Goal: Task Accomplishment & Management: Manage account settings

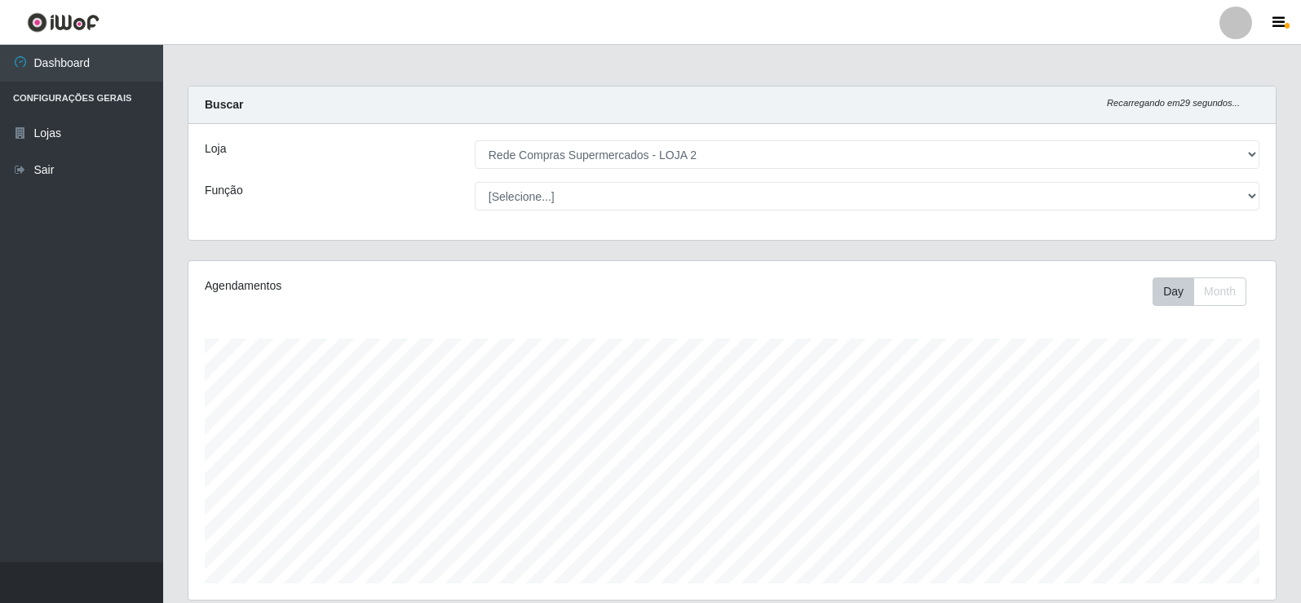
select select "161"
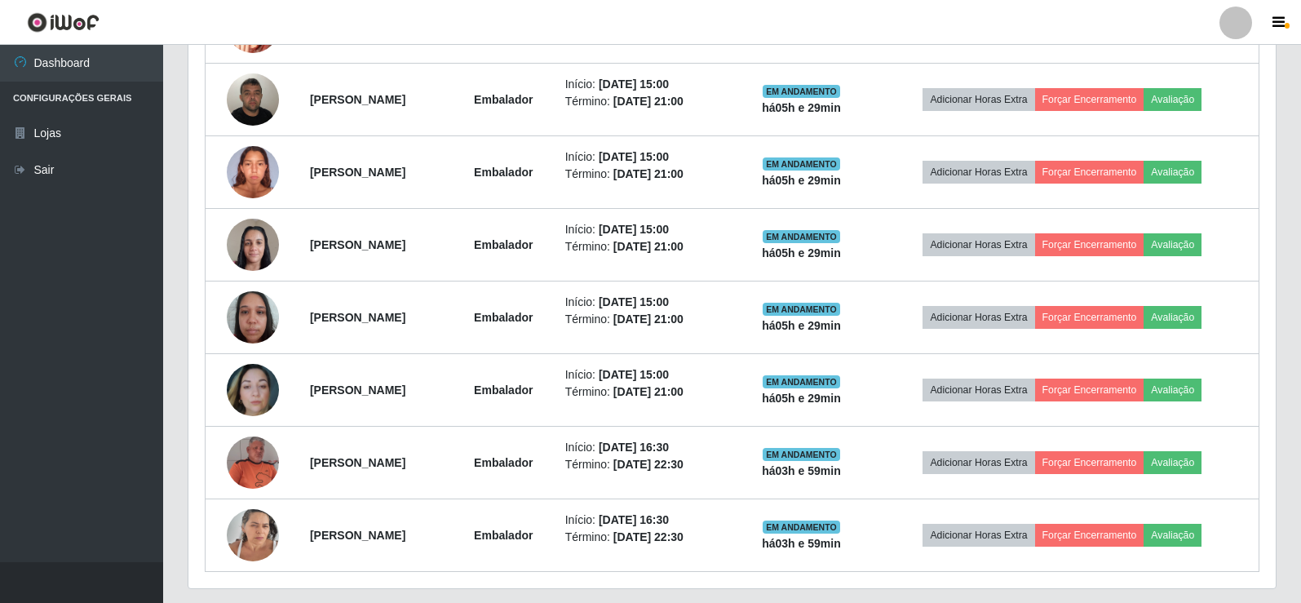
scroll to position [771, 0]
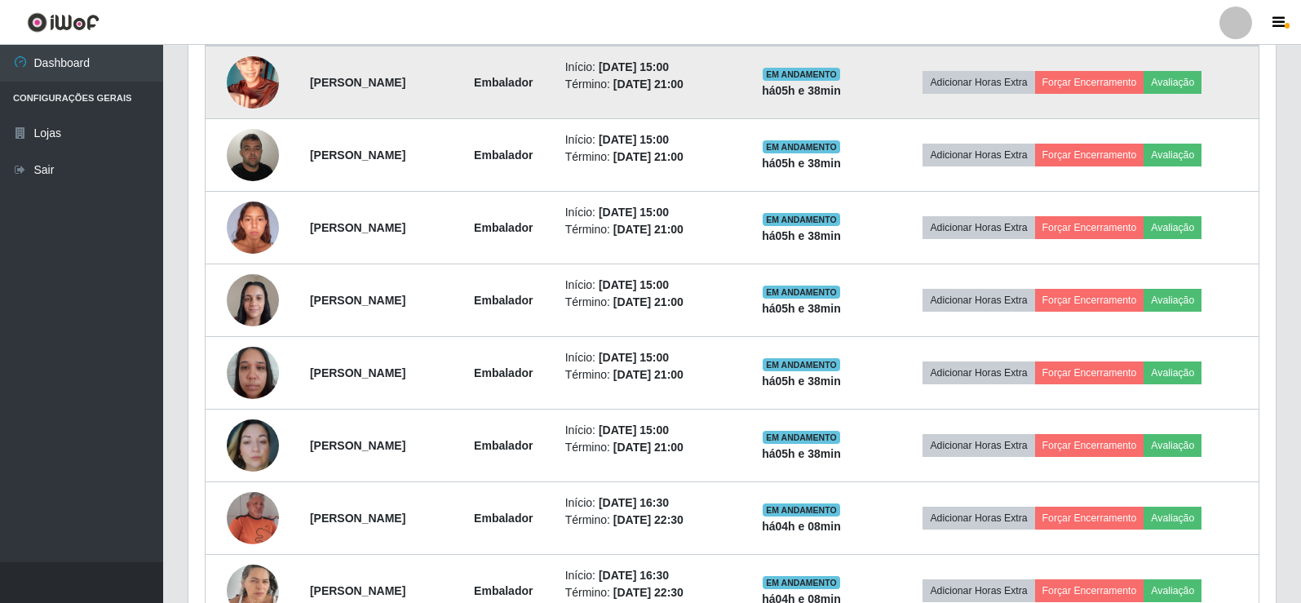
scroll to position [526, 0]
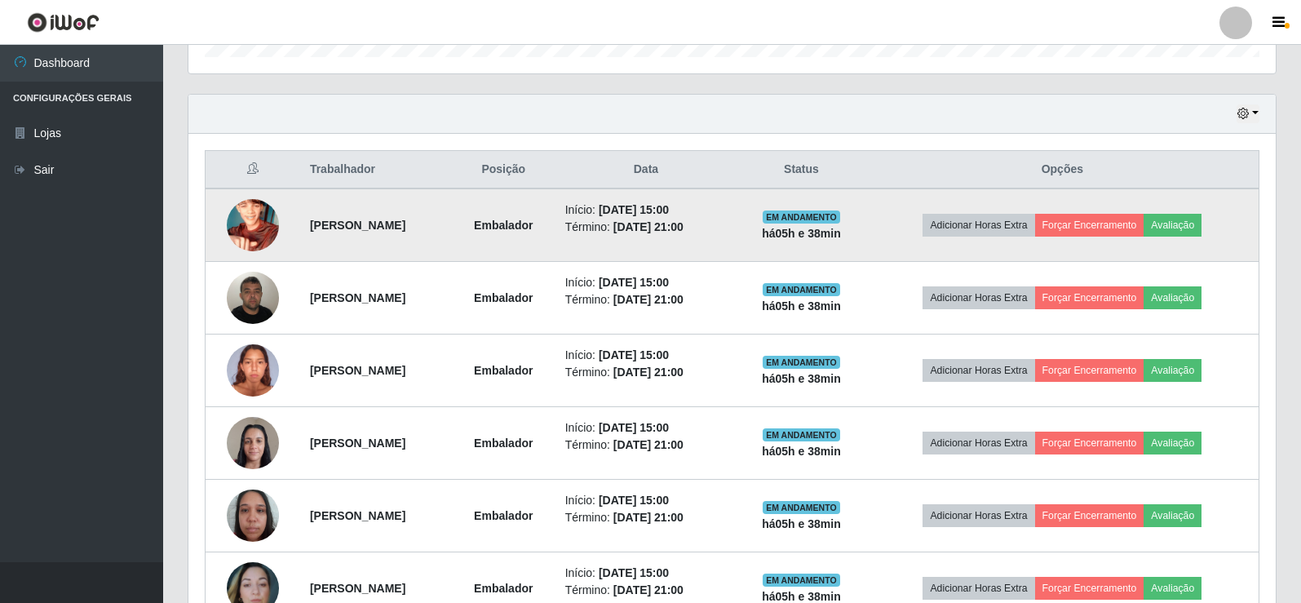
click at [259, 231] on img at bounding box center [253, 225] width 52 height 93
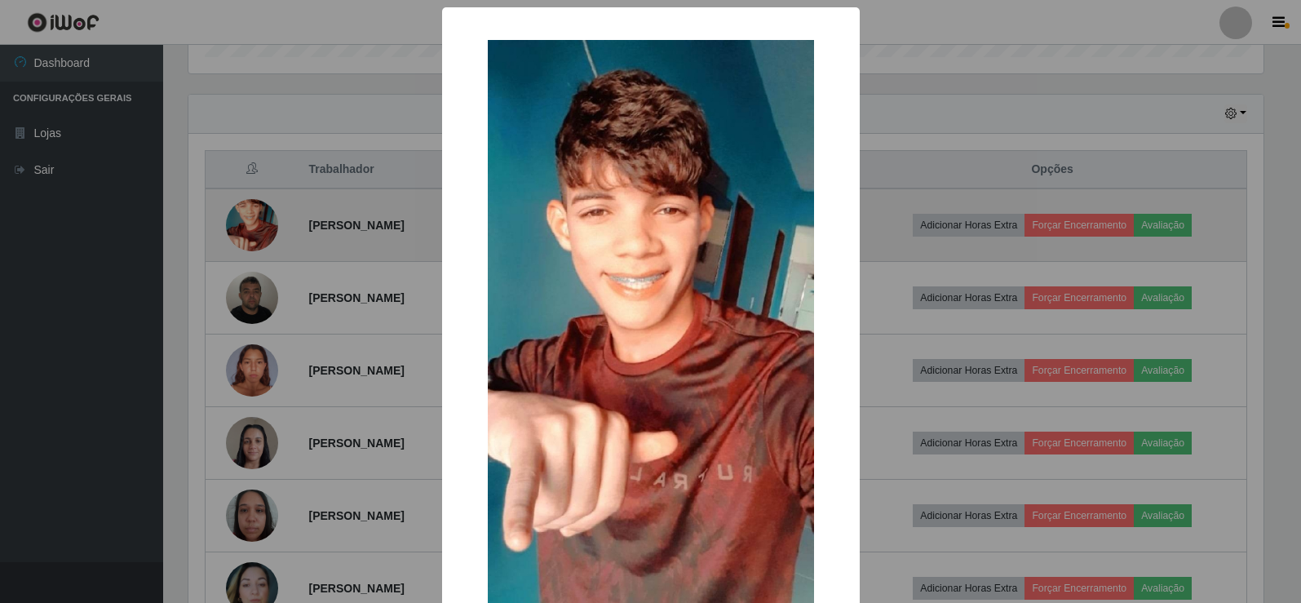
scroll to position [338, 1079]
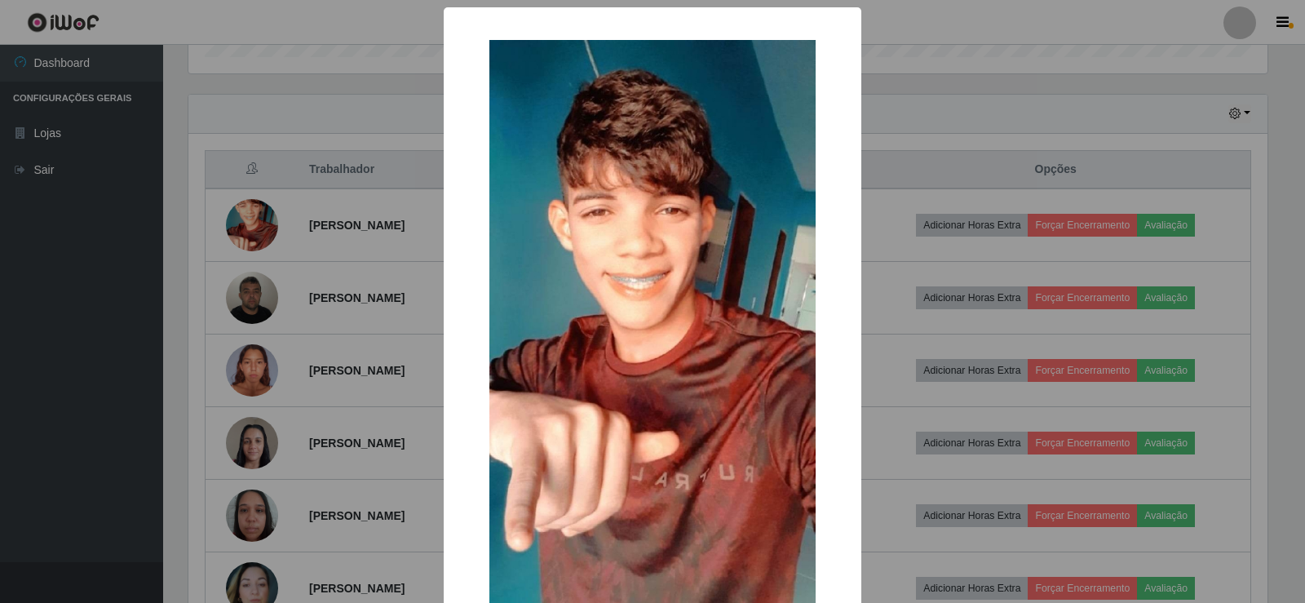
click at [268, 234] on div "× OK Cancel" at bounding box center [652, 301] width 1305 height 603
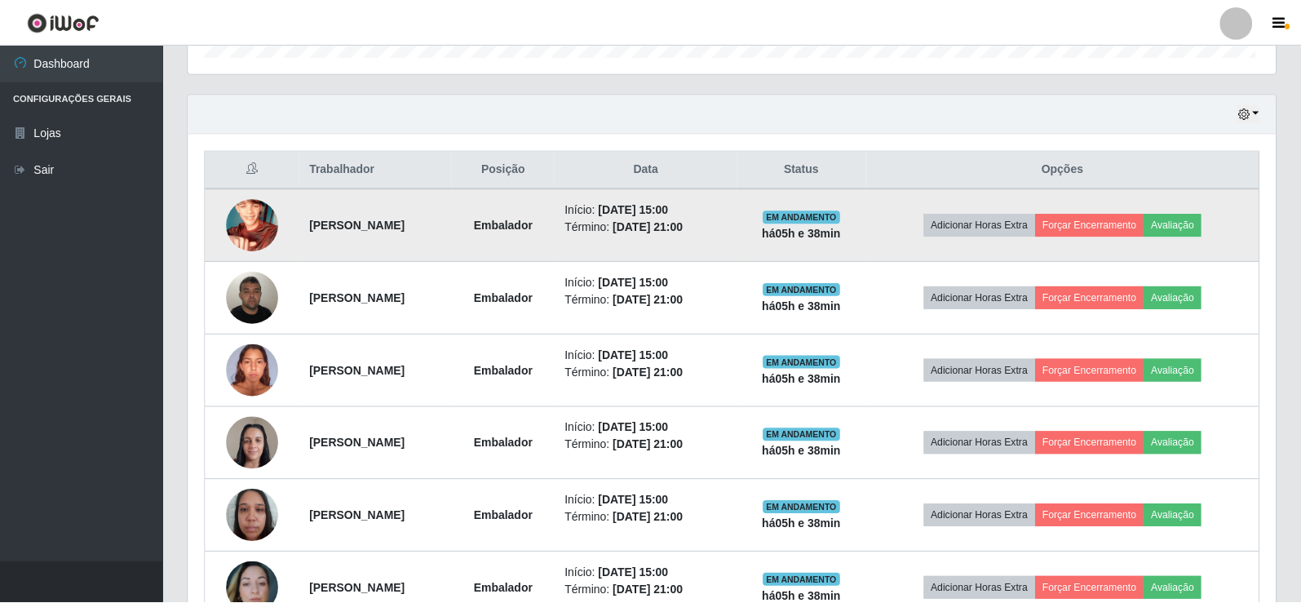
scroll to position [338, 1087]
click at [1192, 234] on button "Avaliação" at bounding box center [1172, 225] width 58 height 23
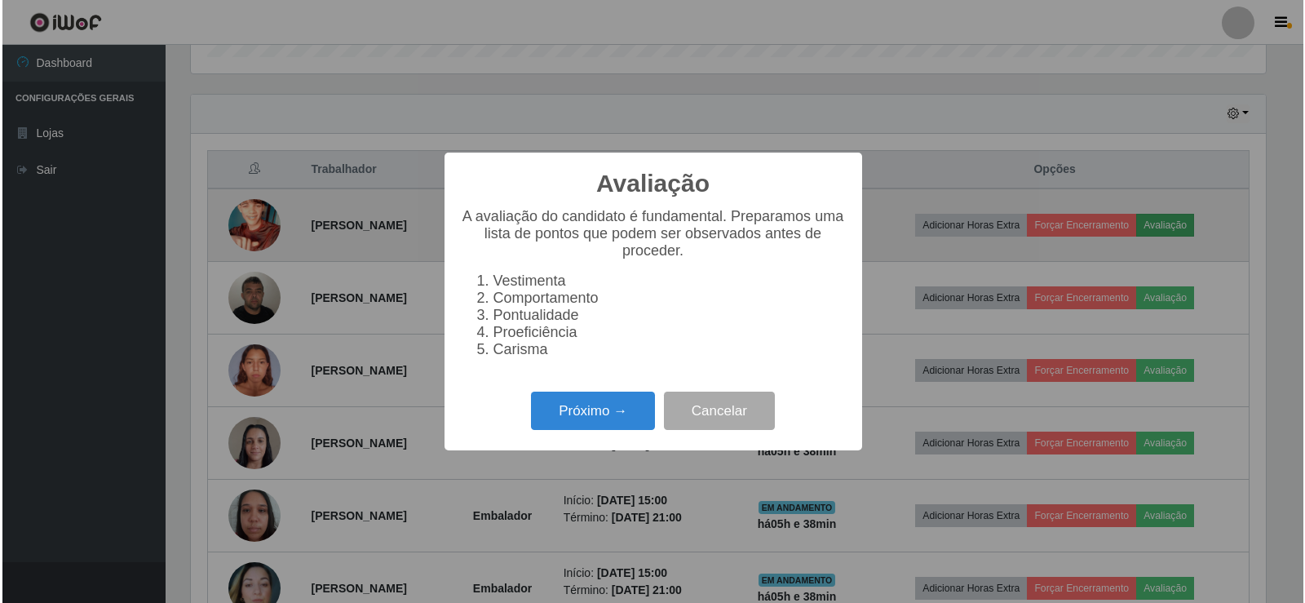
scroll to position [338, 1079]
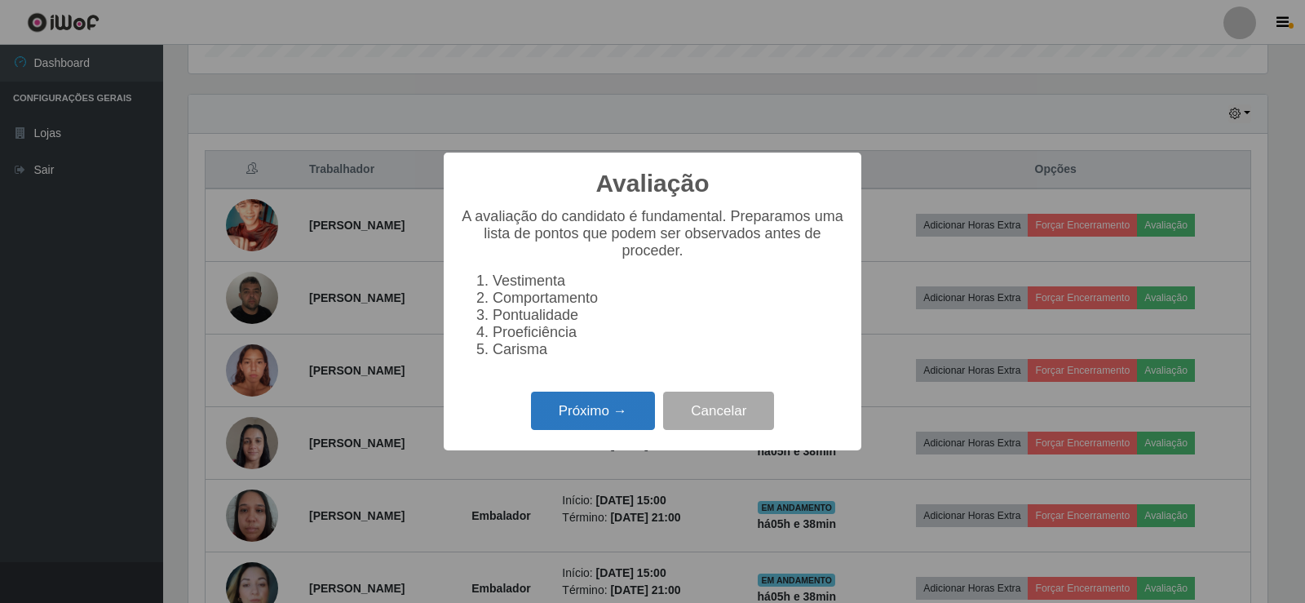
click at [608, 424] on button "Próximo →" at bounding box center [593, 410] width 124 height 38
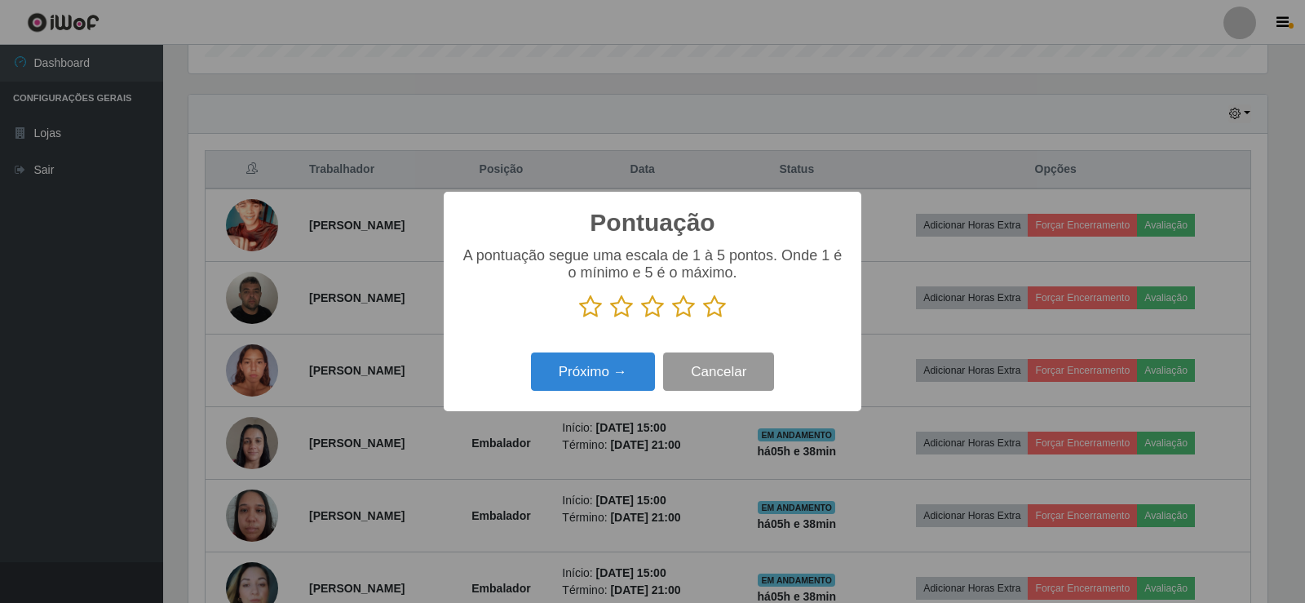
scroll to position [815258, 814518]
click at [713, 314] on icon at bounding box center [714, 306] width 23 height 24
click at [703, 319] on input "radio" at bounding box center [703, 319] width 0 height 0
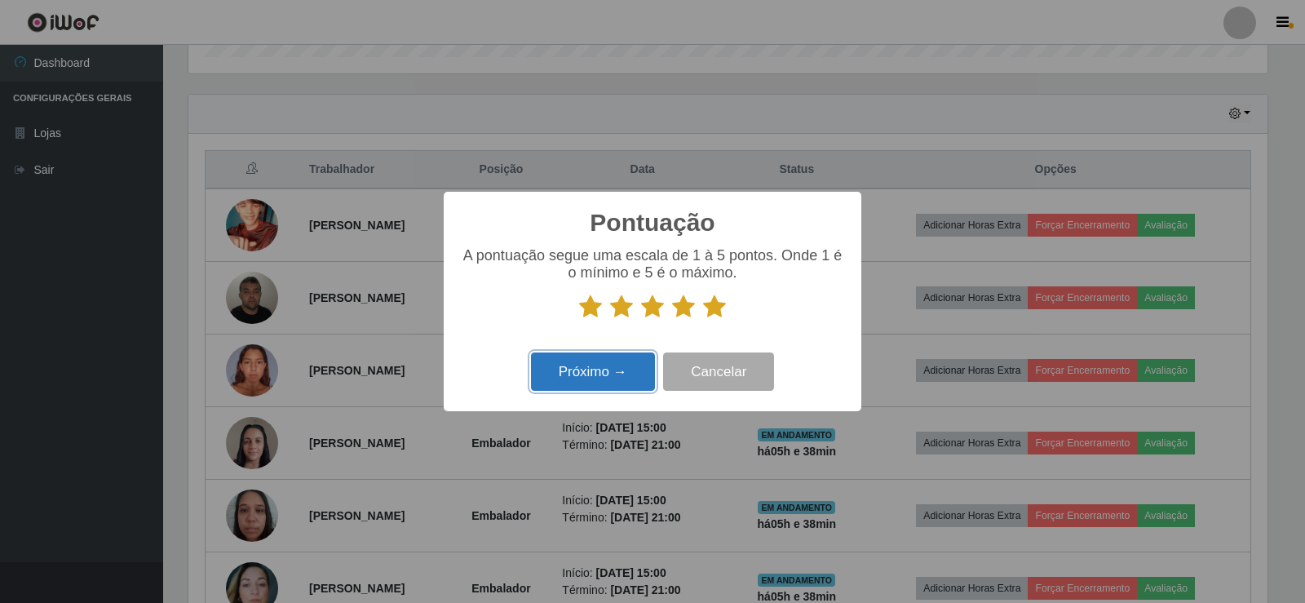
click at [608, 369] on button "Próximo →" at bounding box center [593, 371] width 124 height 38
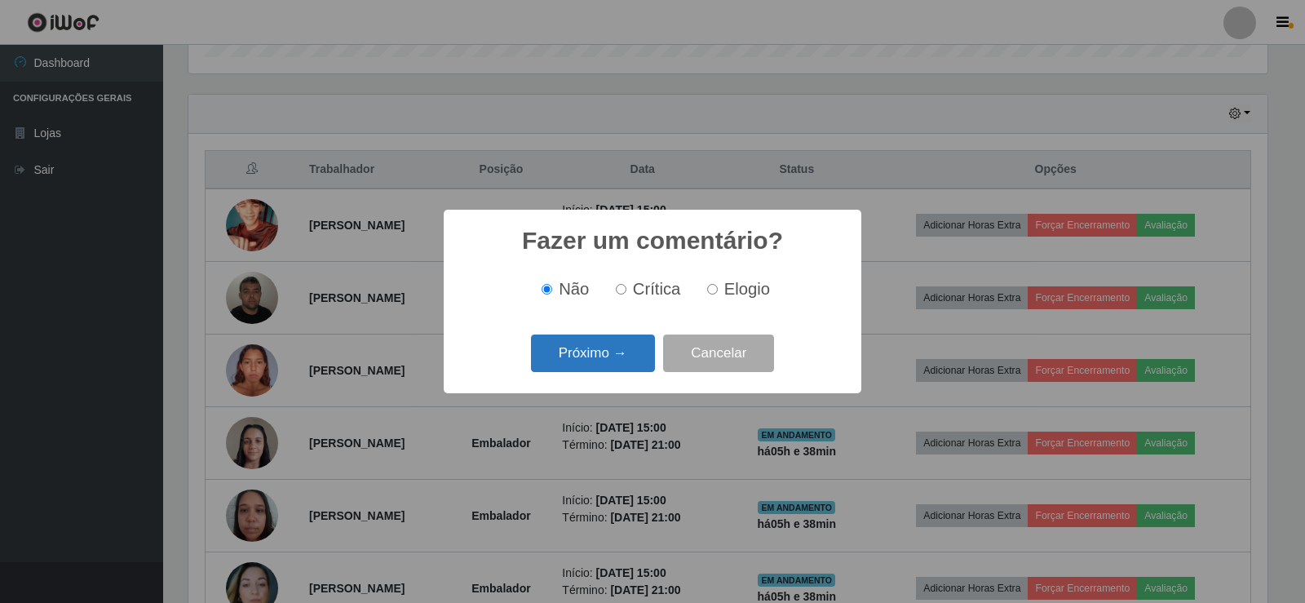
click at [606, 355] on button "Próximo →" at bounding box center [593, 353] width 124 height 38
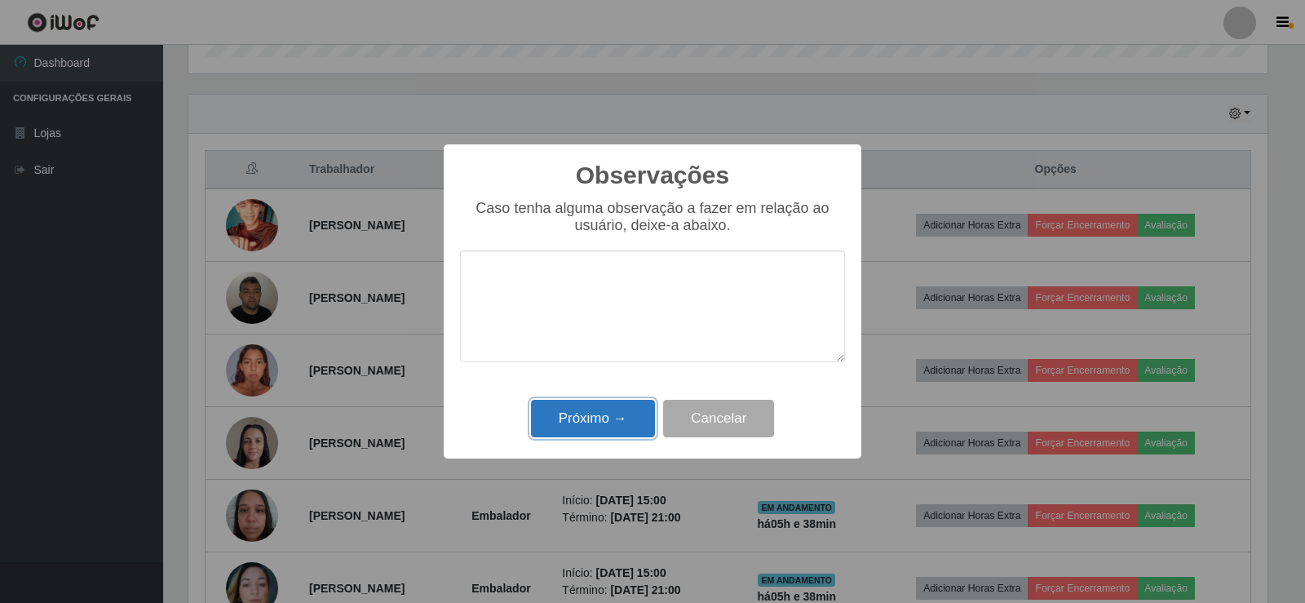
click at [621, 404] on button "Próximo →" at bounding box center [593, 419] width 124 height 38
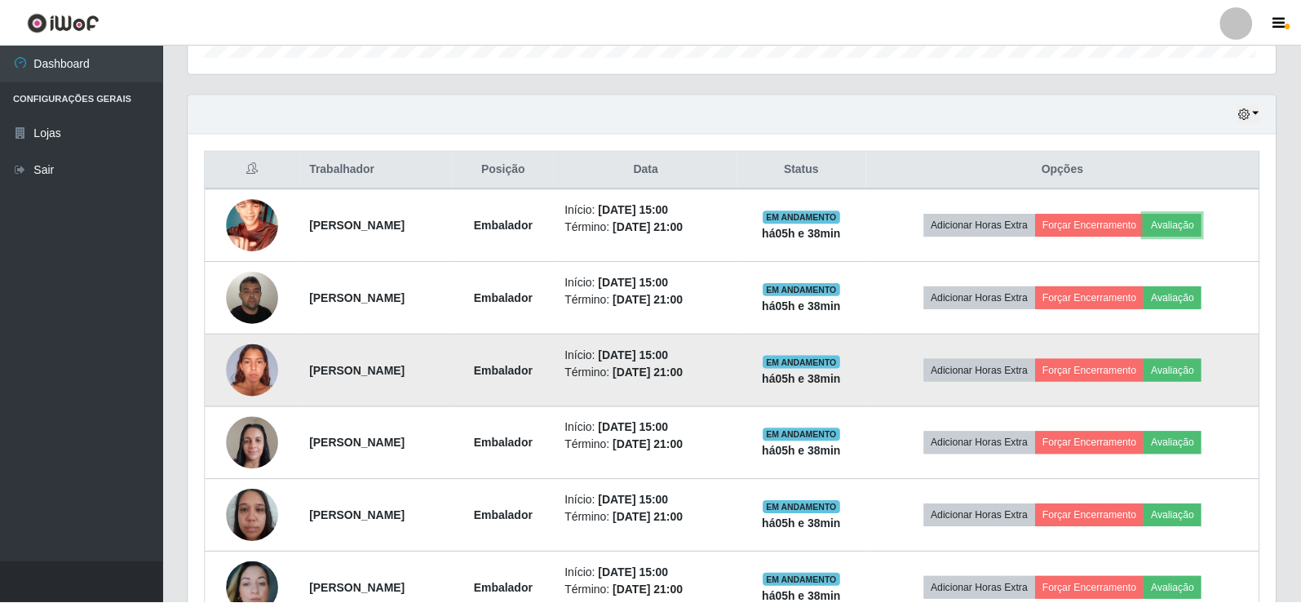
scroll to position [338, 1087]
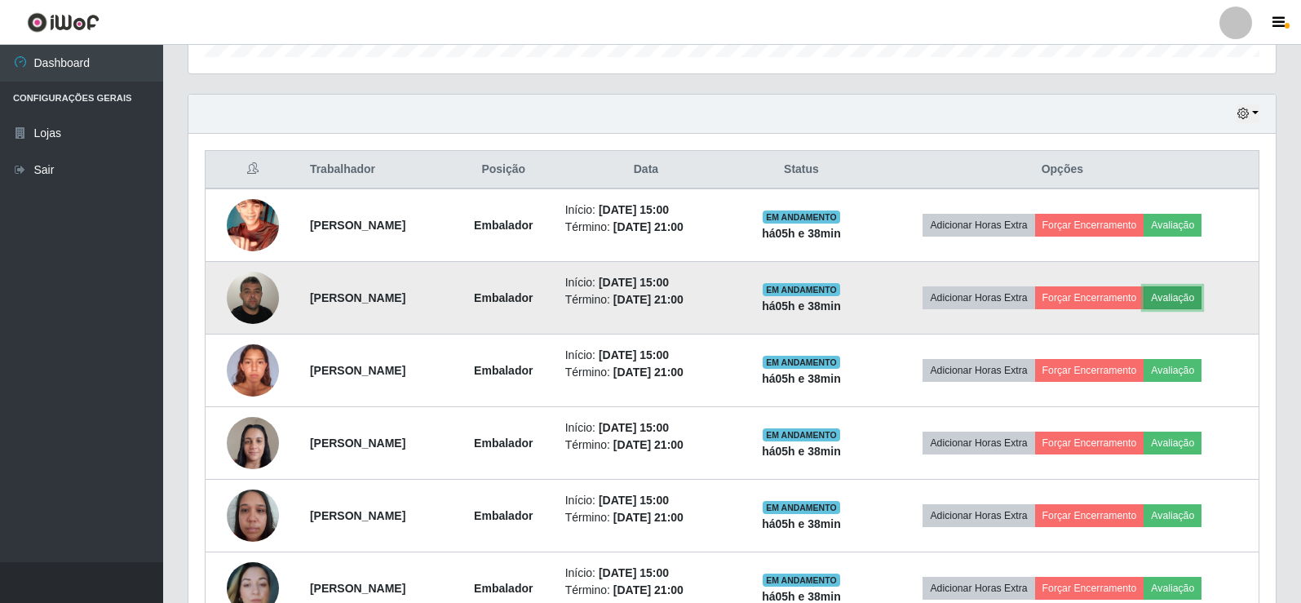
click at [1199, 297] on button "Avaliação" at bounding box center [1172, 297] width 58 height 23
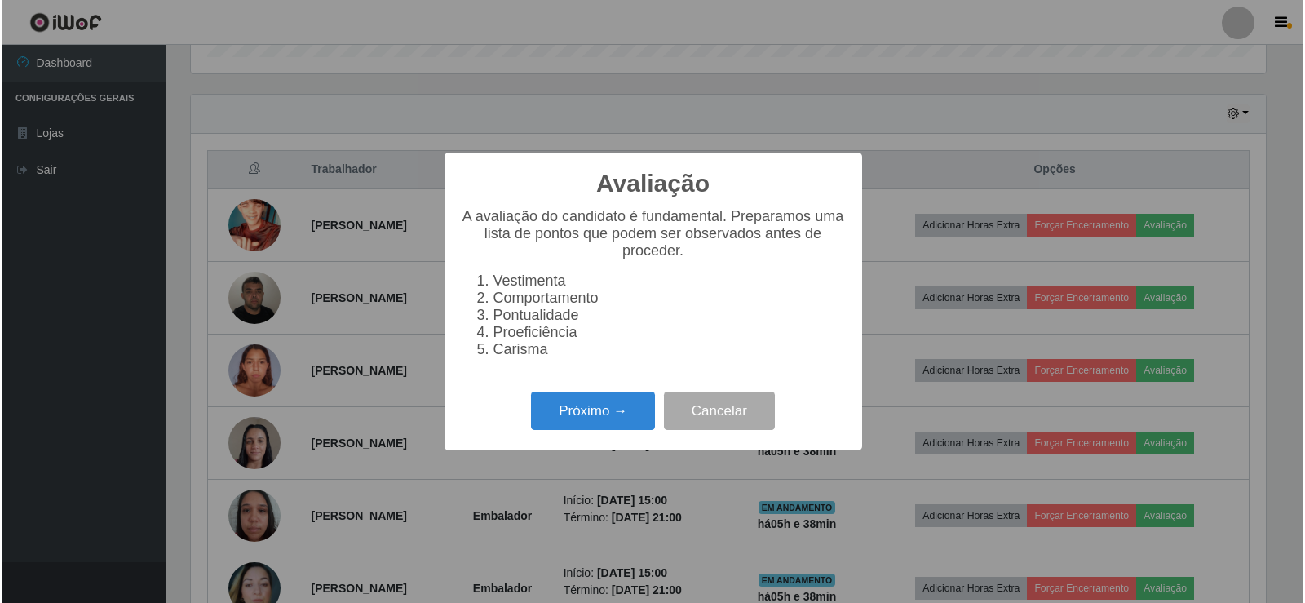
scroll to position [338, 1079]
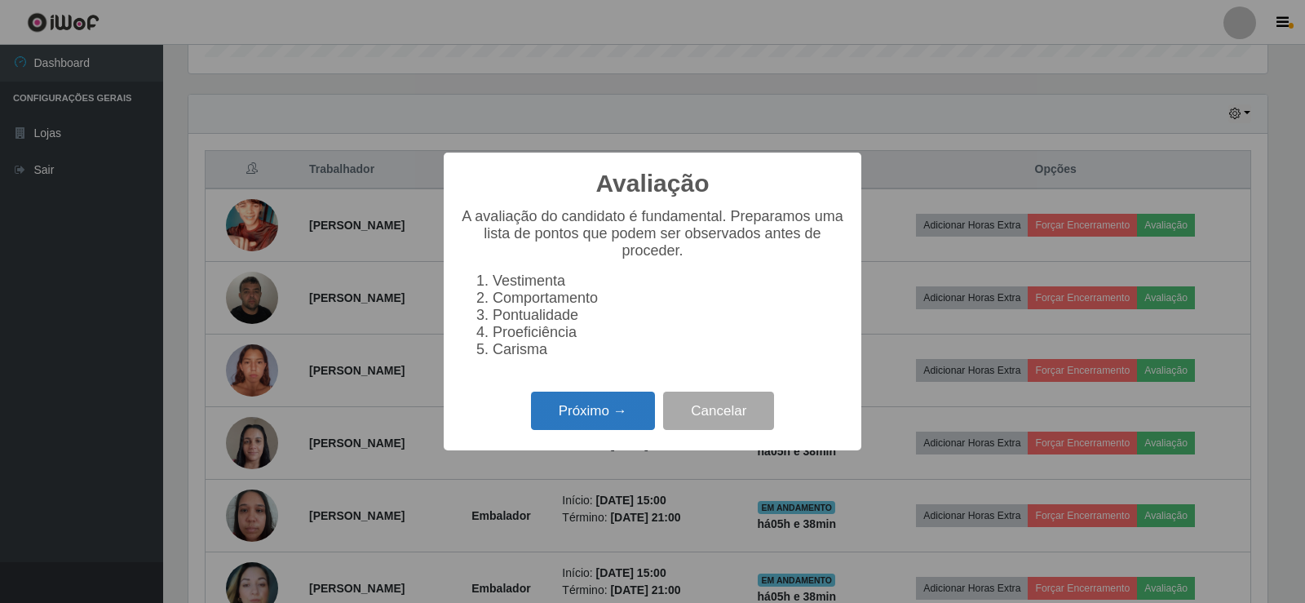
drag, startPoint x: 617, startPoint y: 420, endPoint x: 622, endPoint y: 408, distance: 13.5
click at [622, 408] on button "Próximo →" at bounding box center [593, 410] width 124 height 38
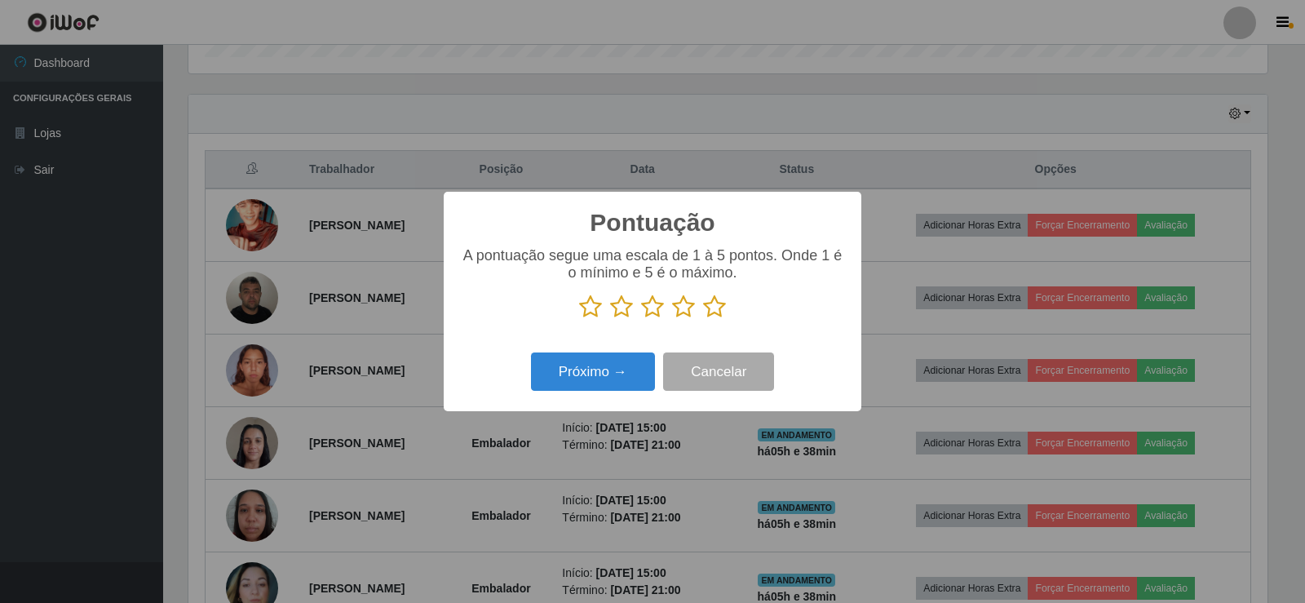
scroll to position [815258, 814518]
click at [717, 312] on icon at bounding box center [714, 306] width 23 height 24
click at [703, 319] on input "radio" at bounding box center [703, 319] width 0 height 0
click at [626, 364] on button "Próximo →" at bounding box center [593, 371] width 124 height 38
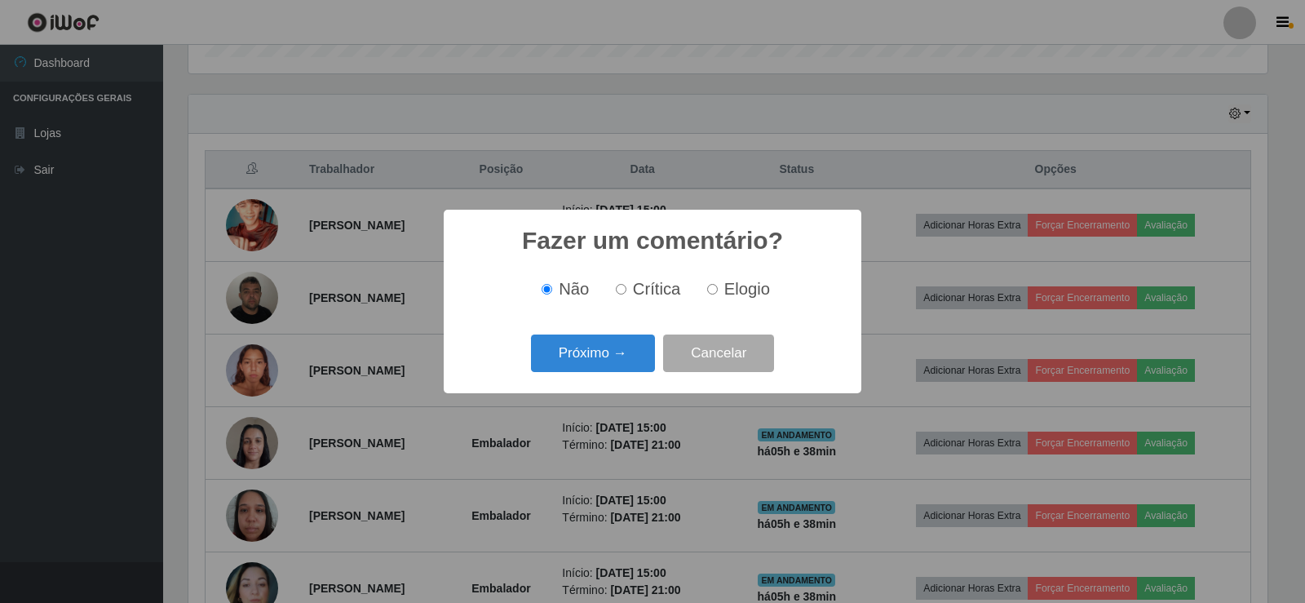
click at [626, 364] on button "Próximo →" at bounding box center [593, 353] width 124 height 38
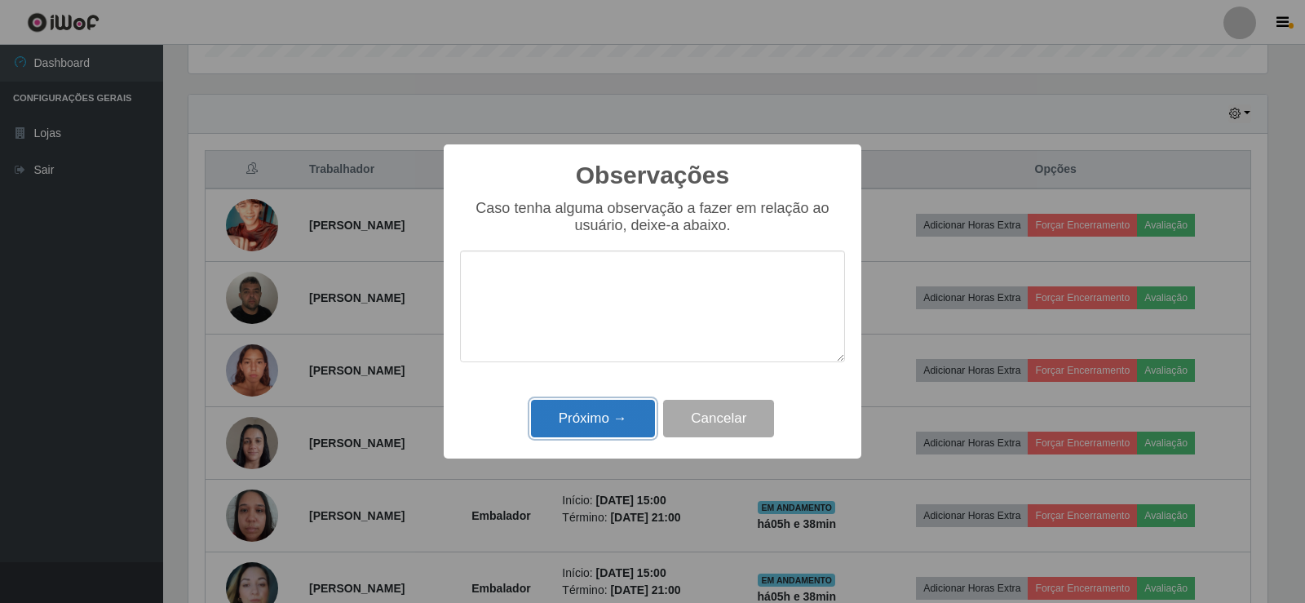
click at [629, 407] on button "Próximo →" at bounding box center [593, 419] width 124 height 38
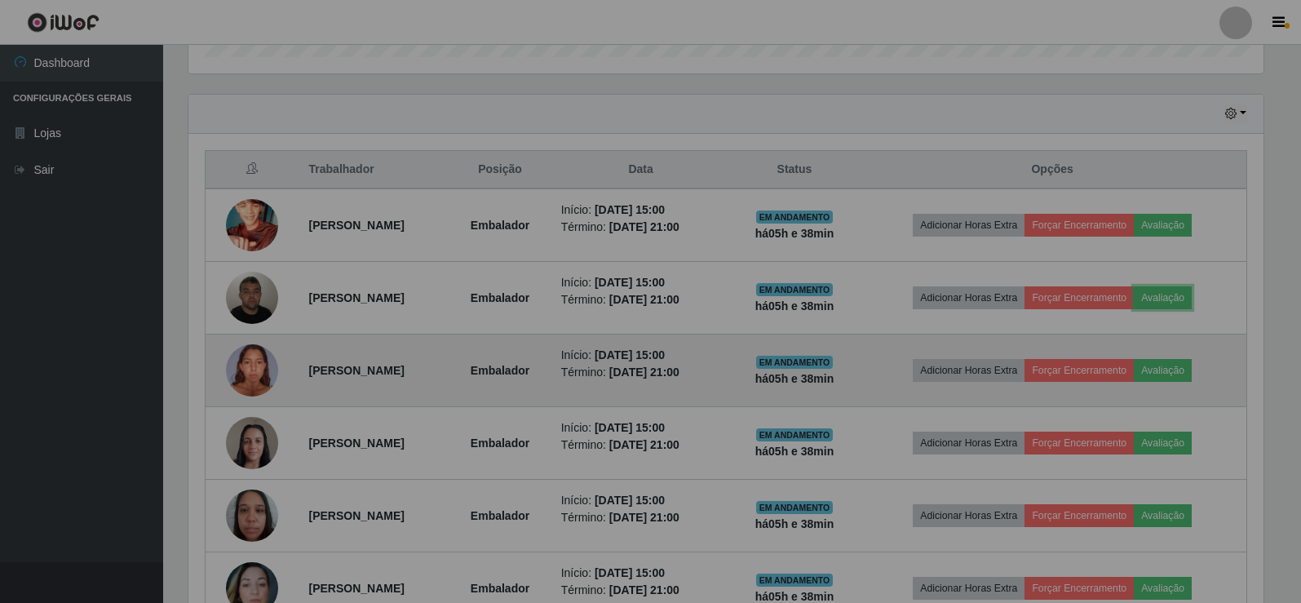
scroll to position [338, 1087]
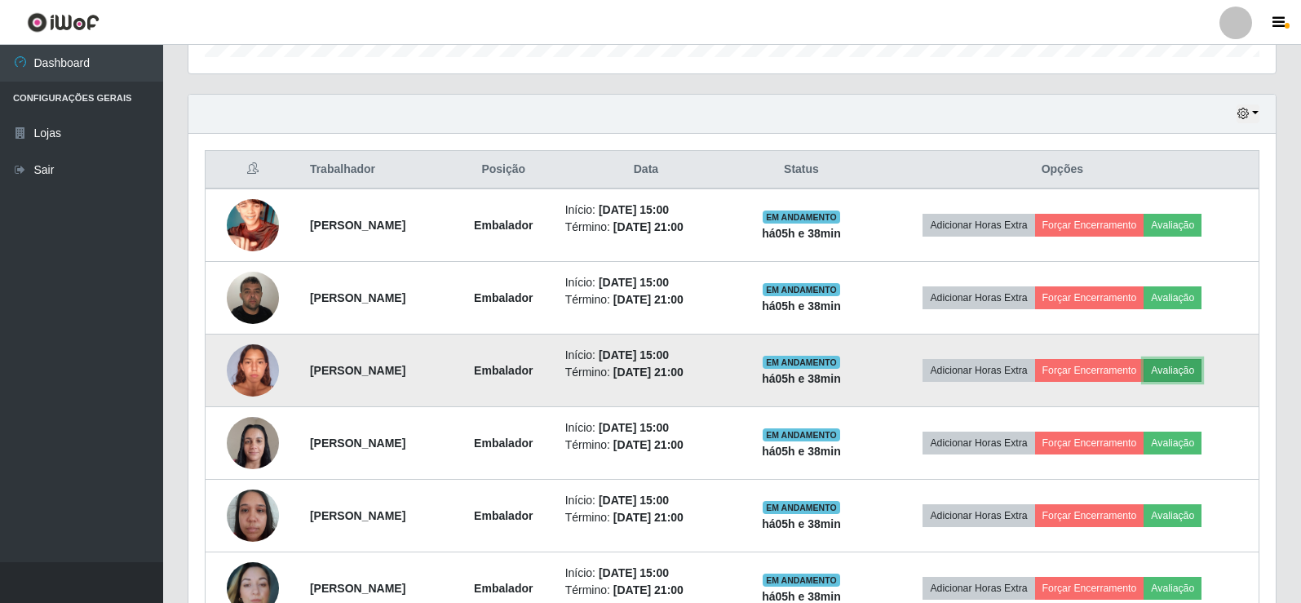
click at [1201, 362] on button "Avaliação" at bounding box center [1172, 370] width 58 height 23
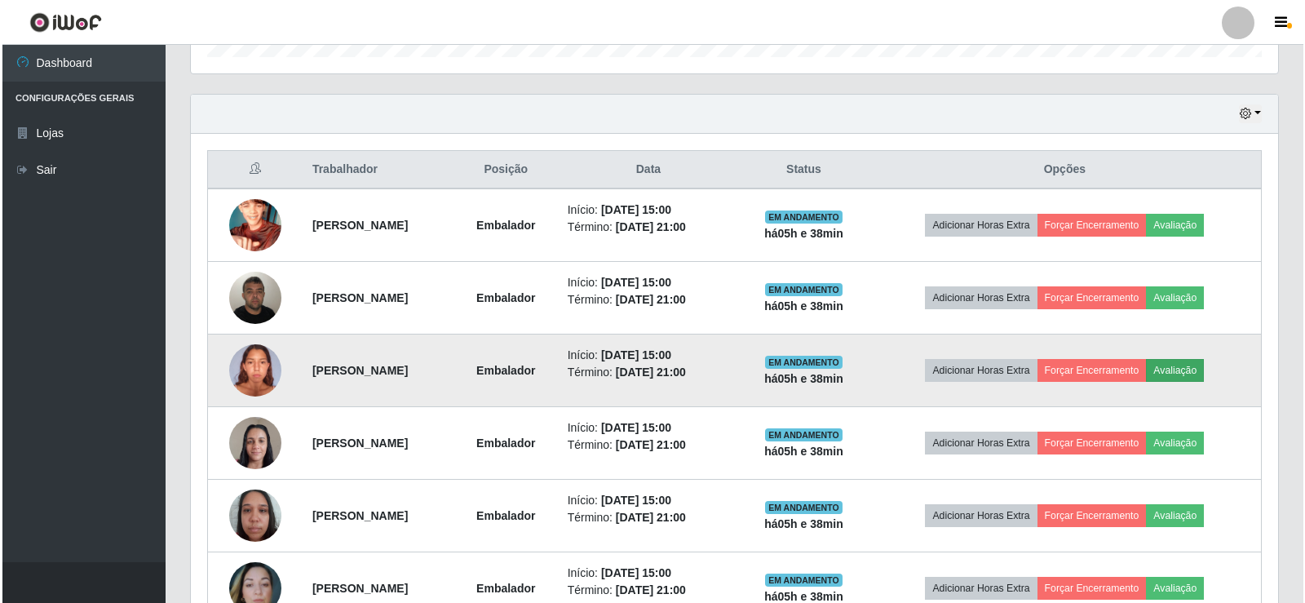
scroll to position [338, 1079]
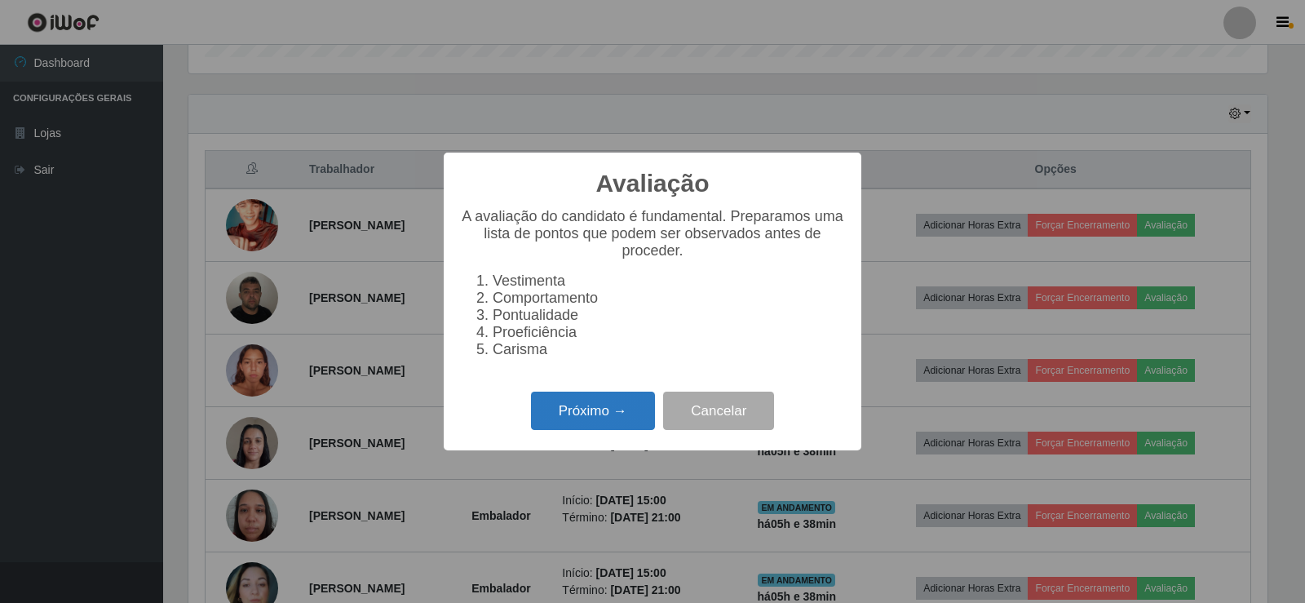
click at [599, 410] on button "Próximo →" at bounding box center [593, 410] width 124 height 38
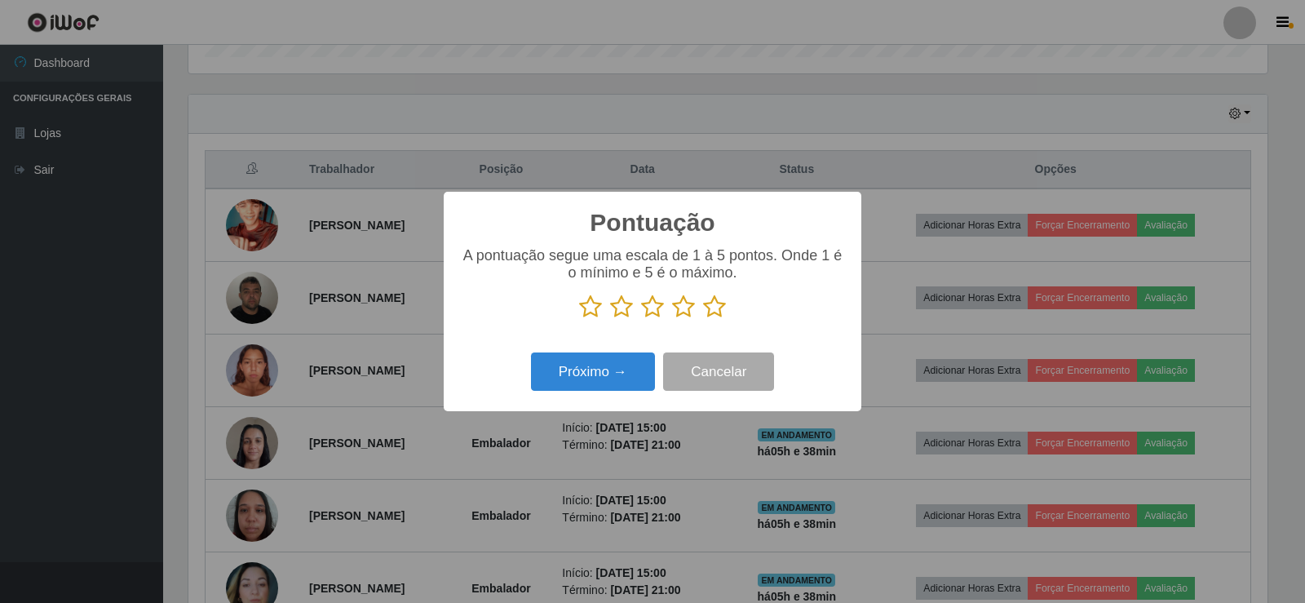
click at [707, 322] on div "A pontuação segue uma escala de 1 à 5 pontos. Onde 1 é o mínimo e 5 é o máximo." at bounding box center [652, 289] width 385 height 85
drag, startPoint x: 710, startPoint y: 316, endPoint x: 689, endPoint y: 319, distance: 21.3
click at [710, 316] on icon at bounding box center [714, 306] width 23 height 24
click at [703, 319] on input "radio" at bounding box center [703, 319] width 0 height 0
click at [607, 373] on button "Próximo →" at bounding box center [593, 371] width 124 height 38
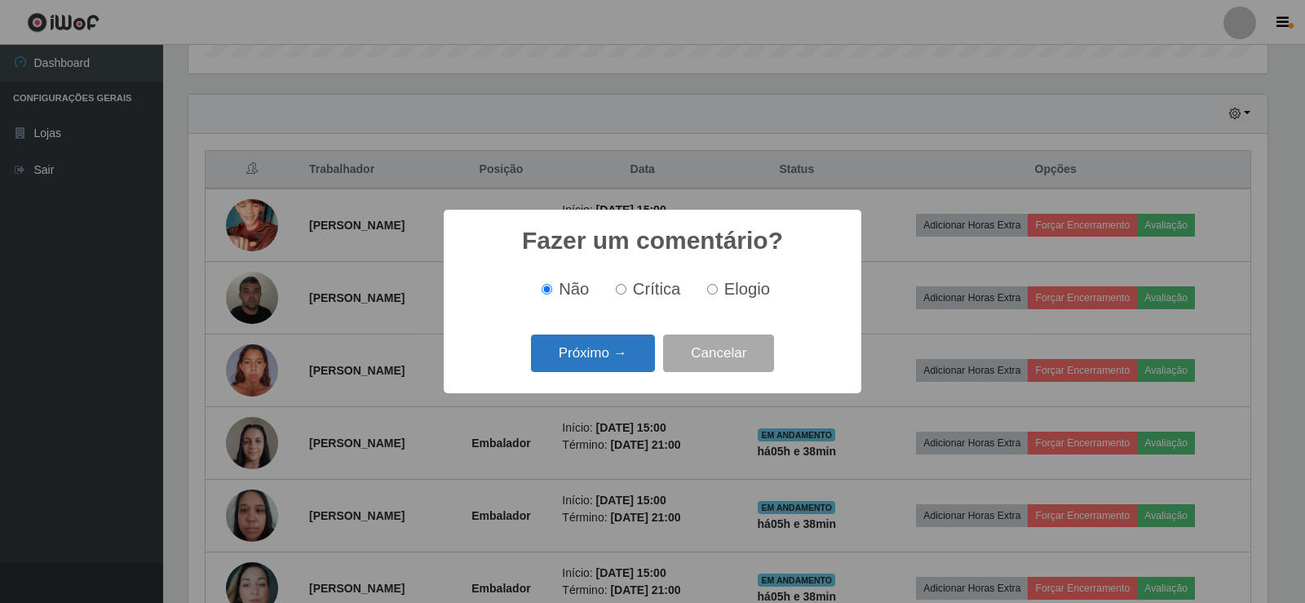
click at [610, 363] on button "Próximo →" at bounding box center [593, 353] width 124 height 38
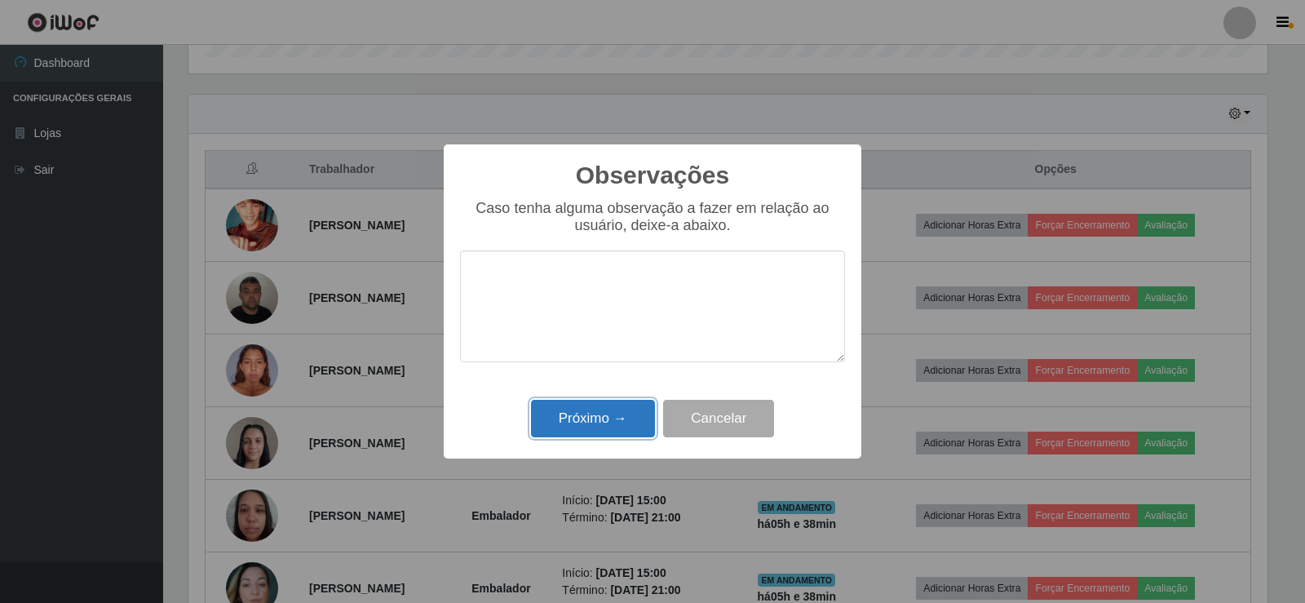
click at [612, 424] on button "Próximo →" at bounding box center [593, 419] width 124 height 38
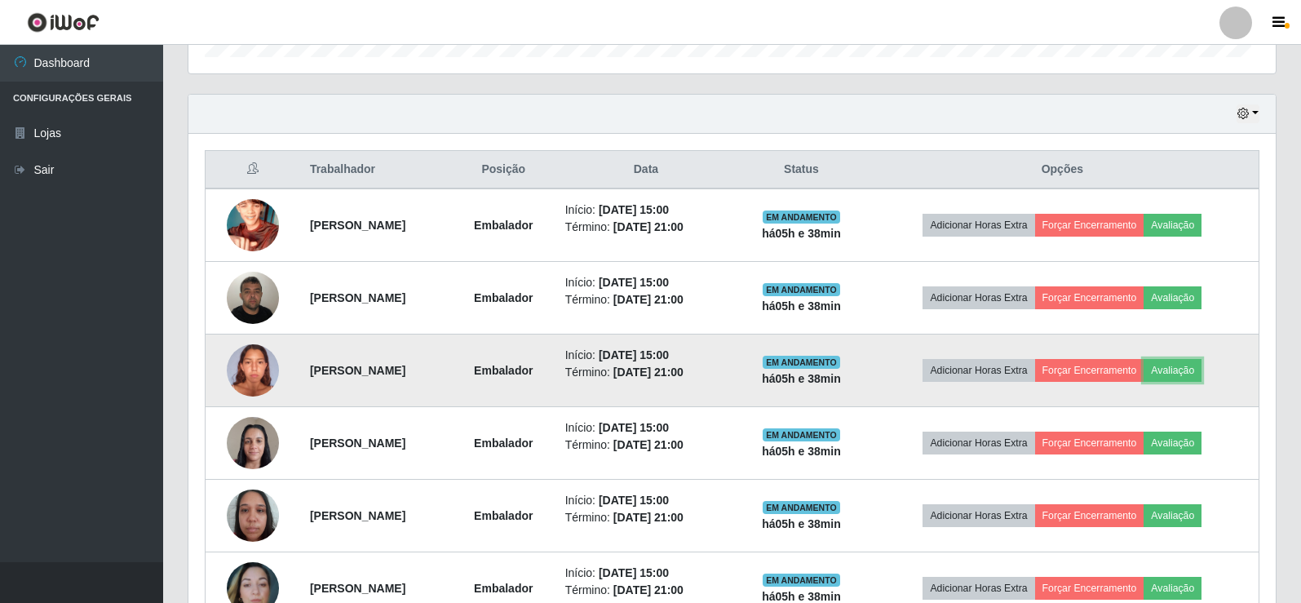
scroll to position [338, 1087]
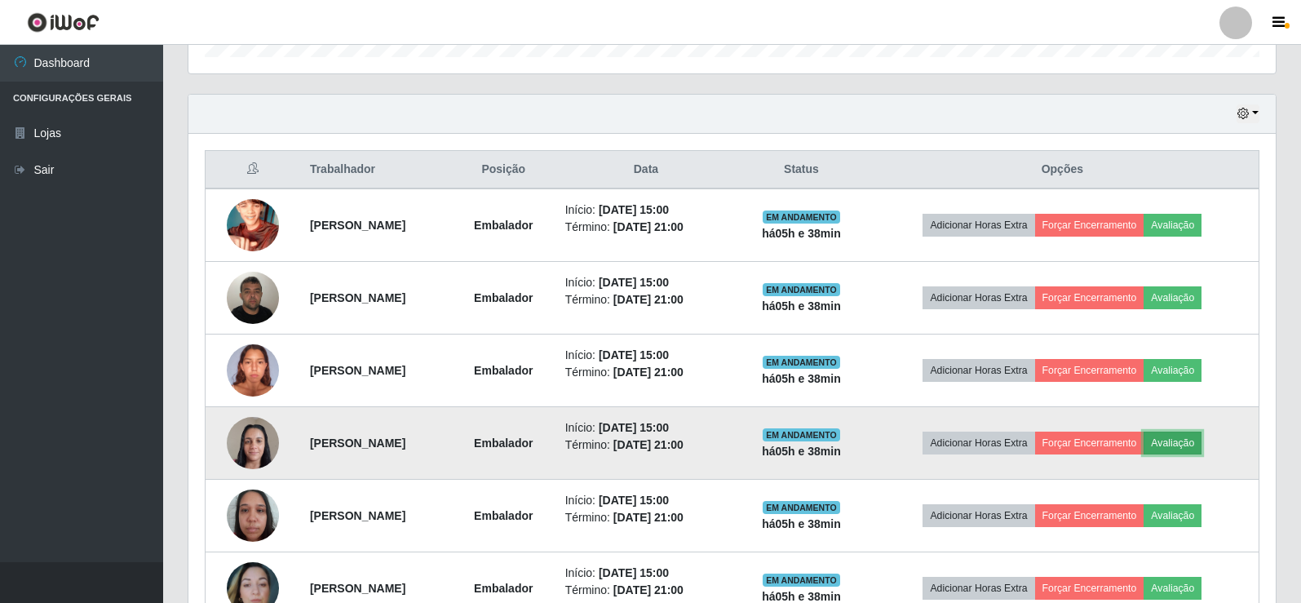
click at [1201, 436] on button "Avaliação" at bounding box center [1172, 442] width 58 height 23
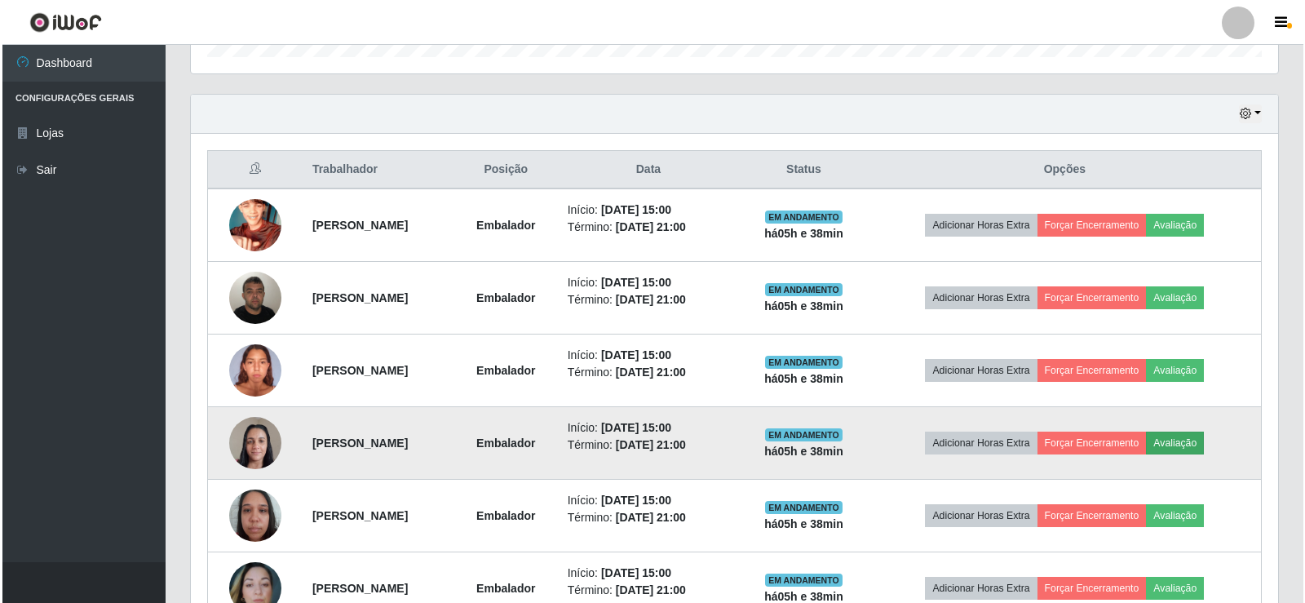
scroll to position [338, 1079]
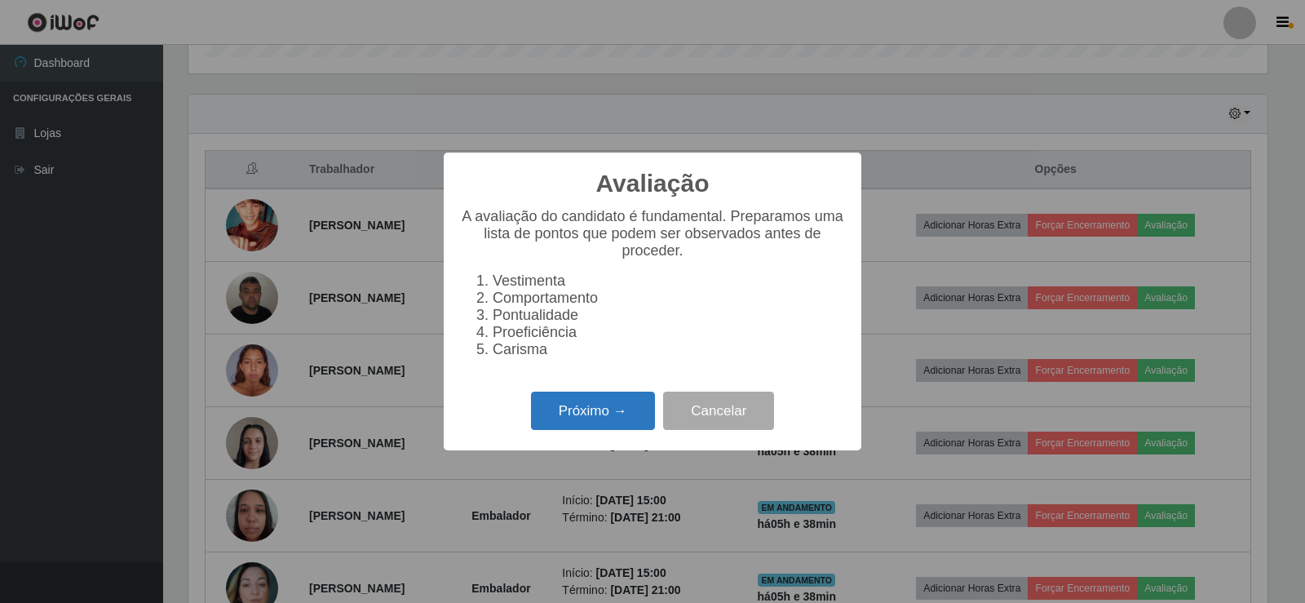
click at [543, 421] on button "Próximo →" at bounding box center [593, 410] width 124 height 38
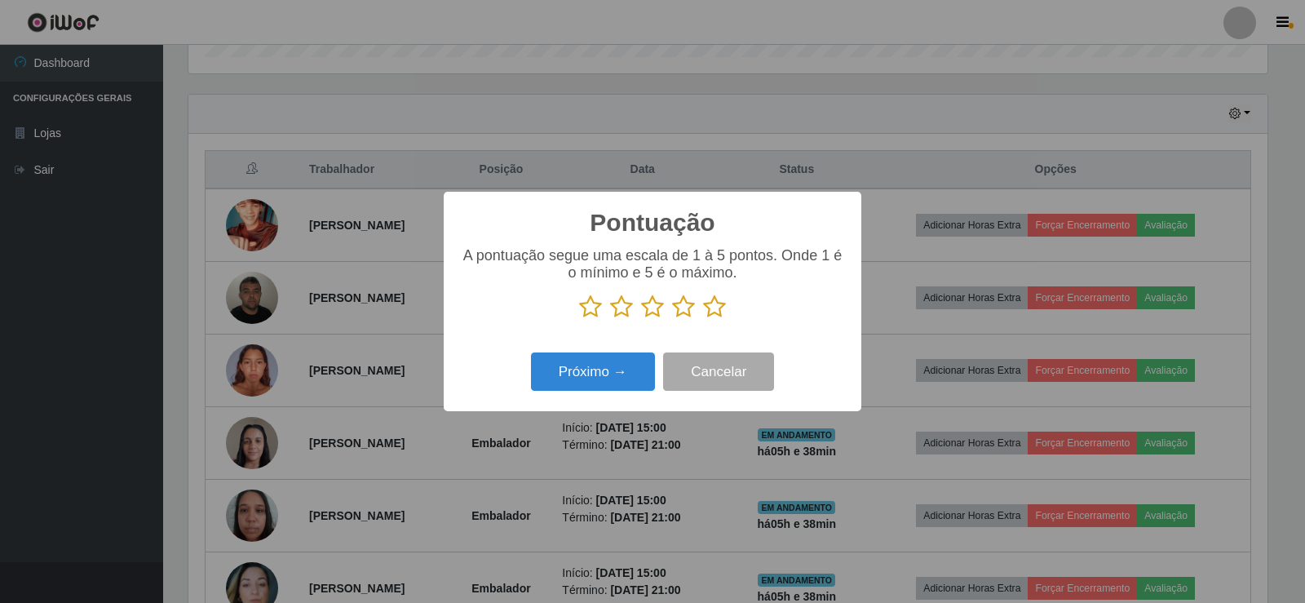
click at [709, 316] on icon at bounding box center [714, 306] width 23 height 24
click at [703, 319] on input "radio" at bounding box center [703, 319] width 0 height 0
click at [590, 369] on button "Próximo →" at bounding box center [593, 371] width 124 height 38
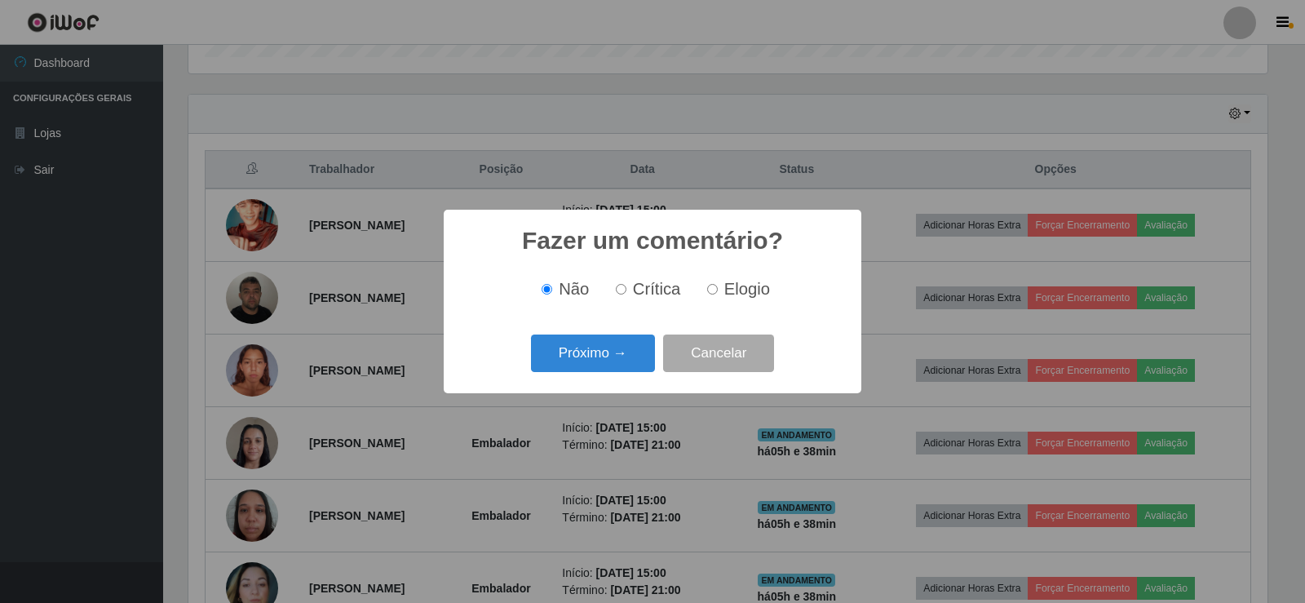
click at [590, 369] on button "Próximo →" at bounding box center [593, 353] width 124 height 38
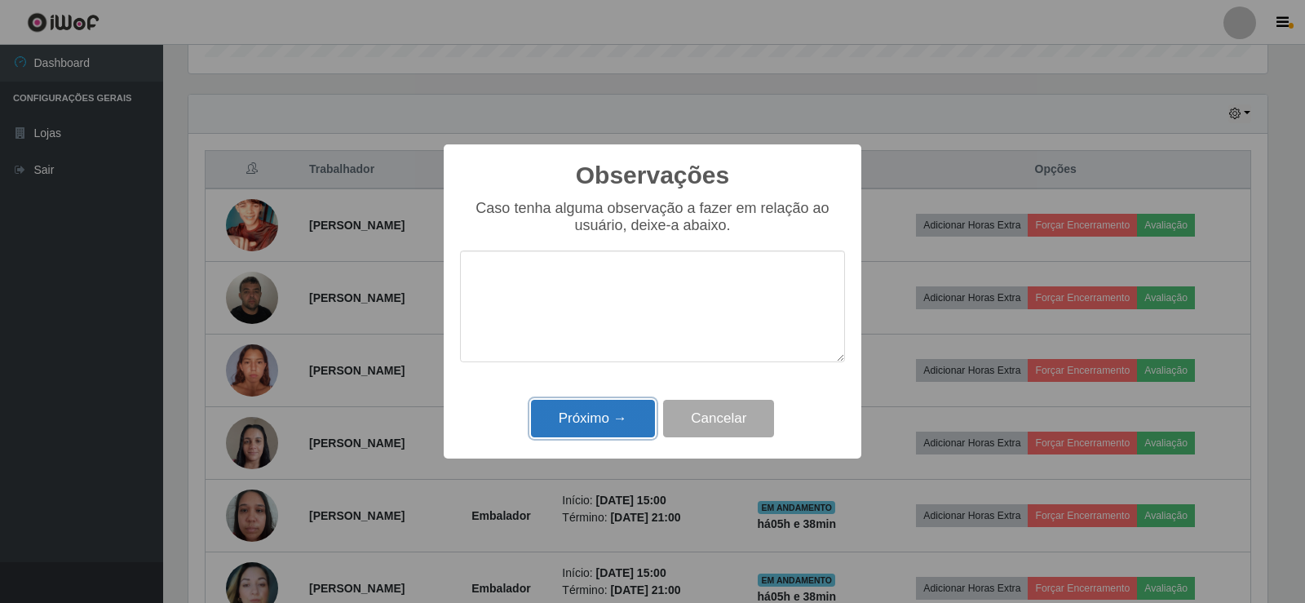
click at [590, 415] on button "Próximo →" at bounding box center [593, 419] width 124 height 38
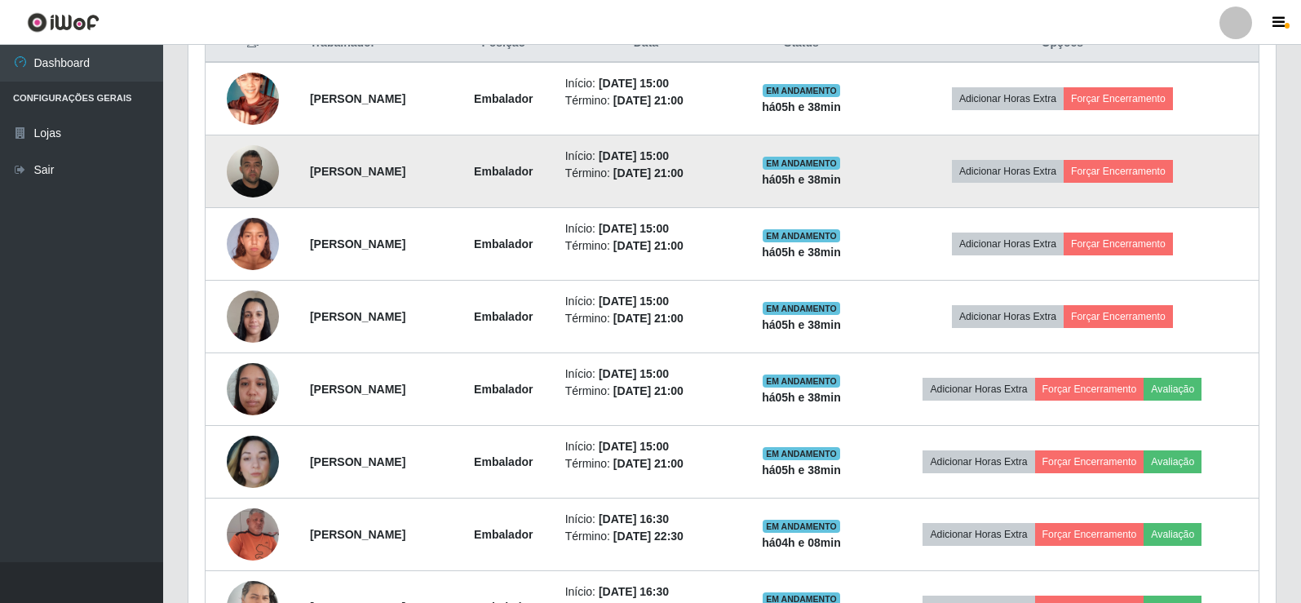
scroll to position [689, 0]
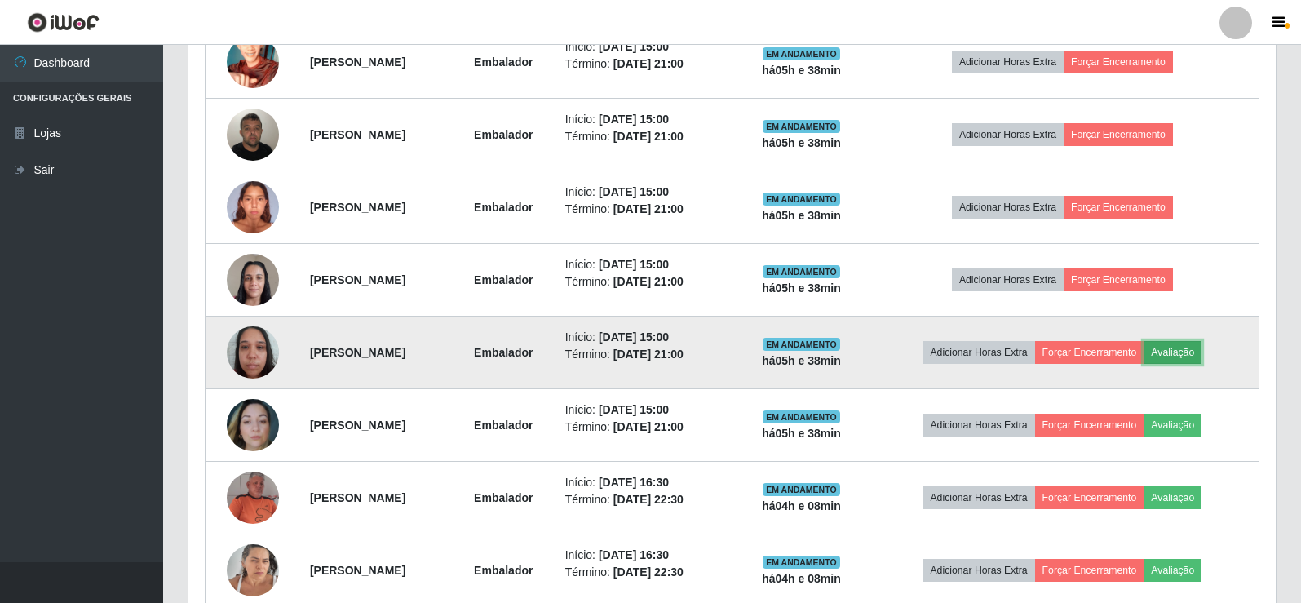
click at [1201, 343] on button "Avaliação" at bounding box center [1172, 352] width 58 height 23
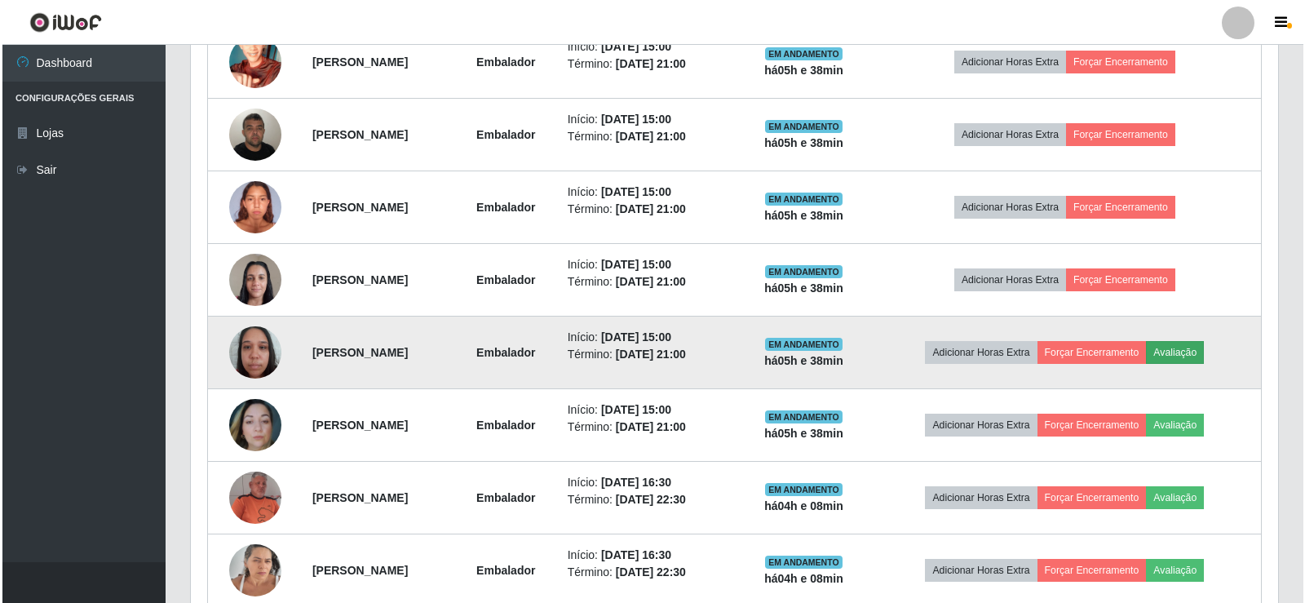
scroll to position [338, 1079]
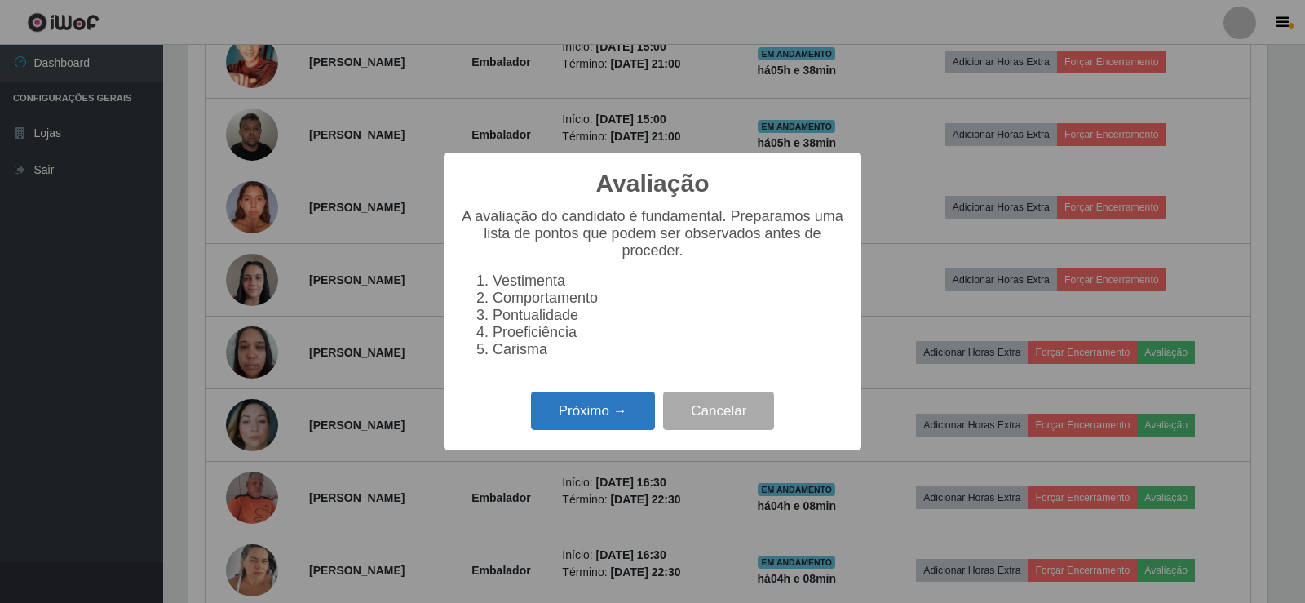
click at [604, 427] on button "Próximo →" at bounding box center [593, 410] width 124 height 38
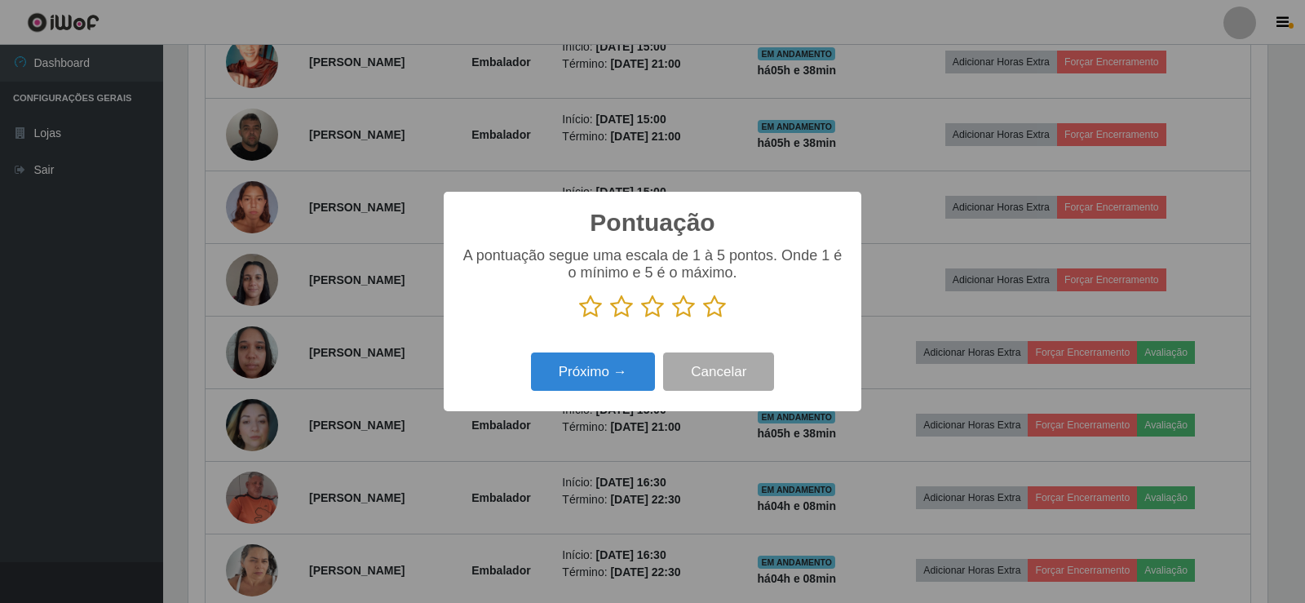
click at [719, 303] on icon at bounding box center [714, 306] width 23 height 24
click at [703, 319] on input "radio" at bounding box center [703, 319] width 0 height 0
click at [609, 365] on button "Próximo →" at bounding box center [593, 371] width 124 height 38
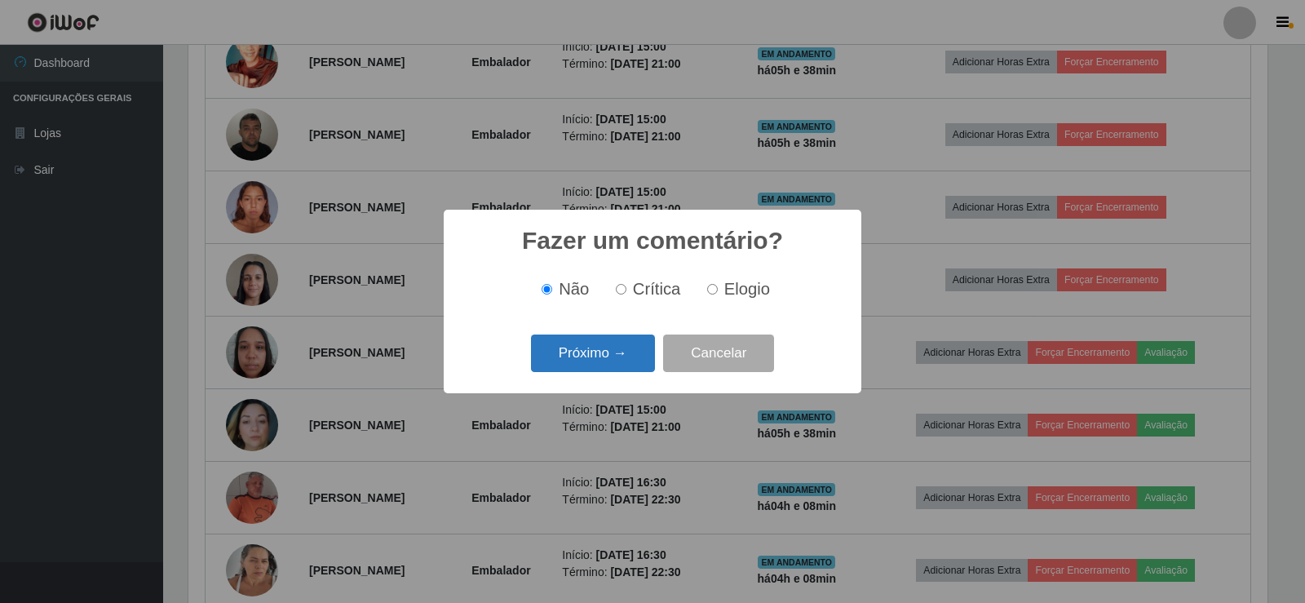
click at [615, 351] on button "Próximo →" at bounding box center [593, 353] width 124 height 38
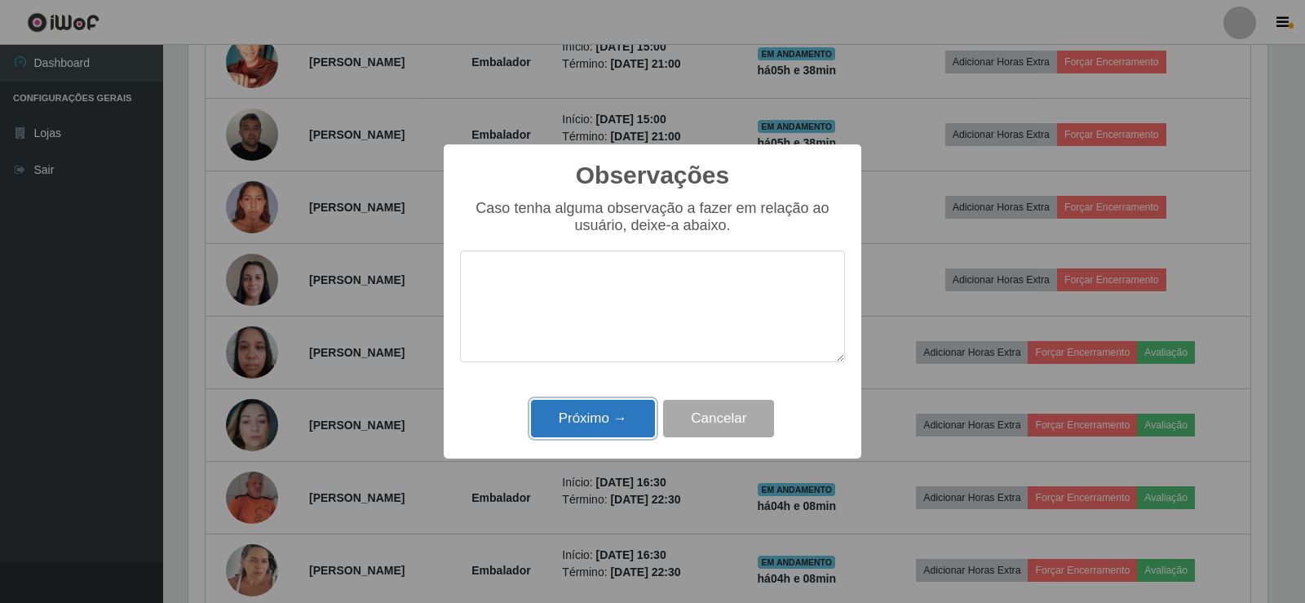
click at [608, 414] on button "Próximo →" at bounding box center [593, 419] width 124 height 38
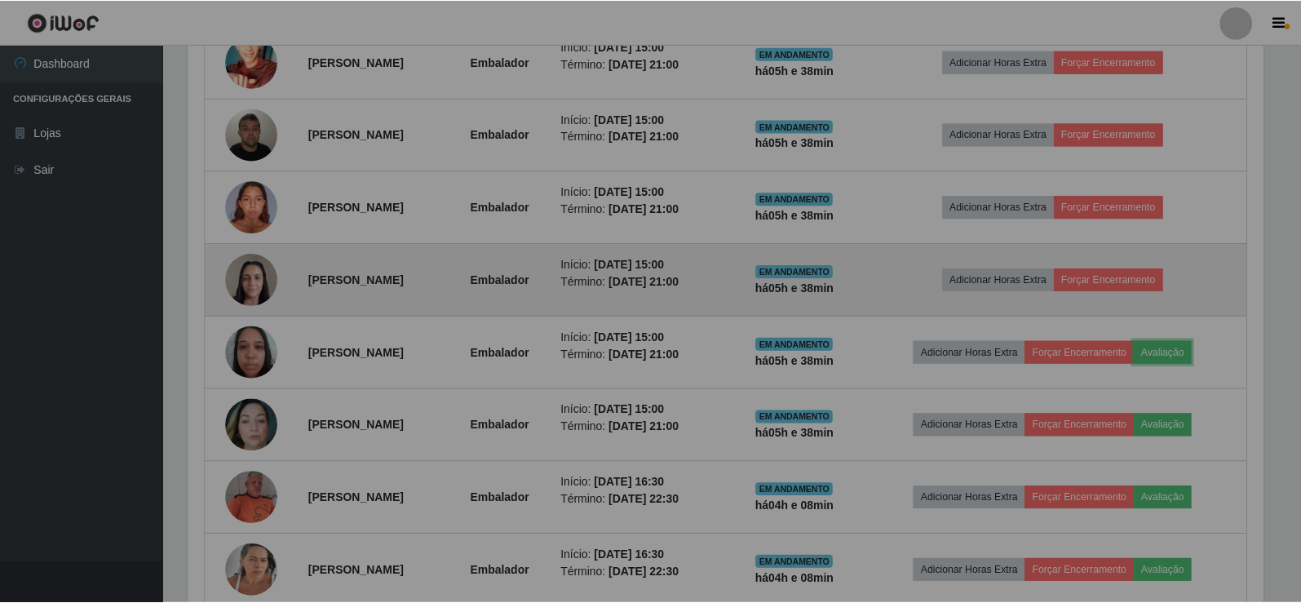
scroll to position [0, 0]
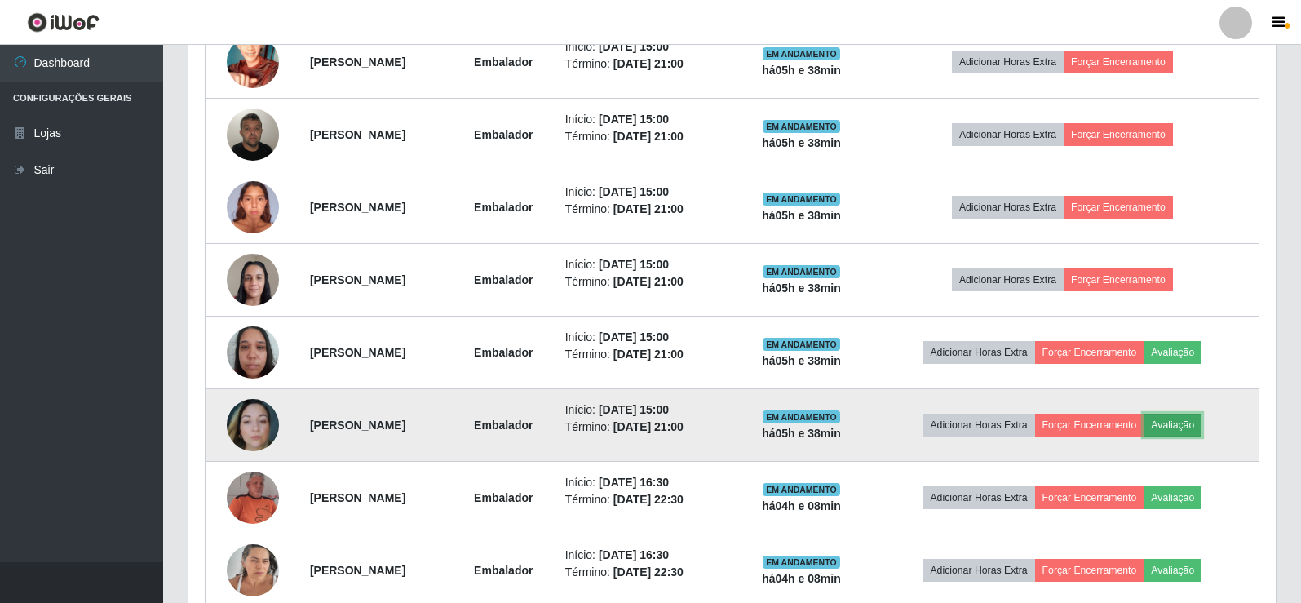
click at [1192, 429] on button "Avaliação" at bounding box center [1172, 425] width 58 height 23
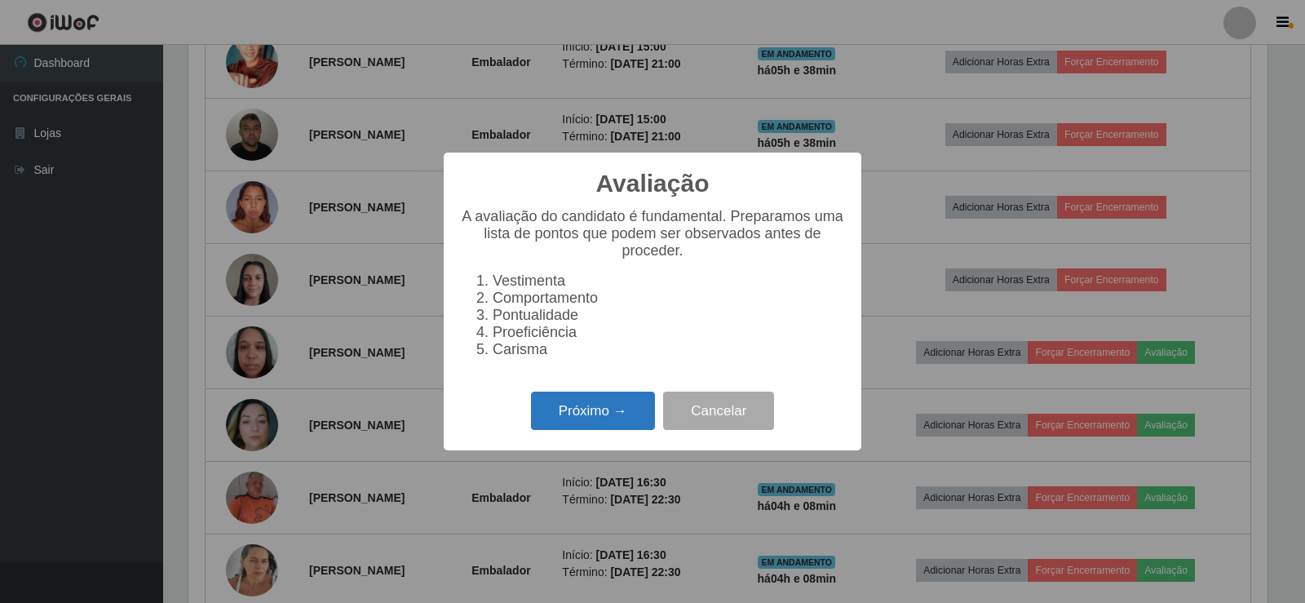
click at [599, 422] on button "Próximo →" at bounding box center [593, 410] width 124 height 38
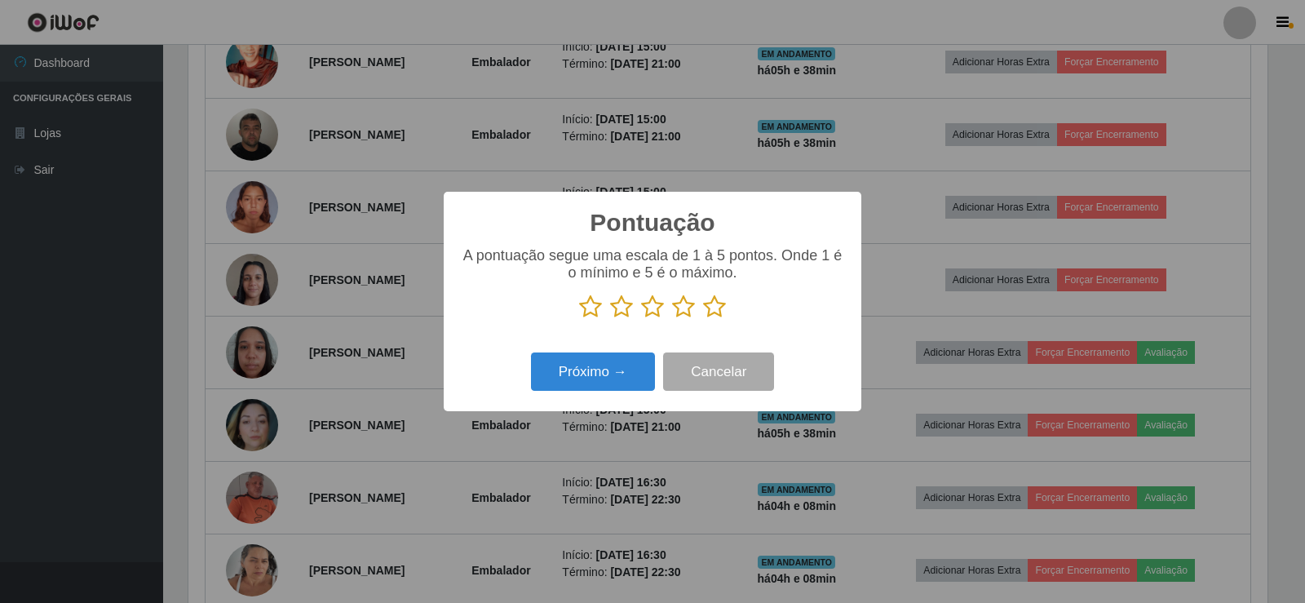
drag, startPoint x: 715, startPoint y: 308, endPoint x: 629, endPoint y: 344, distance: 93.6
click at [714, 308] on icon at bounding box center [714, 306] width 23 height 24
click at [703, 319] on input "radio" at bounding box center [703, 319] width 0 height 0
click at [614, 353] on div "Próximo → Cancelar" at bounding box center [652, 371] width 385 height 46
click at [615, 369] on button "Próximo →" at bounding box center [593, 371] width 124 height 38
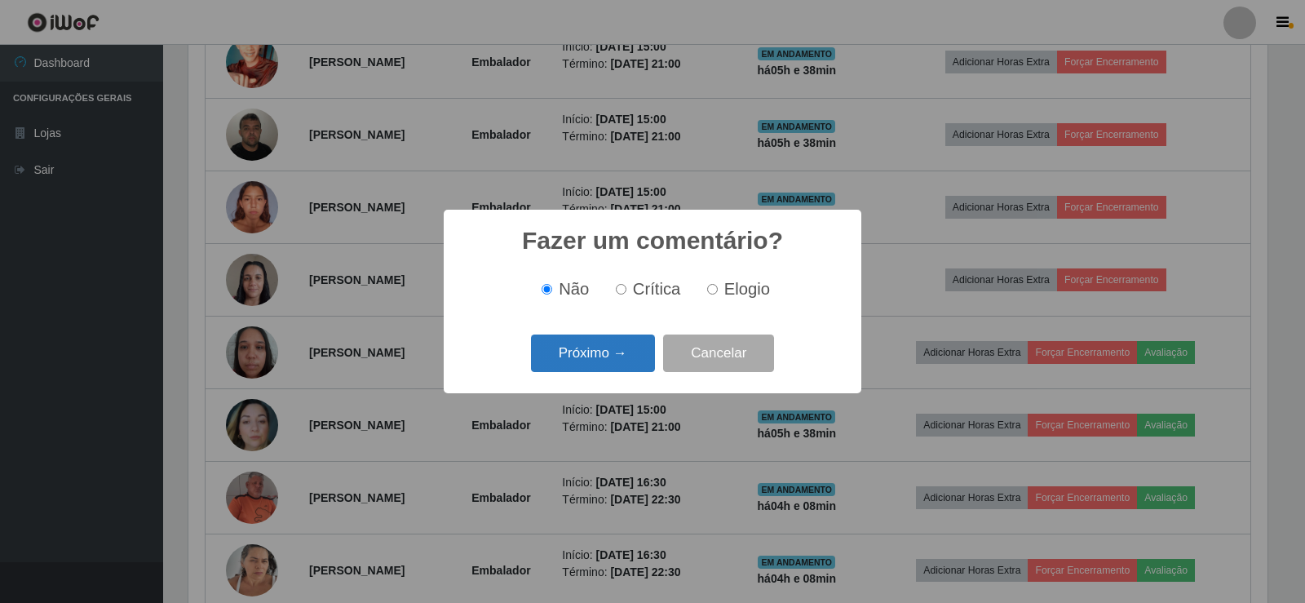
click at [613, 354] on button "Próximo →" at bounding box center [593, 353] width 124 height 38
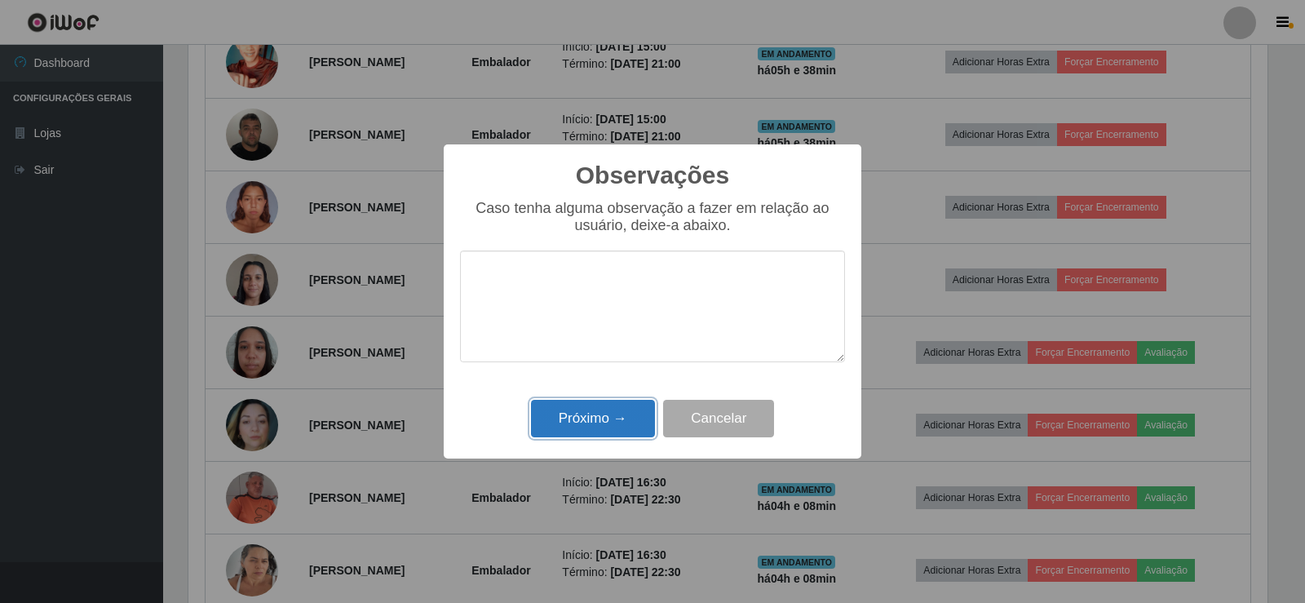
click at [607, 422] on button "Próximo →" at bounding box center [593, 419] width 124 height 38
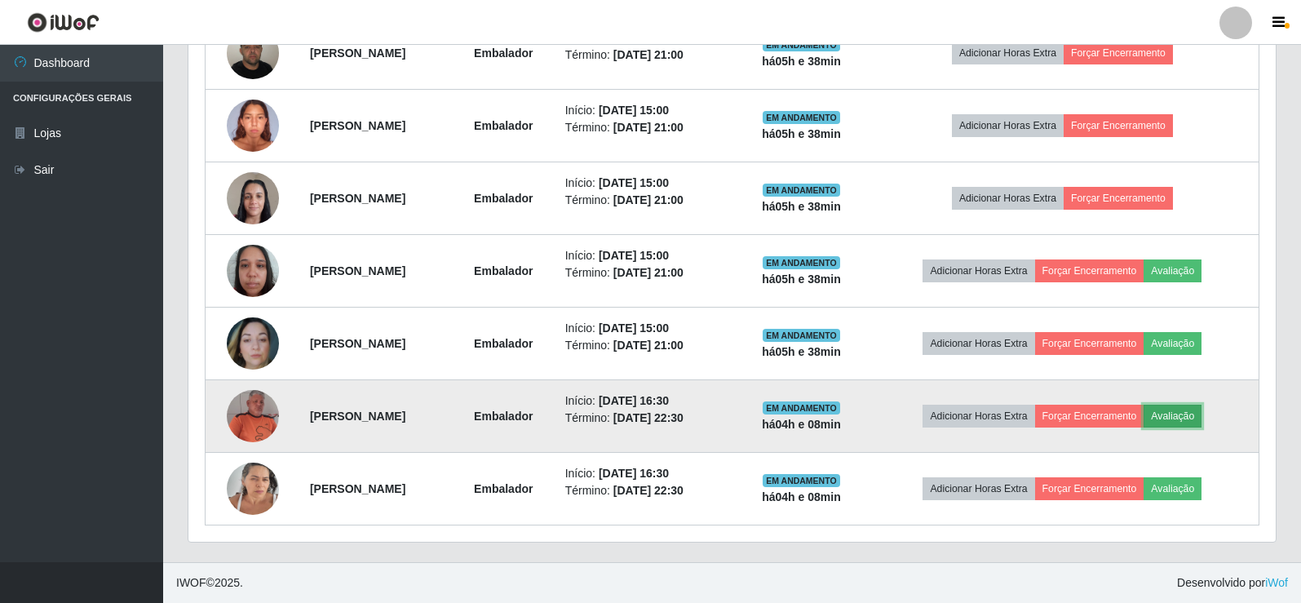
click at [1192, 418] on button "Avaliação" at bounding box center [1172, 416] width 58 height 23
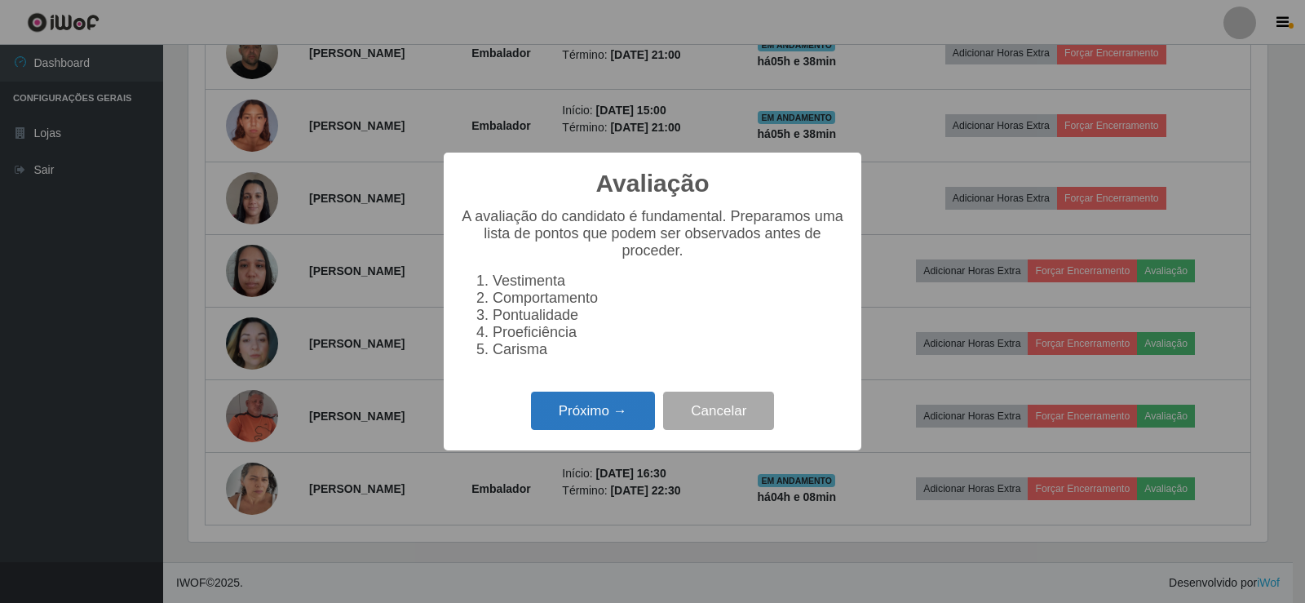
click at [590, 419] on button "Próximo →" at bounding box center [593, 410] width 124 height 38
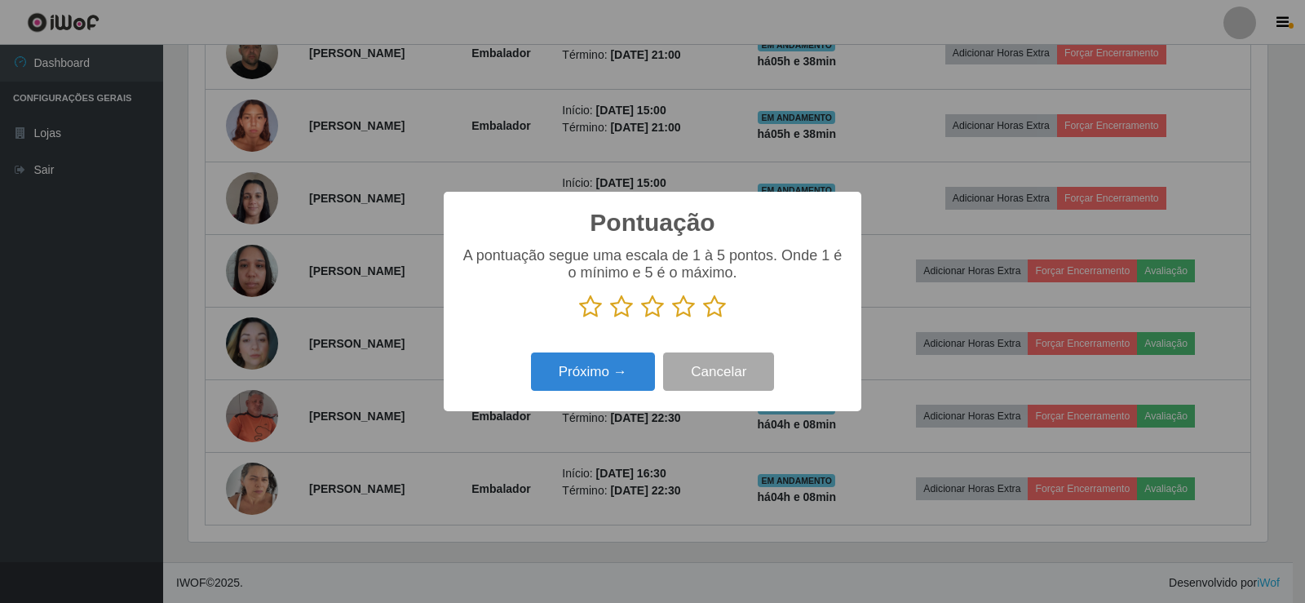
click at [714, 312] on icon at bounding box center [714, 306] width 23 height 24
click at [703, 319] on input "radio" at bounding box center [703, 319] width 0 height 0
click at [561, 376] on button "Próximo →" at bounding box center [593, 371] width 124 height 38
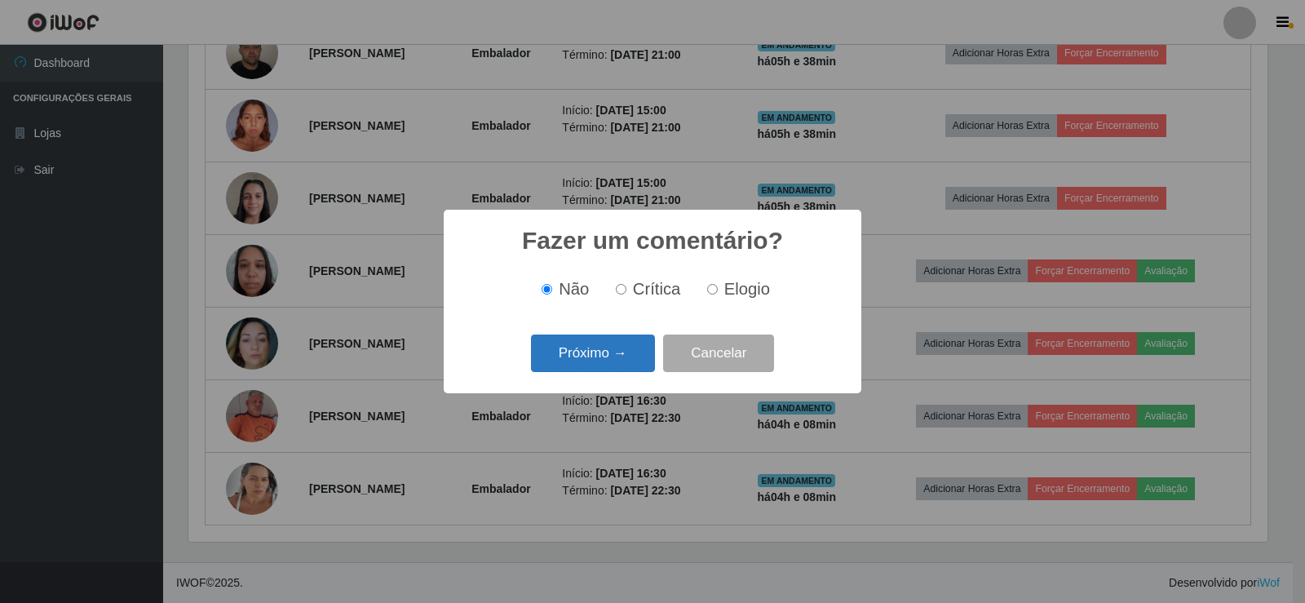
click at [568, 352] on button "Próximo →" at bounding box center [593, 353] width 124 height 38
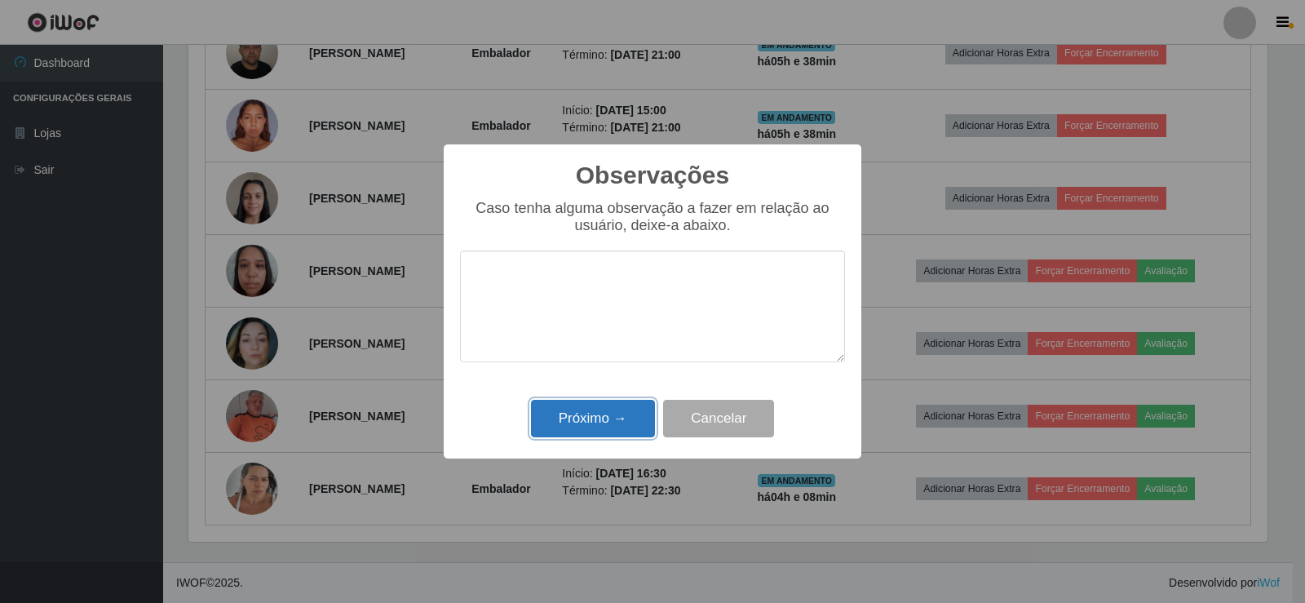
click at [571, 409] on button "Próximo →" at bounding box center [593, 419] width 124 height 38
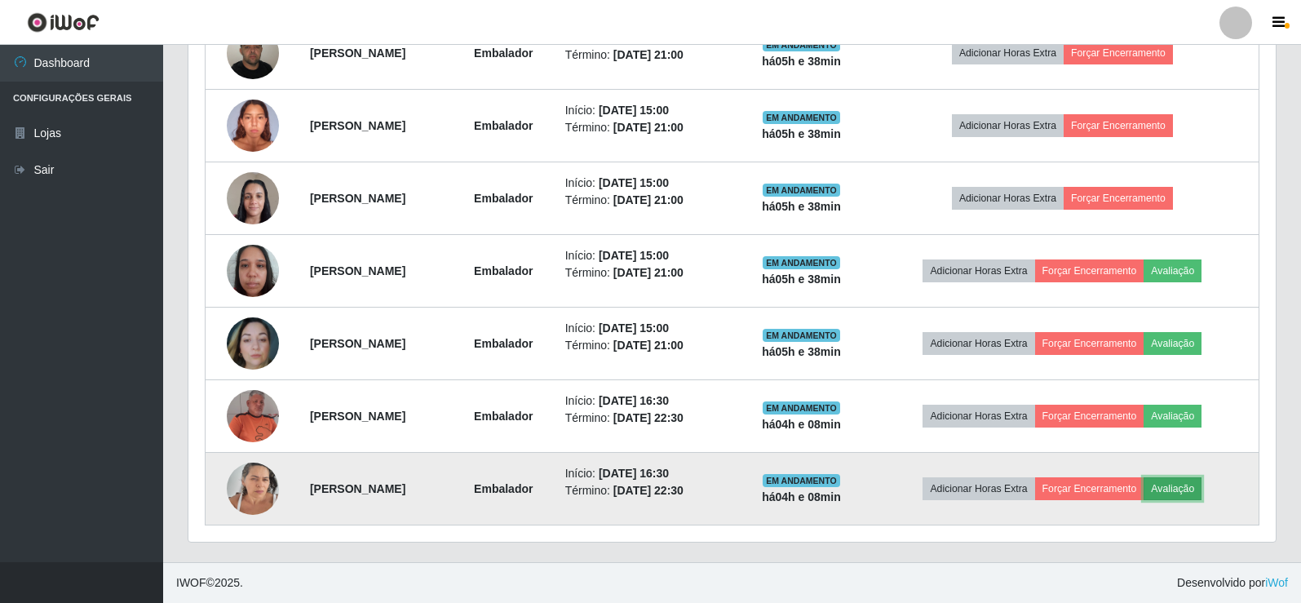
click at [1196, 488] on button "Avaliação" at bounding box center [1172, 488] width 58 height 23
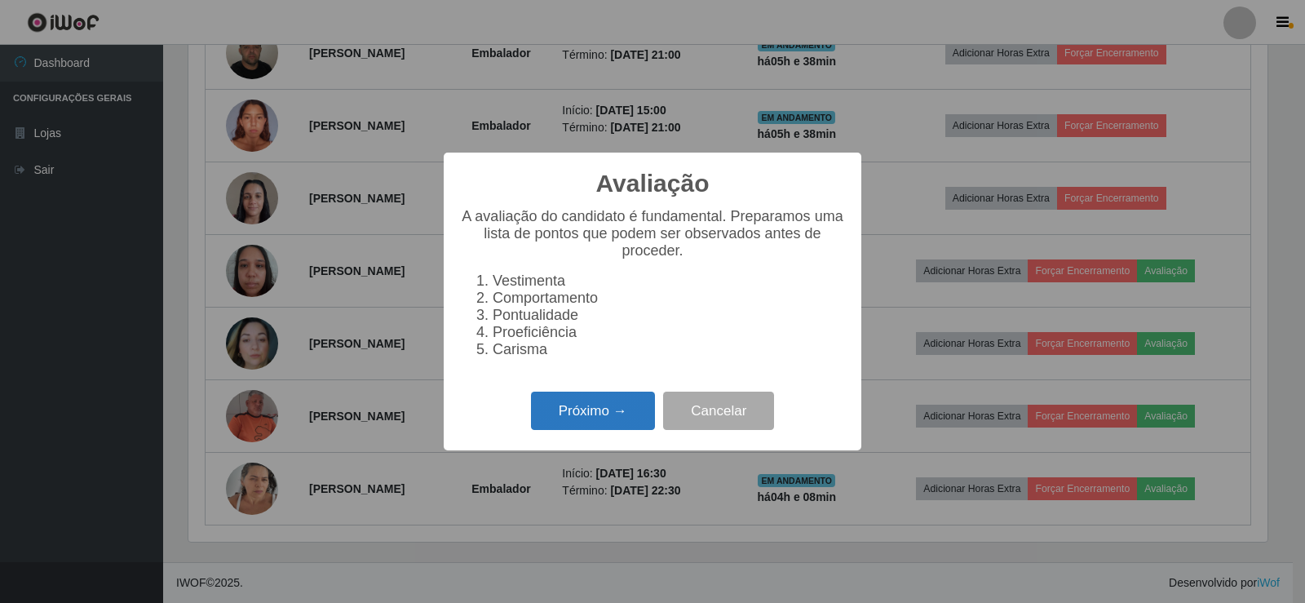
click at [566, 418] on button "Próximo →" at bounding box center [593, 410] width 124 height 38
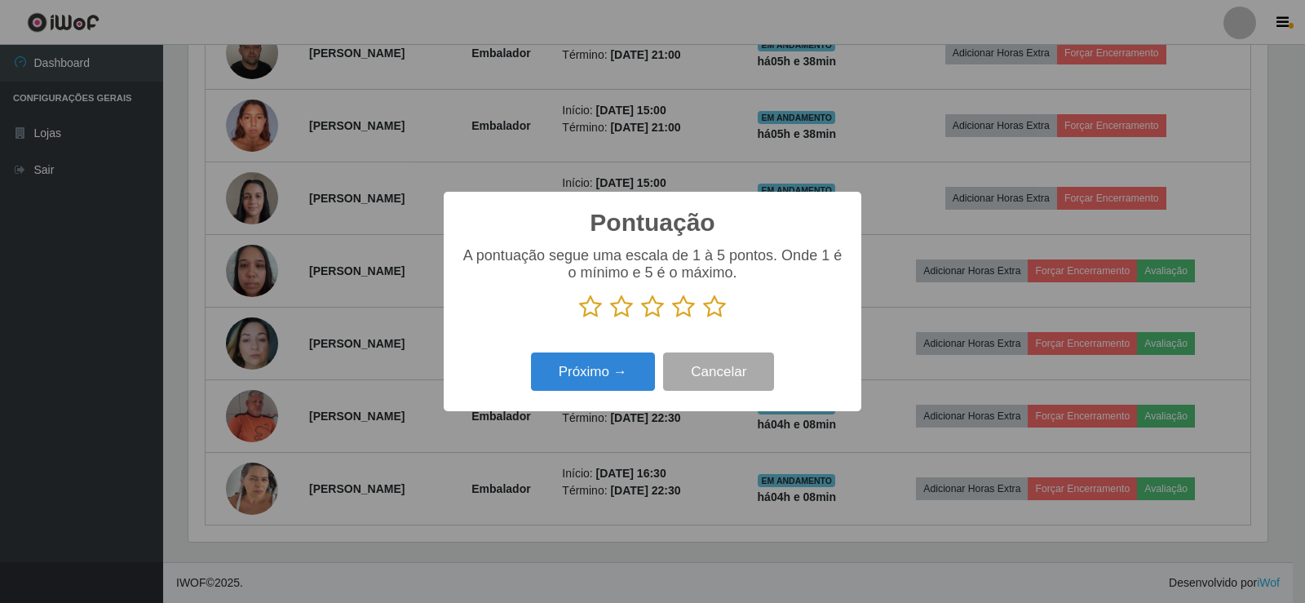
click at [712, 309] on icon at bounding box center [714, 306] width 23 height 24
click at [703, 319] on input "radio" at bounding box center [703, 319] width 0 height 0
click at [602, 374] on button "Próximo →" at bounding box center [593, 371] width 124 height 38
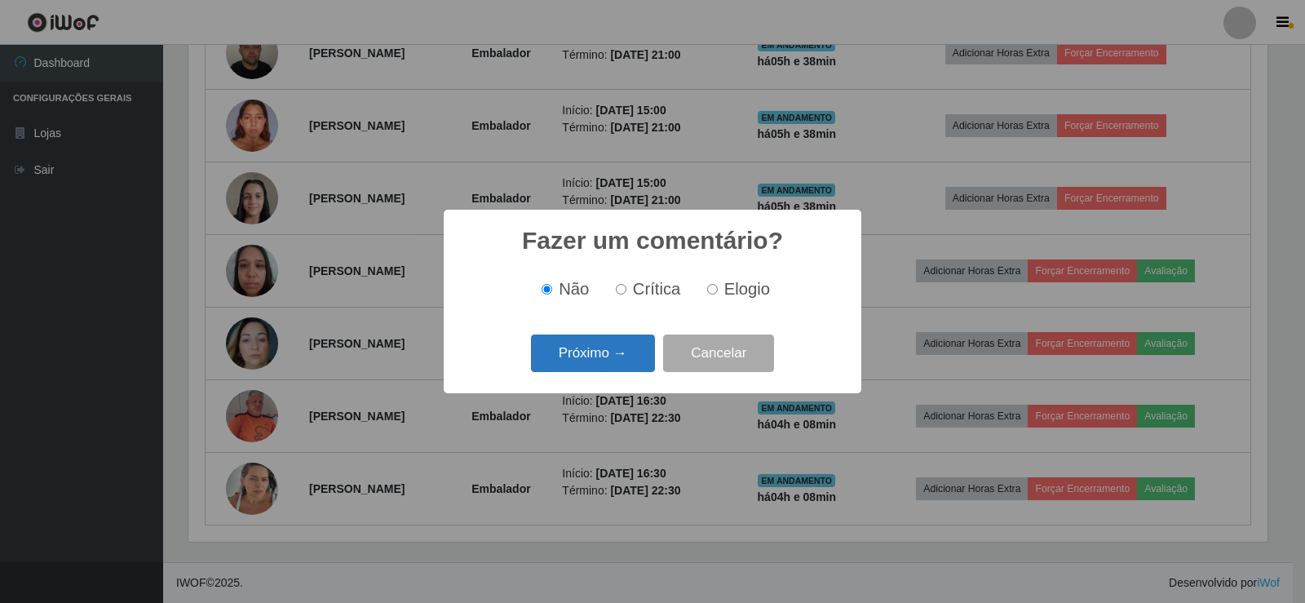
click at [607, 348] on button "Próximo →" at bounding box center [593, 353] width 124 height 38
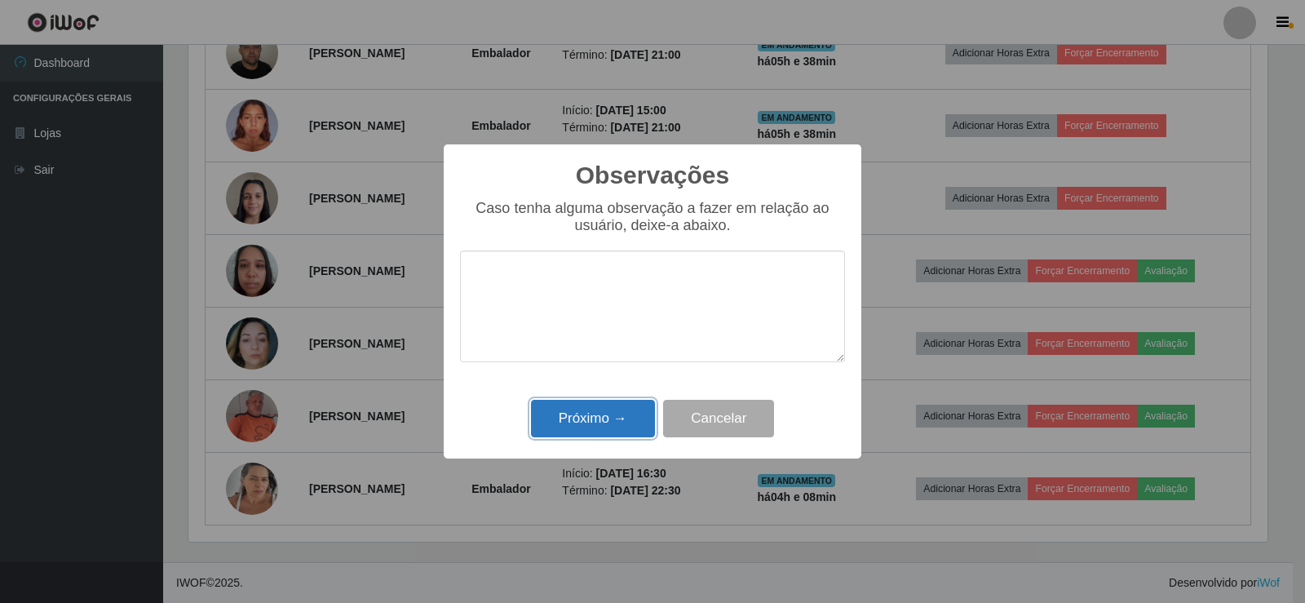
click at [598, 421] on button "Próximo →" at bounding box center [593, 419] width 124 height 38
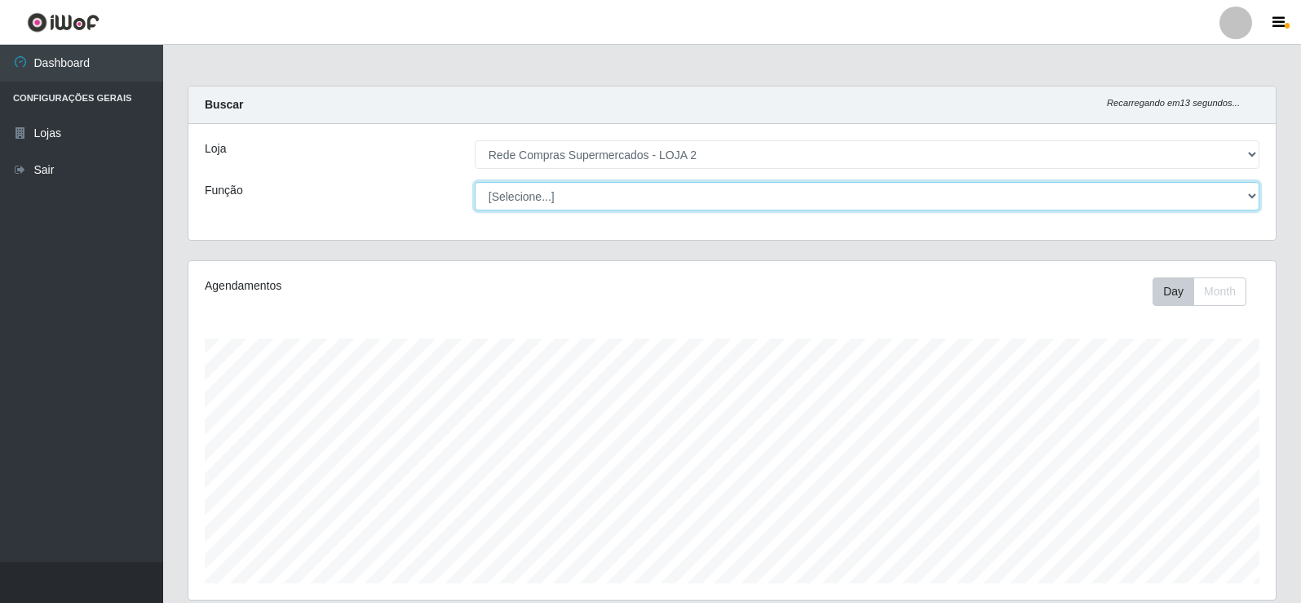
click at [1250, 189] on select "[Selecione...] ASG ASG + ASG ++ Balconista Balconista + Balconista ++ Embalador…" at bounding box center [867, 196] width 785 height 29
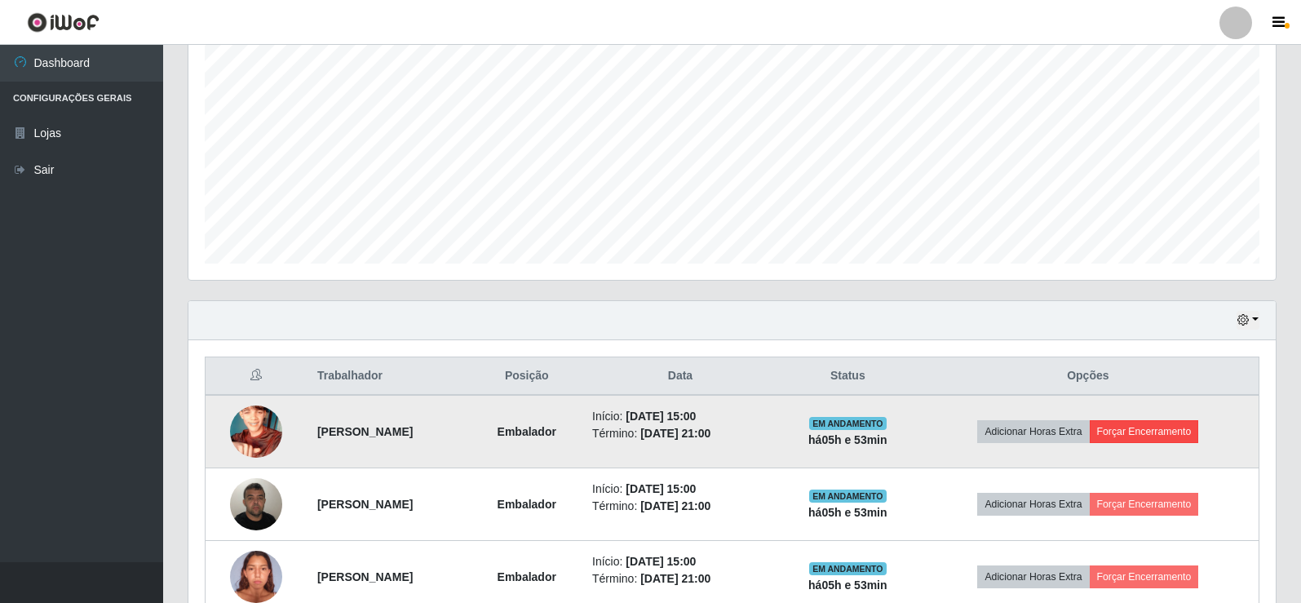
scroll to position [489, 0]
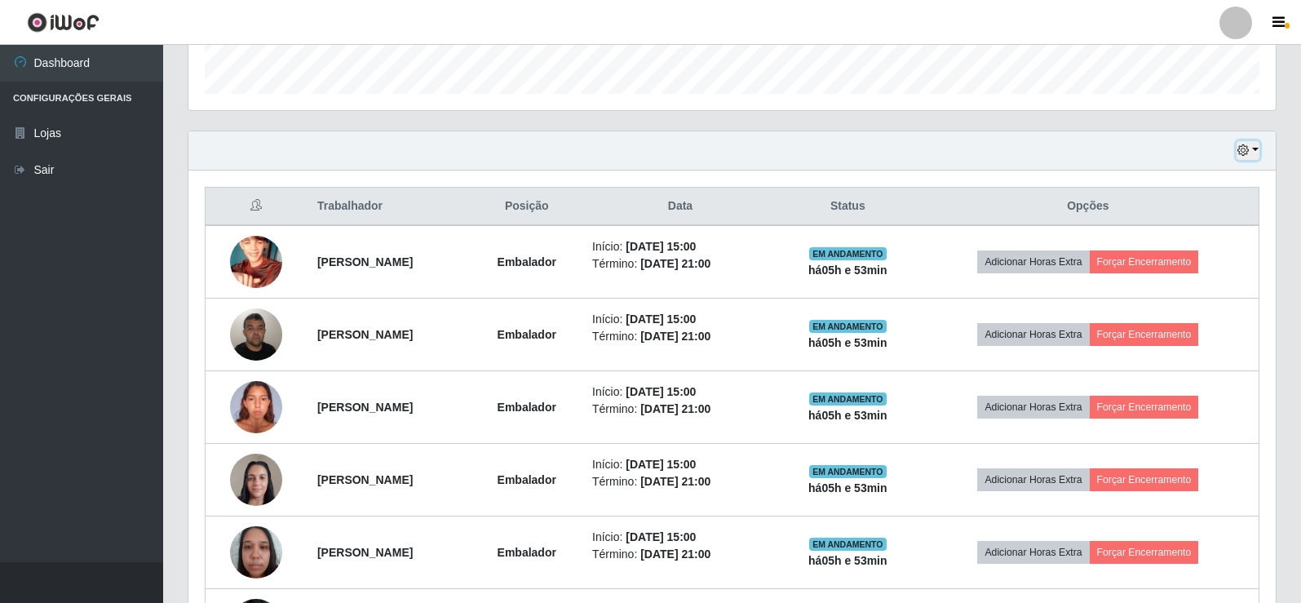
click at [1245, 154] on icon "button" at bounding box center [1242, 149] width 11 height 11
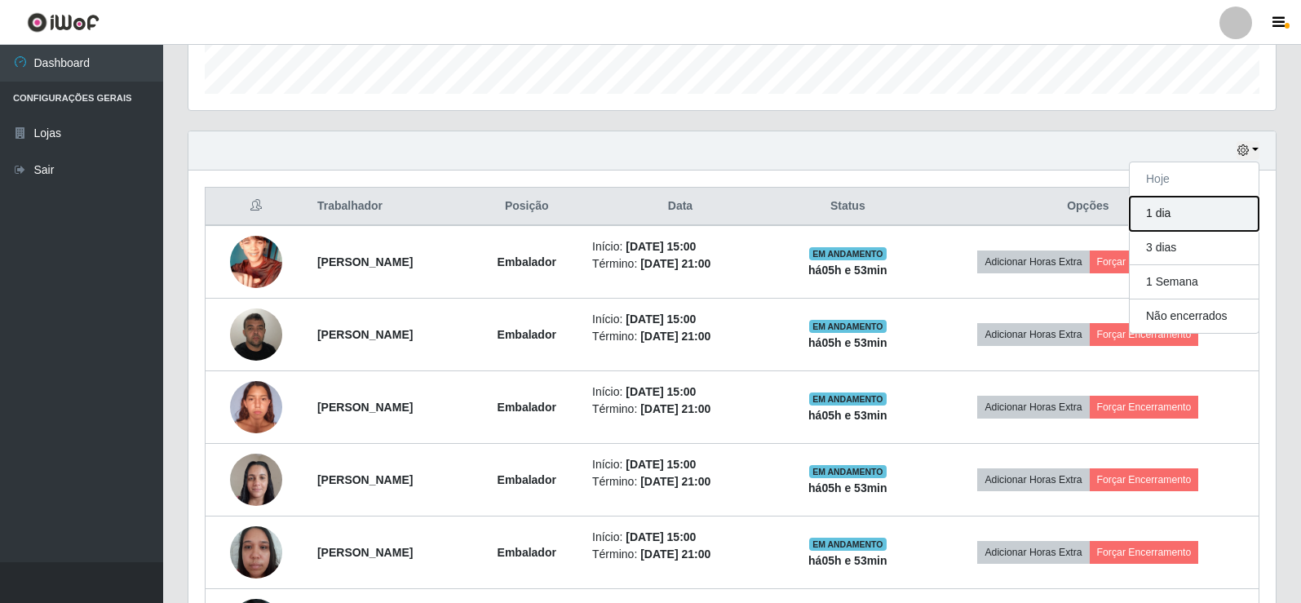
click at [1183, 210] on button "1 dia" at bounding box center [1194, 214] width 129 height 34
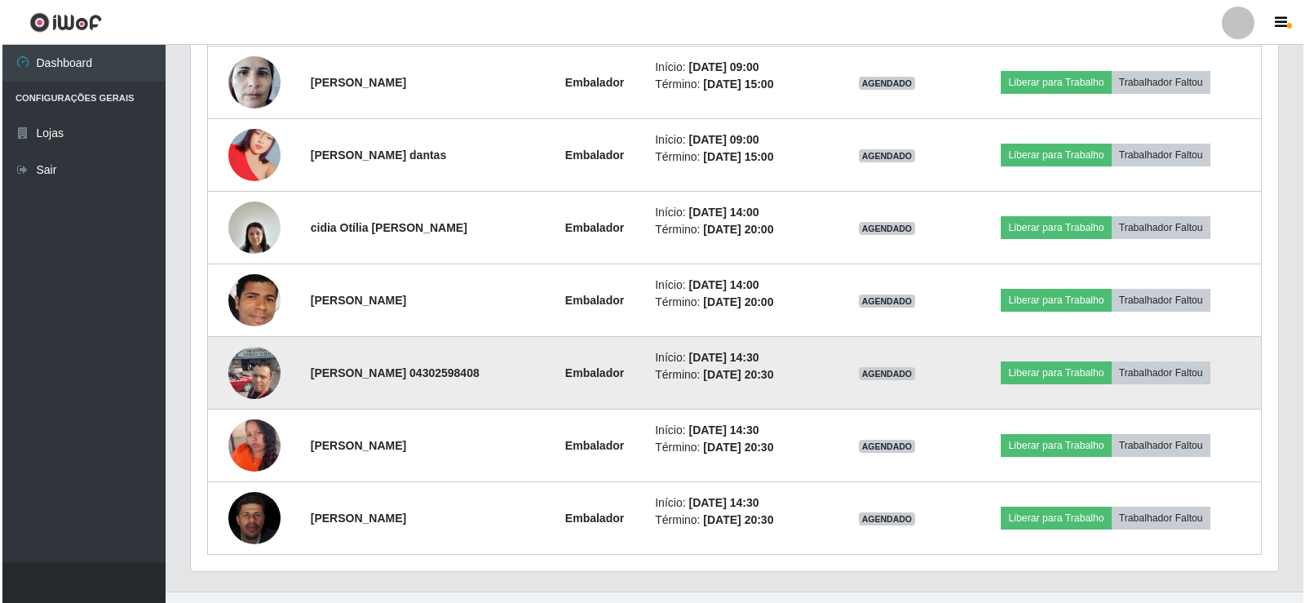
scroll to position [1497, 0]
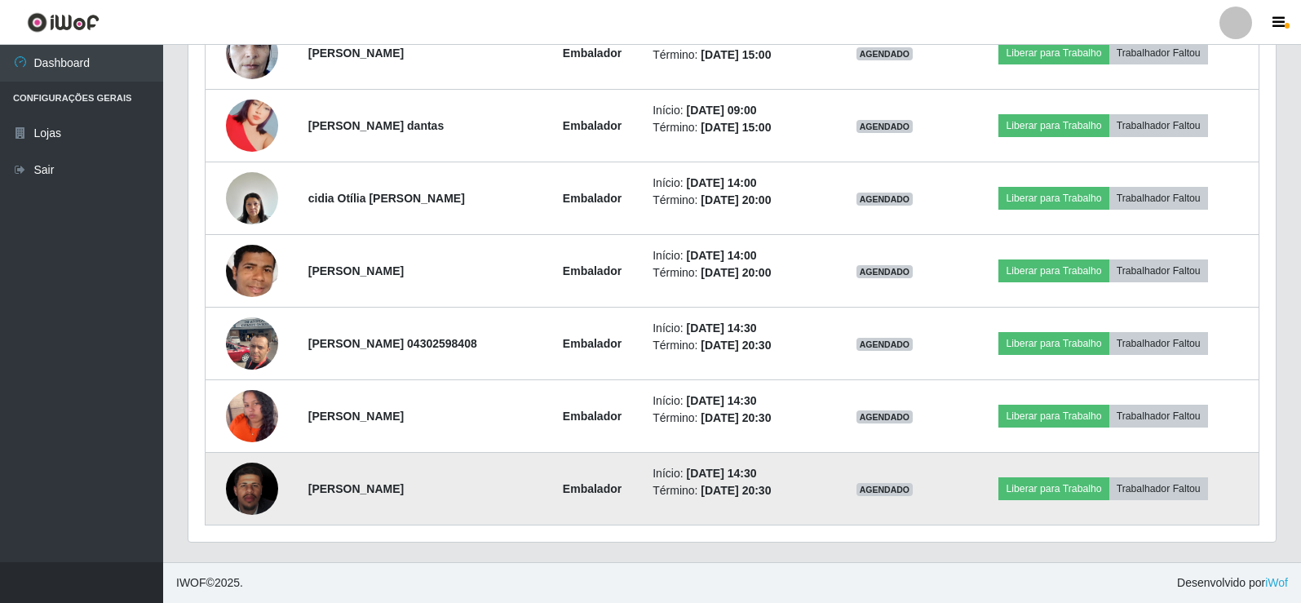
click at [232, 491] on img at bounding box center [252, 489] width 52 height 64
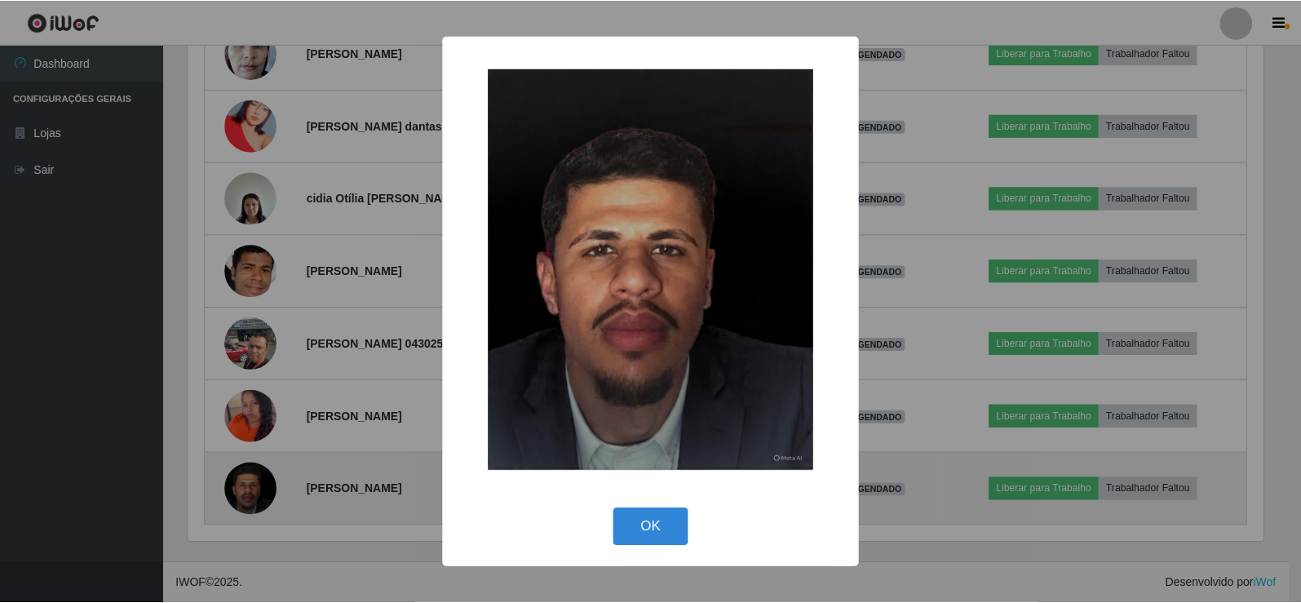
scroll to position [338, 1079]
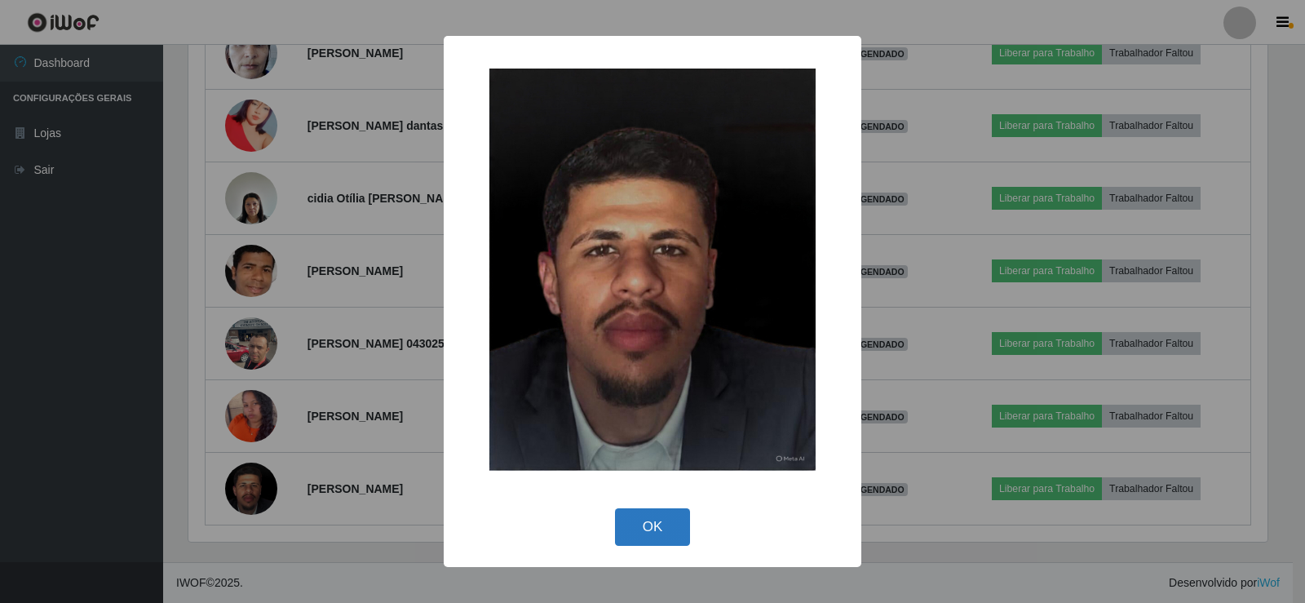
click at [658, 517] on button "OK" at bounding box center [653, 527] width 76 height 38
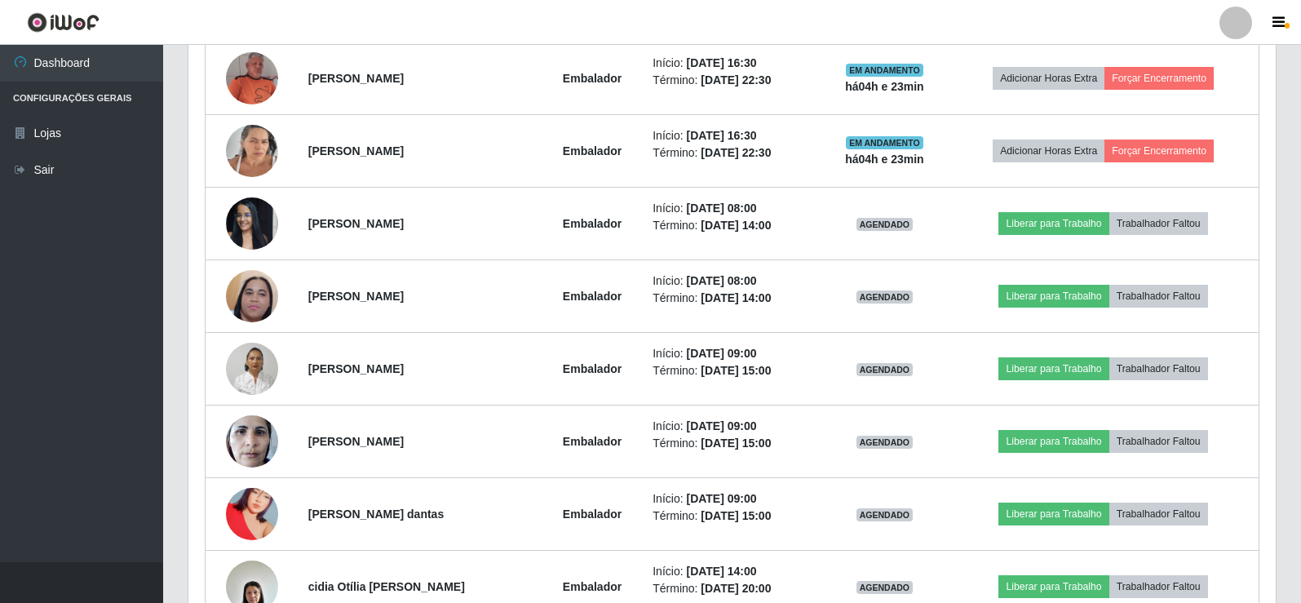
scroll to position [1089, 0]
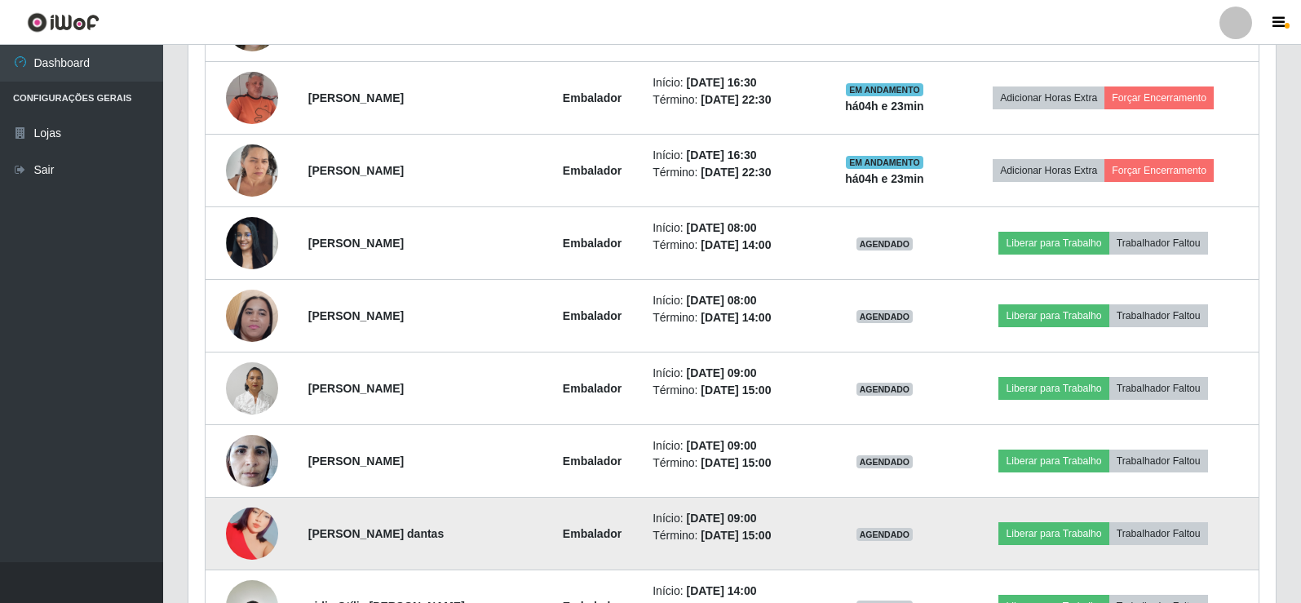
click at [251, 531] on img at bounding box center [252, 533] width 52 height 93
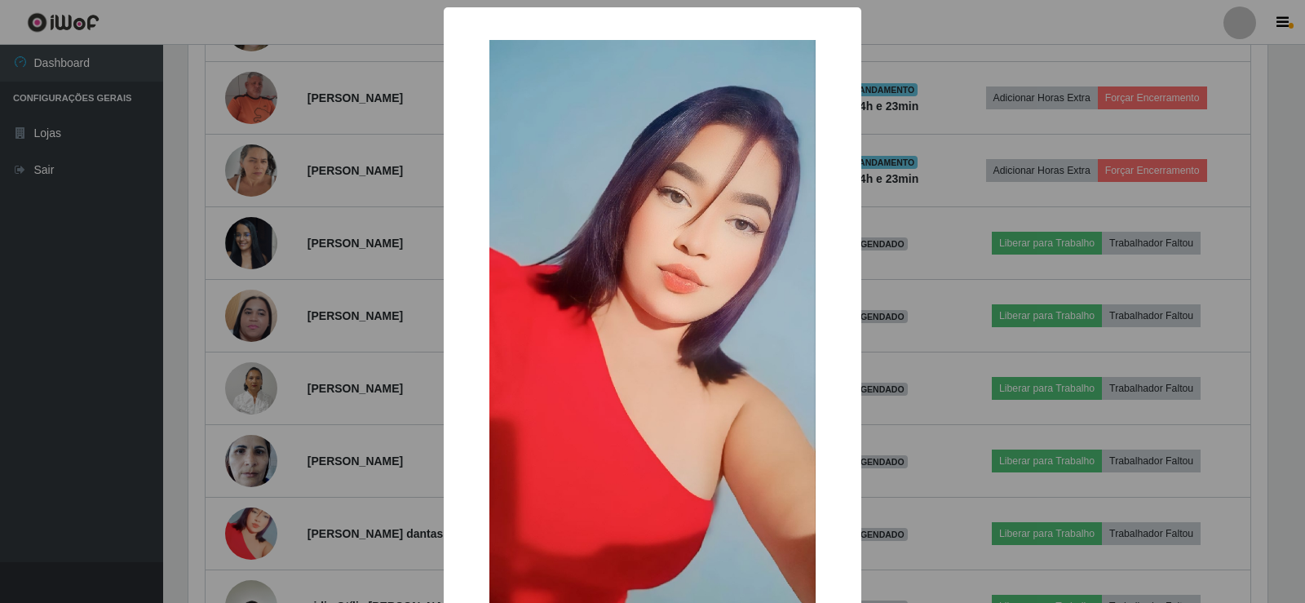
click at [907, 305] on div "× OK Cancel" at bounding box center [652, 301] width 1305 height 603
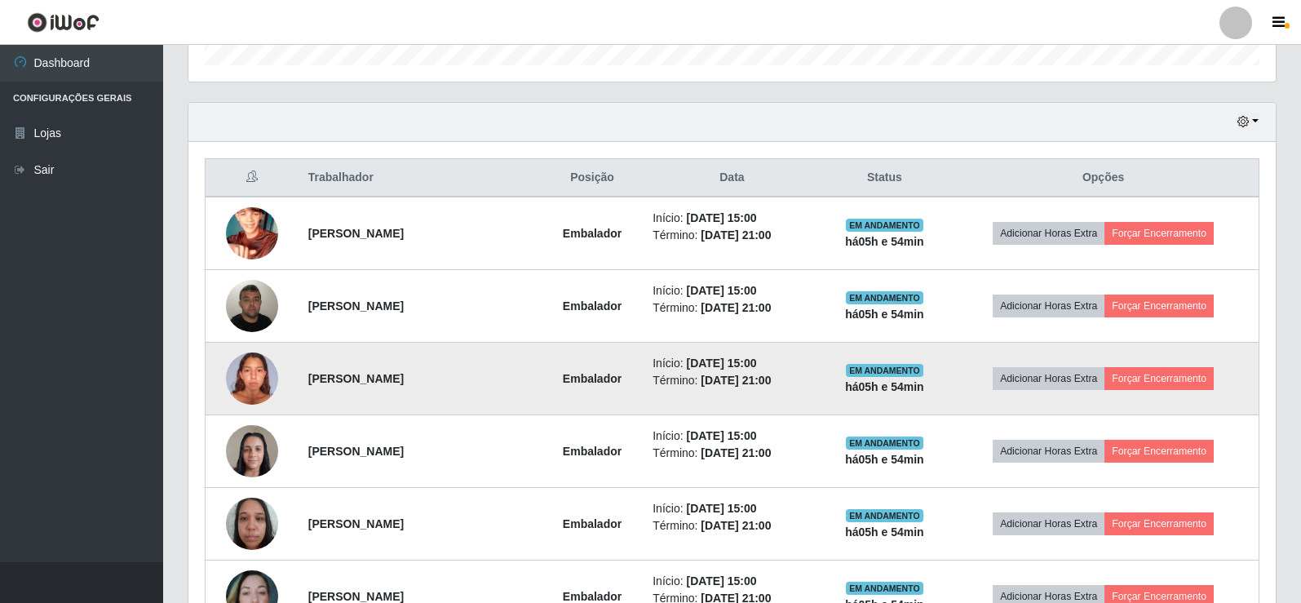
scroll to position [436, 0]
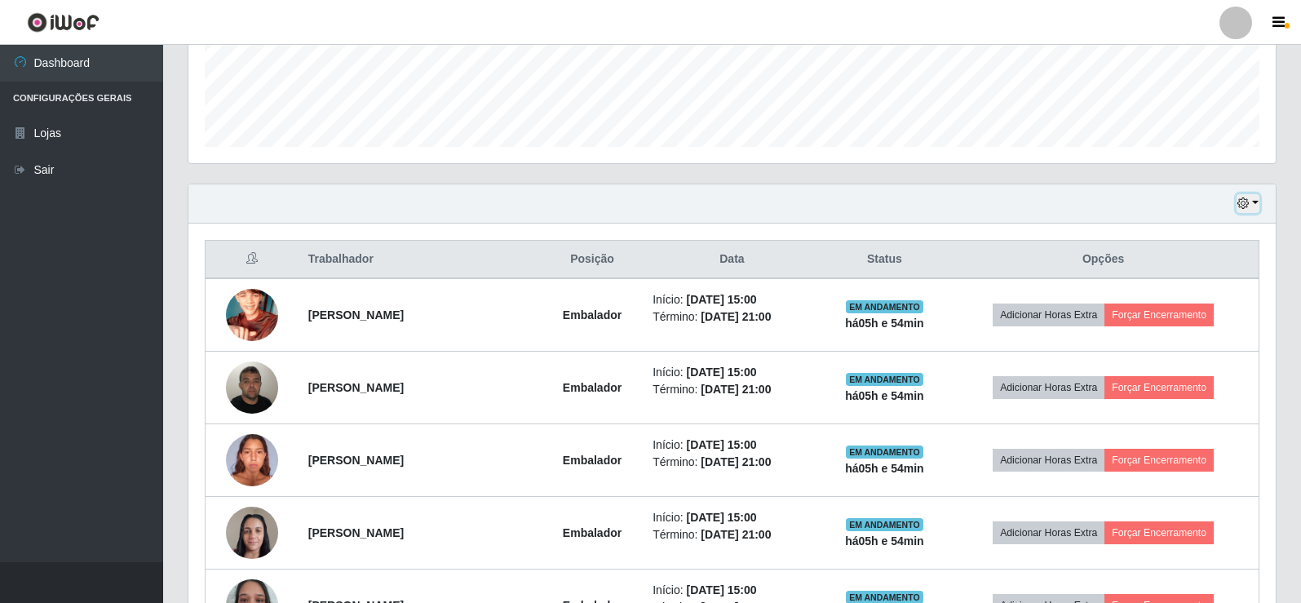
click at [1249, 205] on icon "button" at bounding box center [1242, 202] width 11 height 11
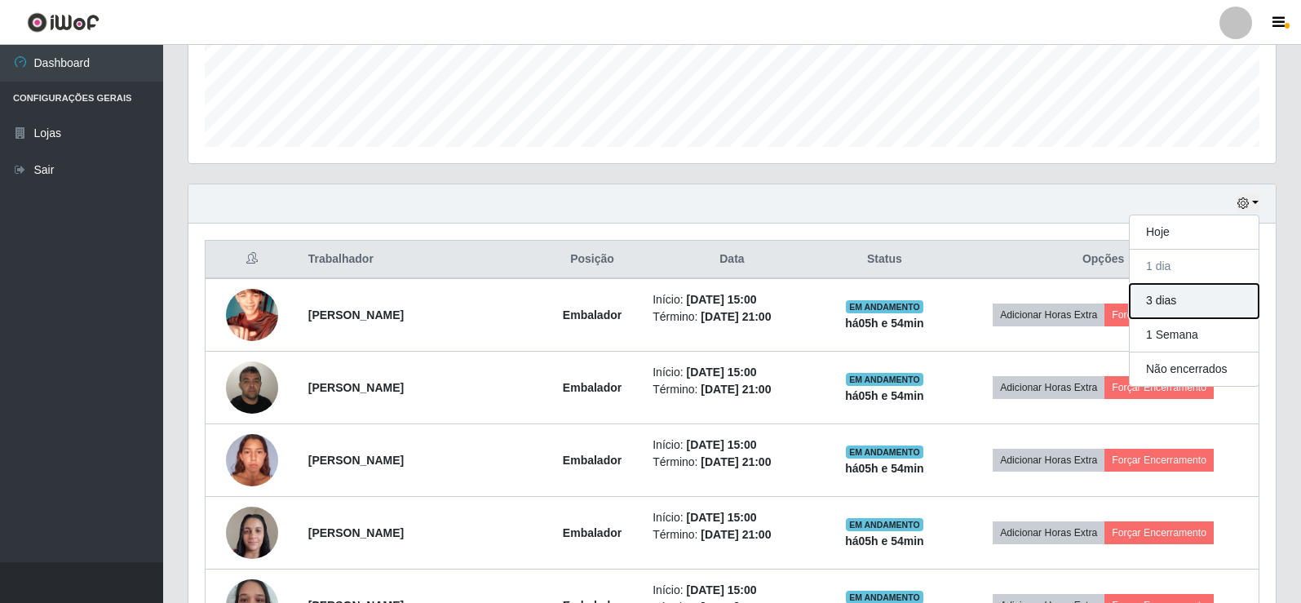
click at [1150, 299] on button "3 dias" at bounding box center [1194, 301] width 129 height 34
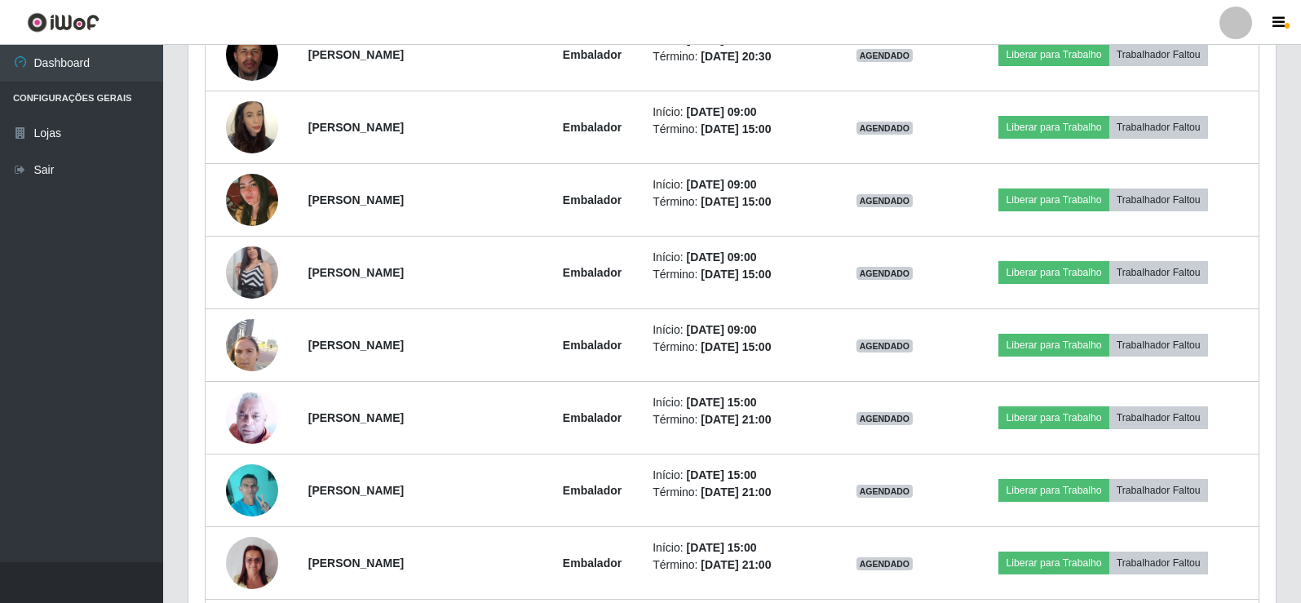
scroll to position [1986, 0]
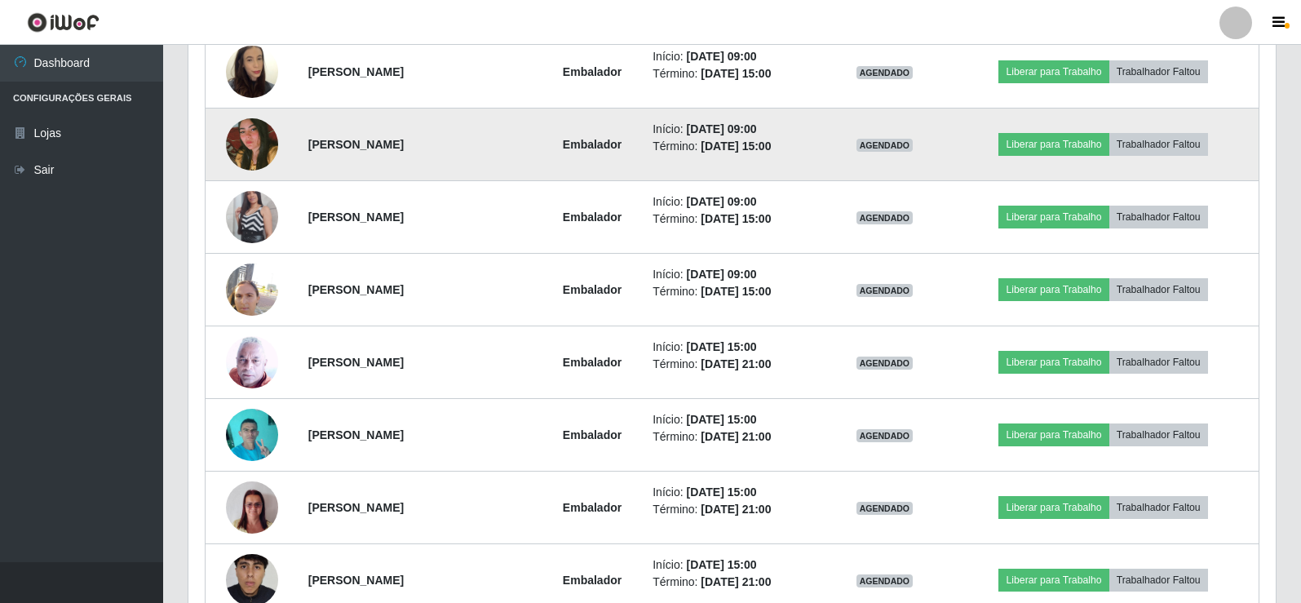
click at [237, 140] on img at bounding box center [252, 143] width 52 height 77
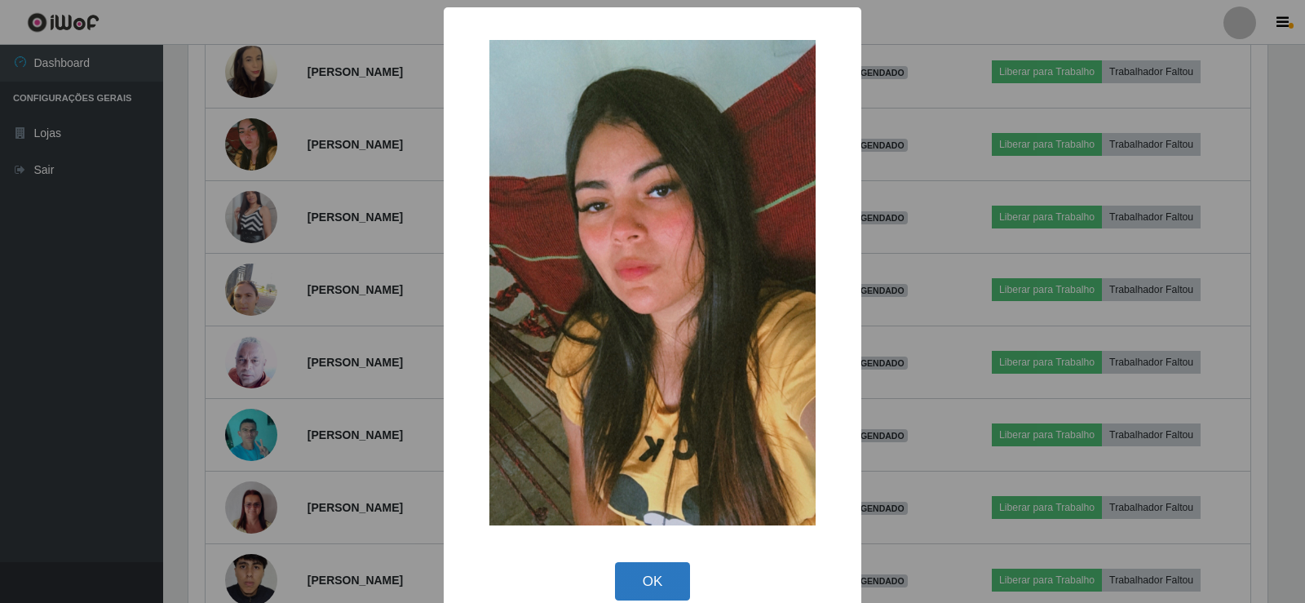
click at [657, 579] on button "OK" at bounding box center [653, 581] width 76 height 38
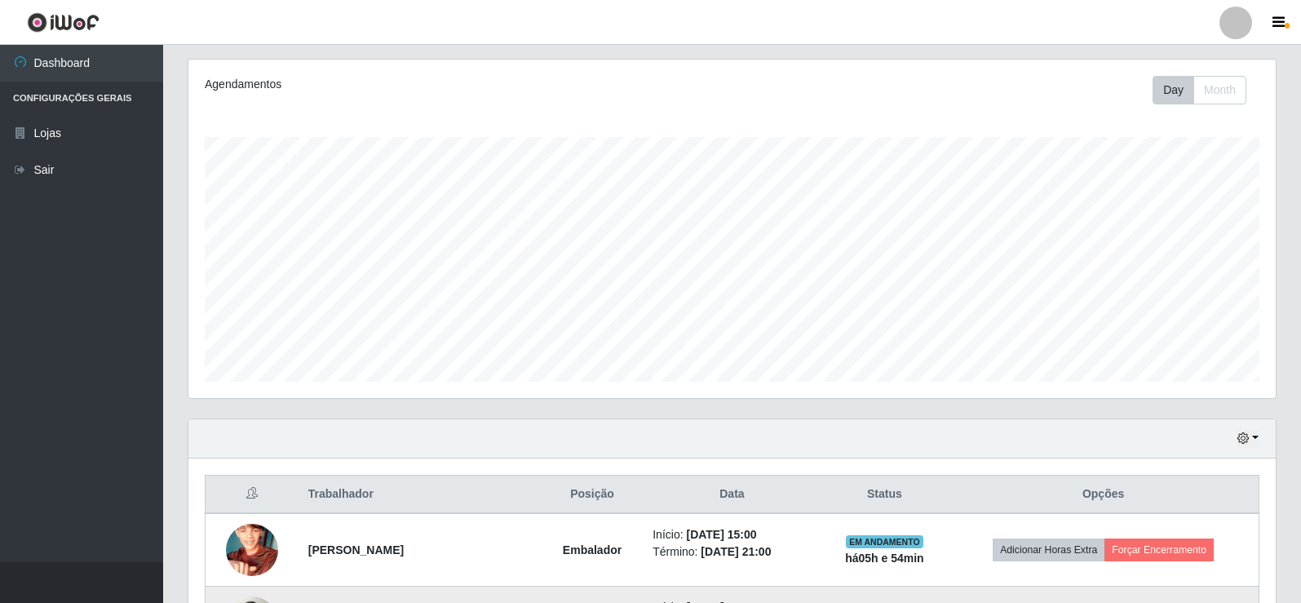
scroll to position [408, 0]
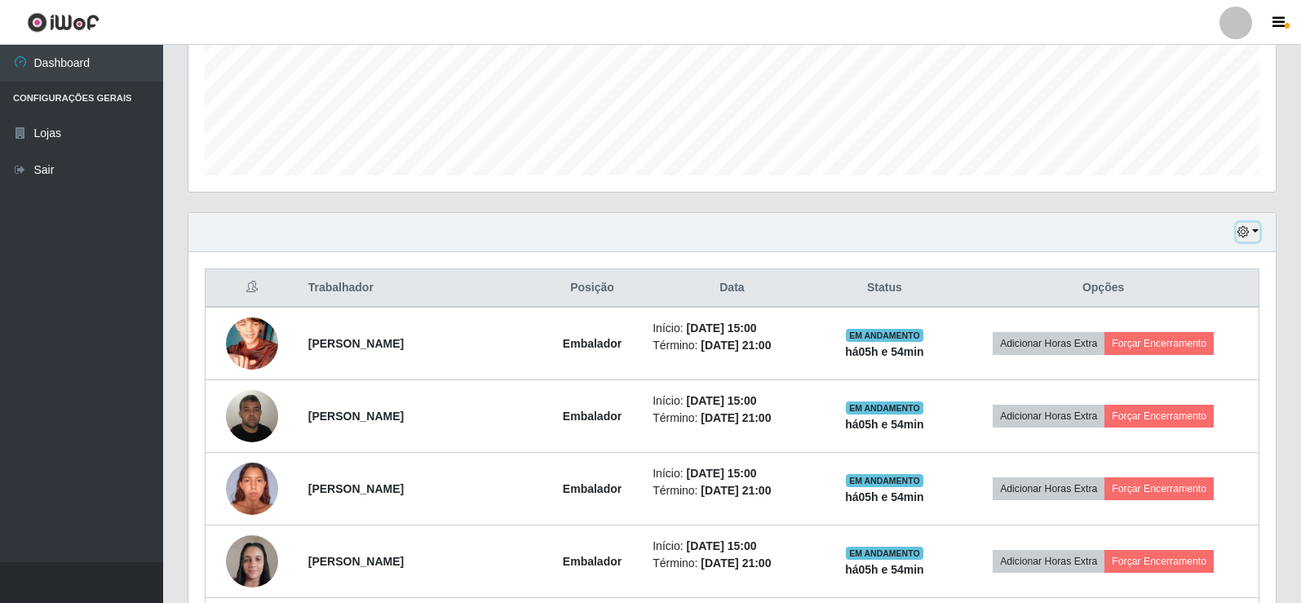
click at [1254, 232] on button "button" at bounding box center [1247, 232] width 23 height 19
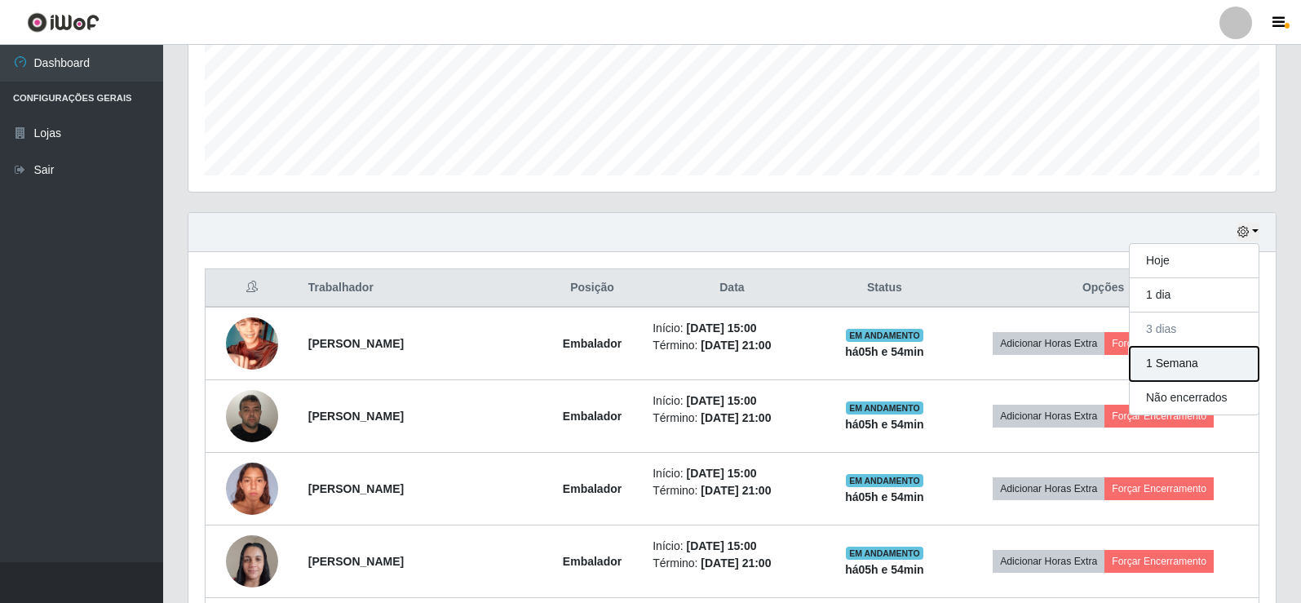
click at [1159, 367] on button "1 Semana" at bounding box center [1194, 364] width 129 height 34
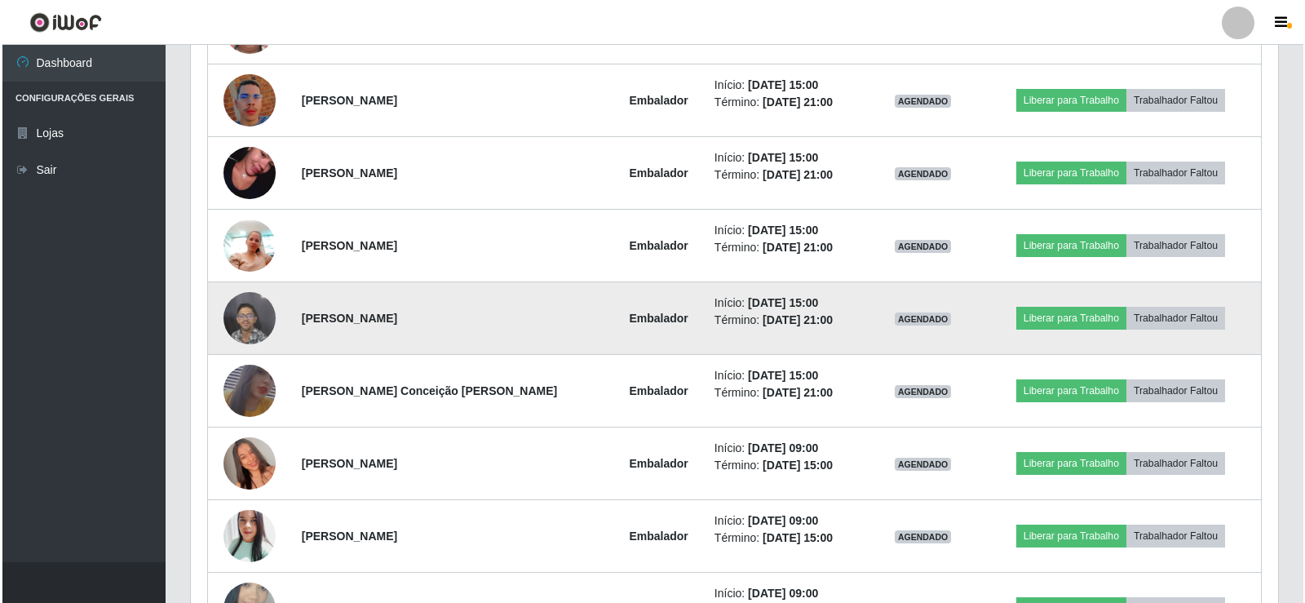
scroll to position [4486, 0]
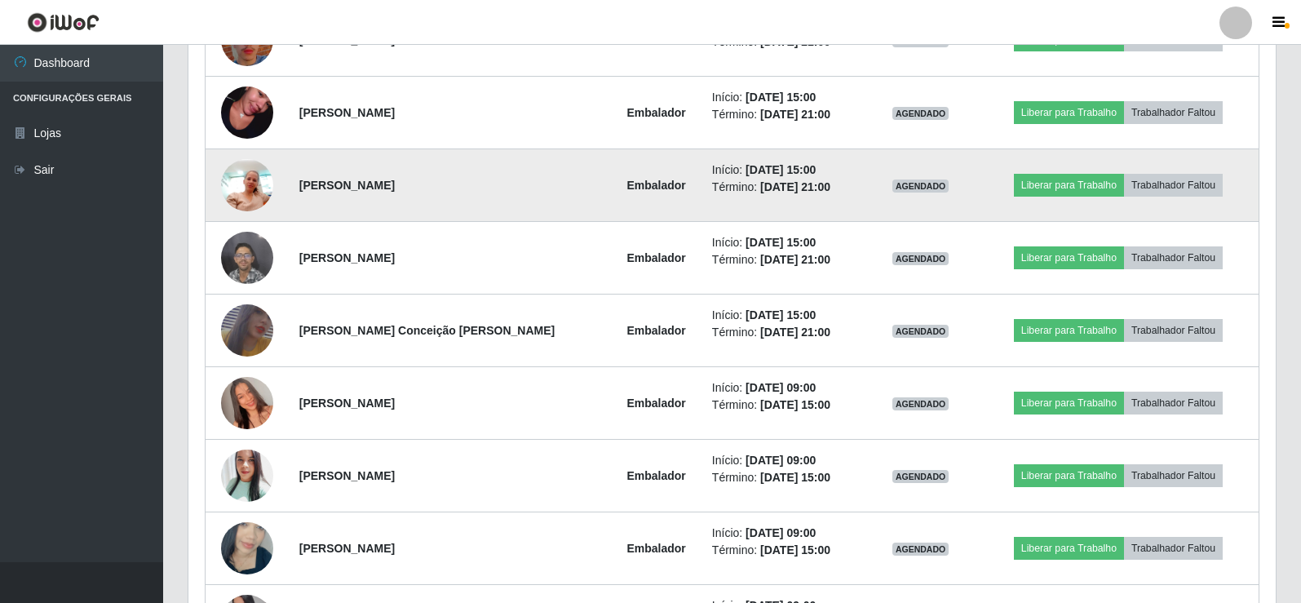
click at [252, 181] on img at bounding box center [247, 184] width 52 height 69
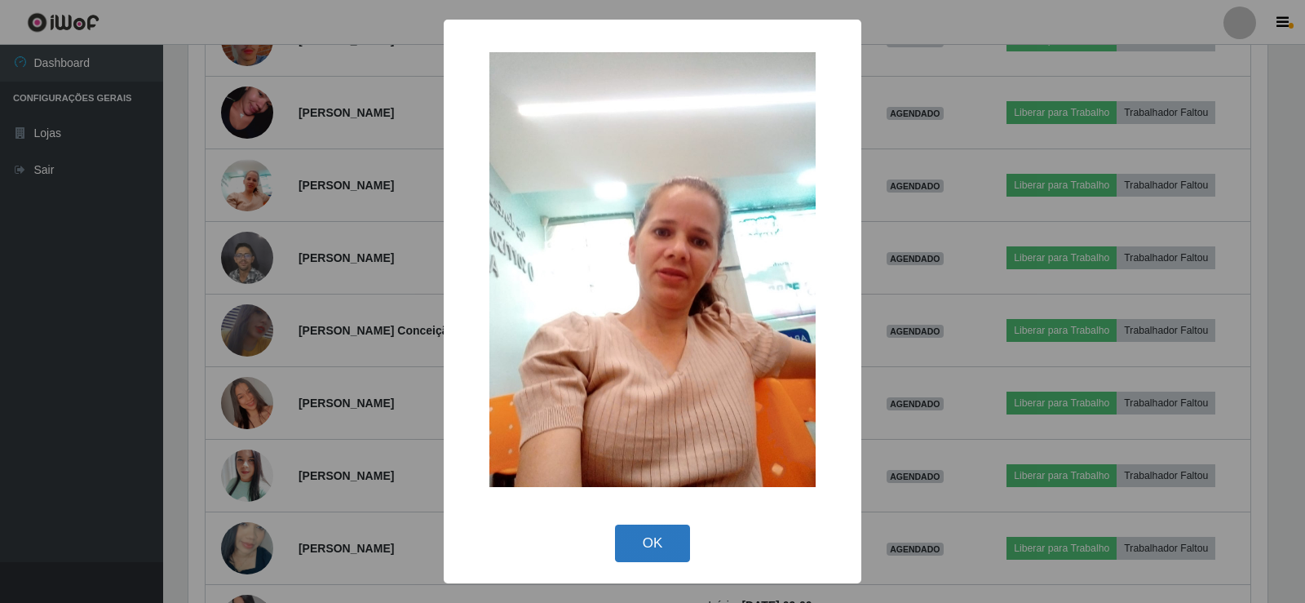
click at [655, 538] on button "OK" at bounding box center [653, 543] width 76 height 38
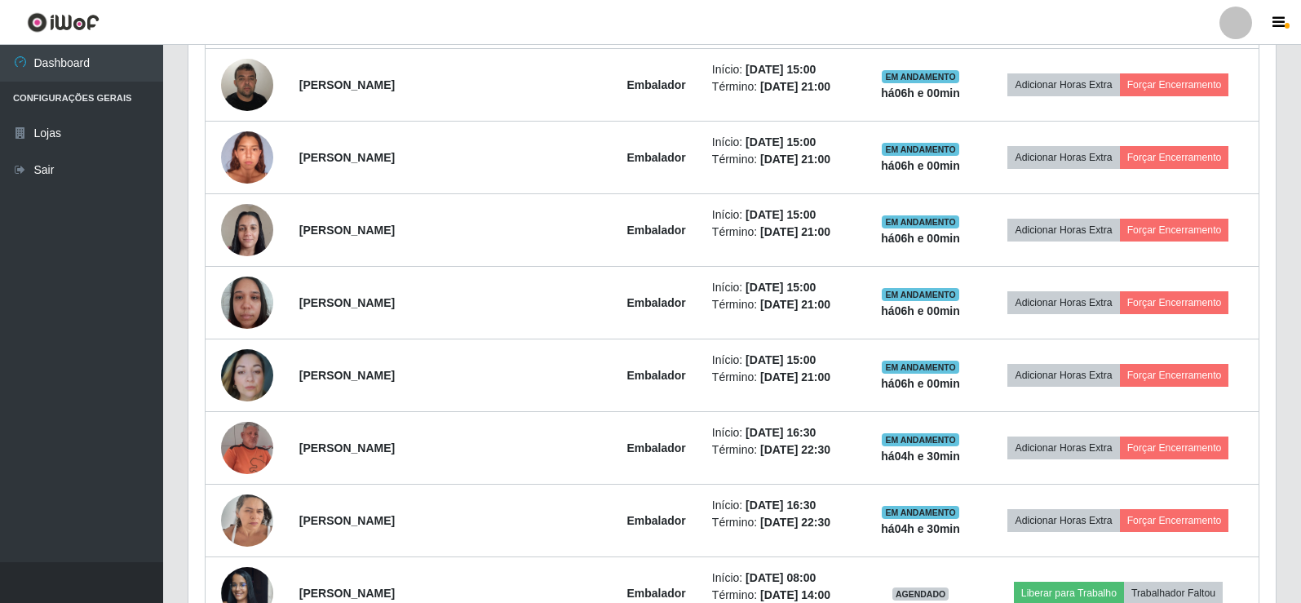
scroll to position [571, 0]
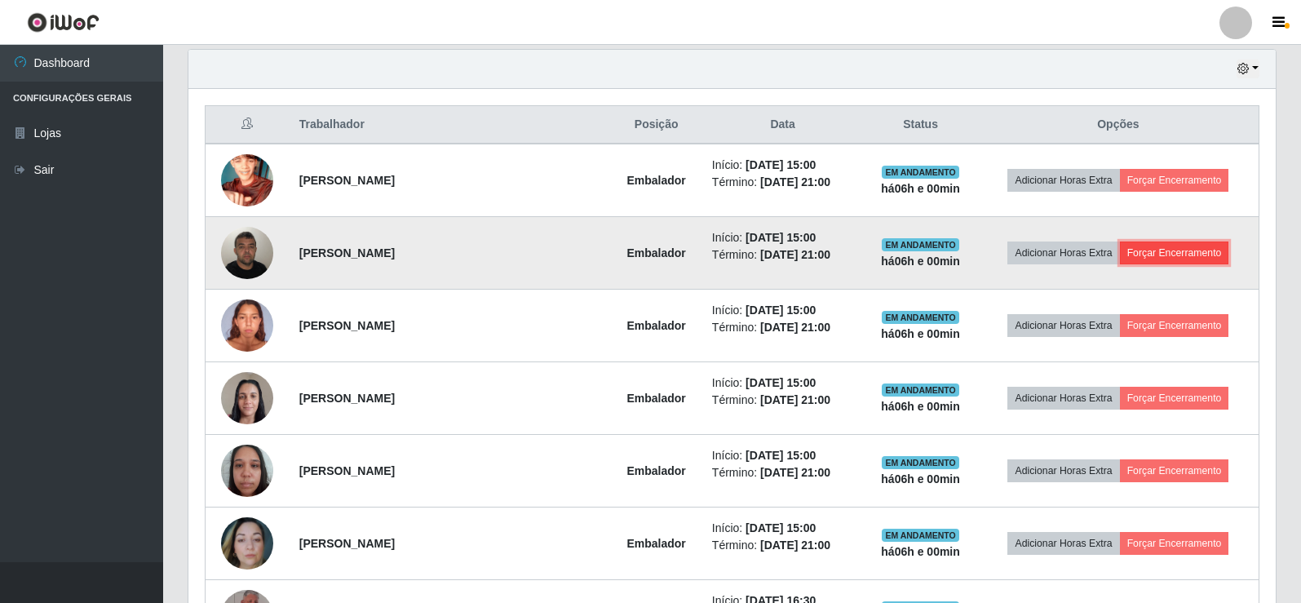
click at [1182, 256] on button "Forçar Encerramento" at bounding box center [1174, 252] width 109 height 23
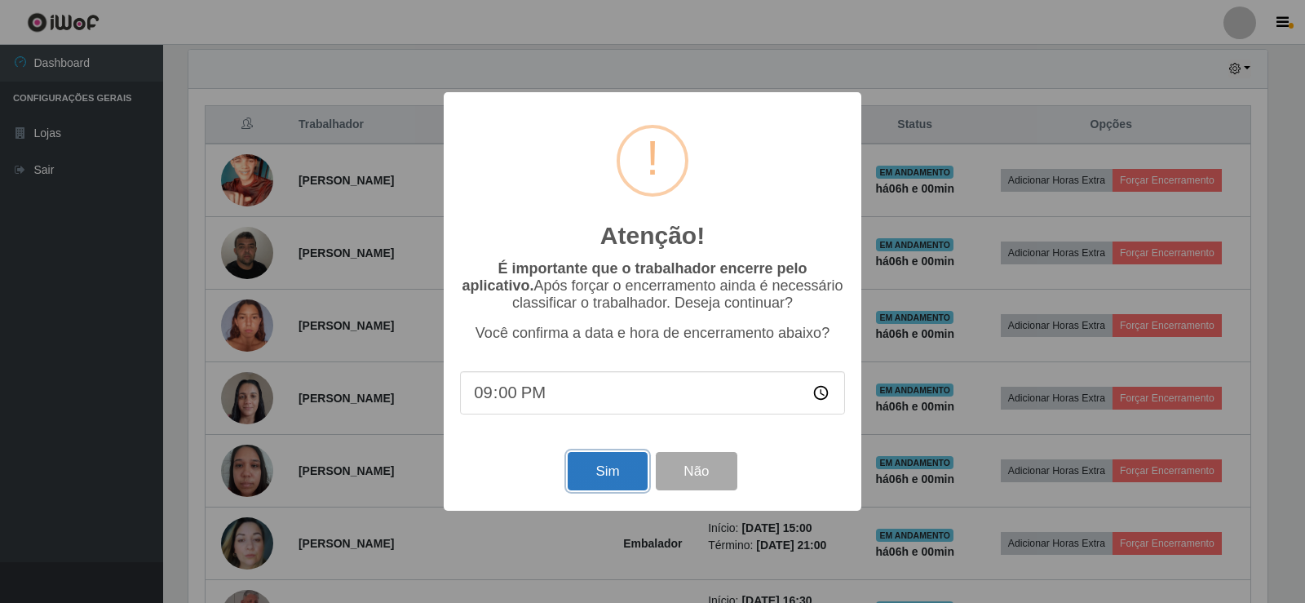
click at [604, 476] on button "Sim" at bounding box center [607, 471] width 79 height 38
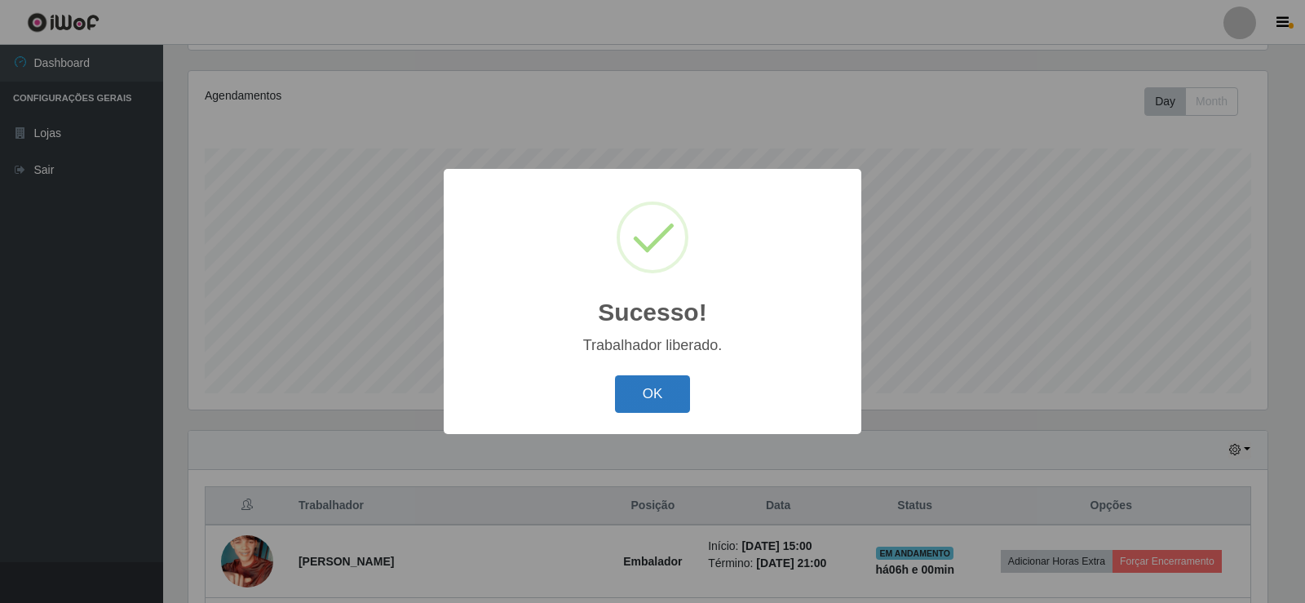
click at [630, 383] on button "OK" at bounding box center [653, 394] width 76 height 38
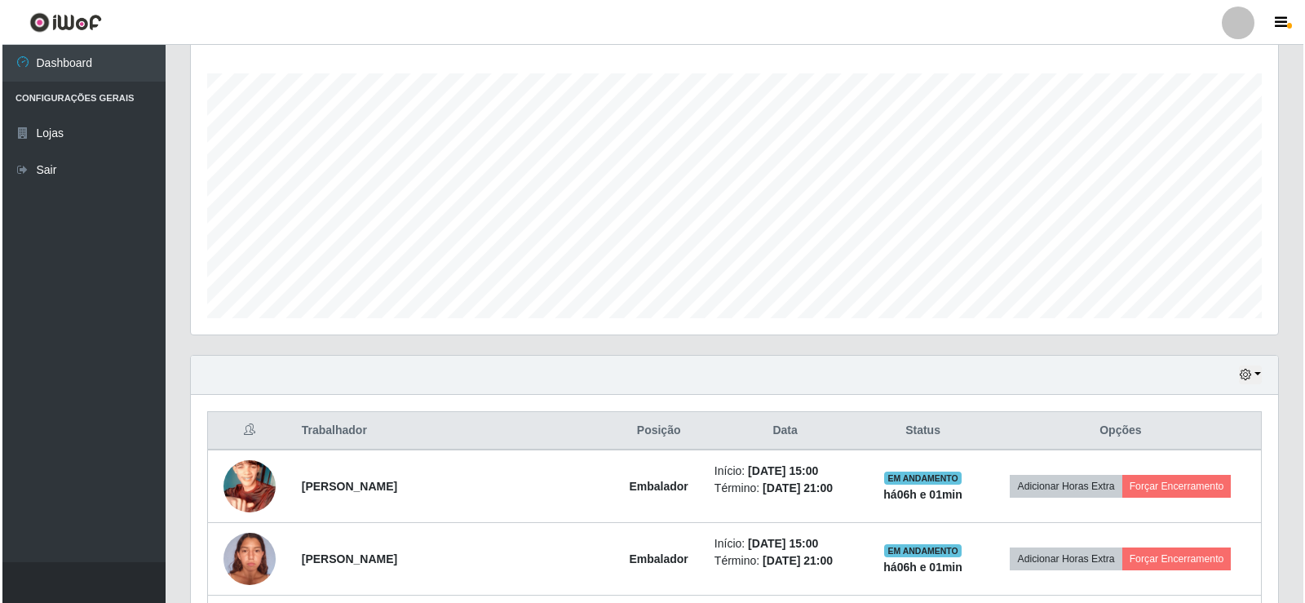
scroll to position [435, 0]
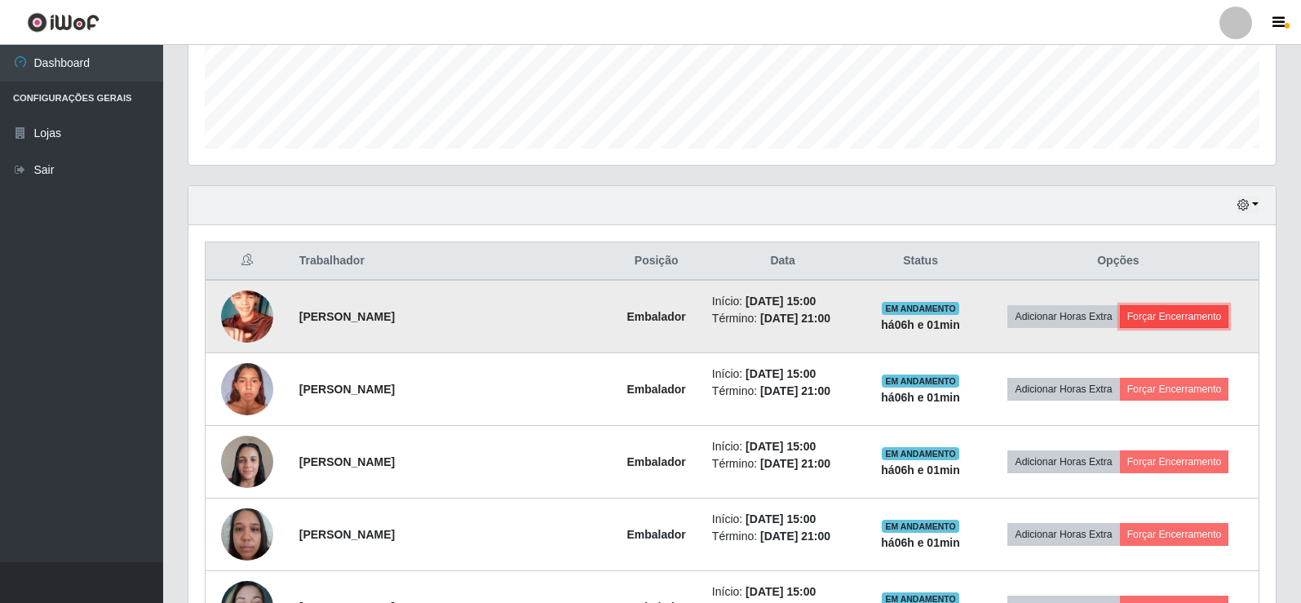
click at [1190, 314] on button "Forçar Encerramento" at bounding box center [1174, 316] width 109 height 23
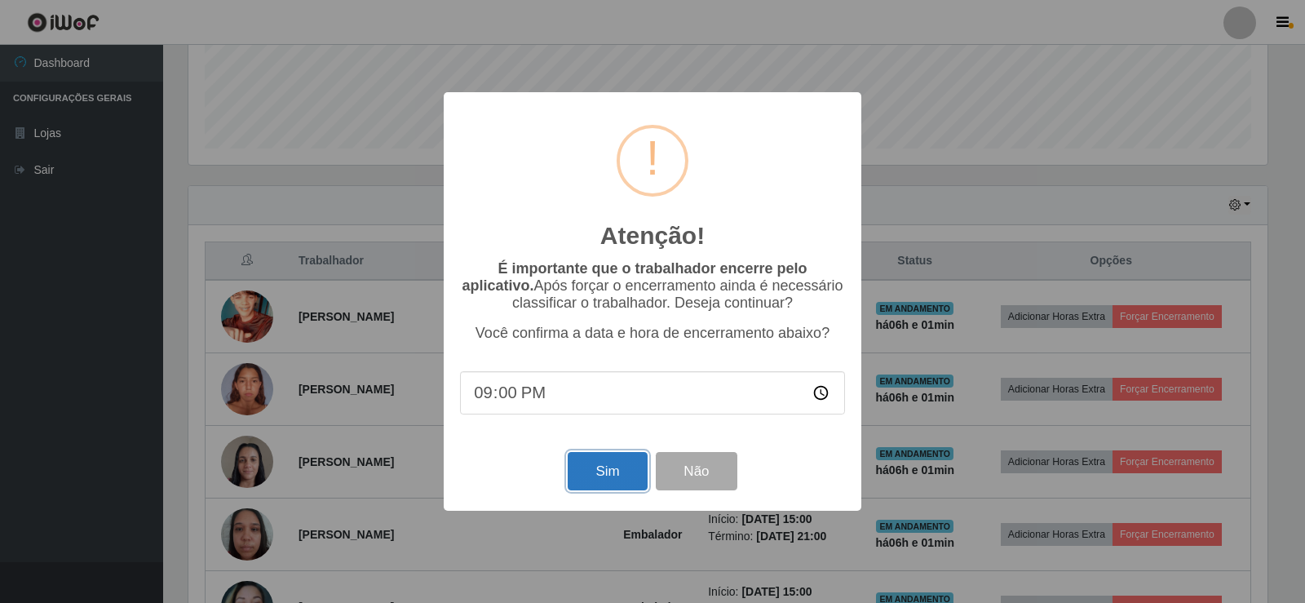
click at [608, 469] on button "Sim" at bounding box center [607, 471] width 79 height 38
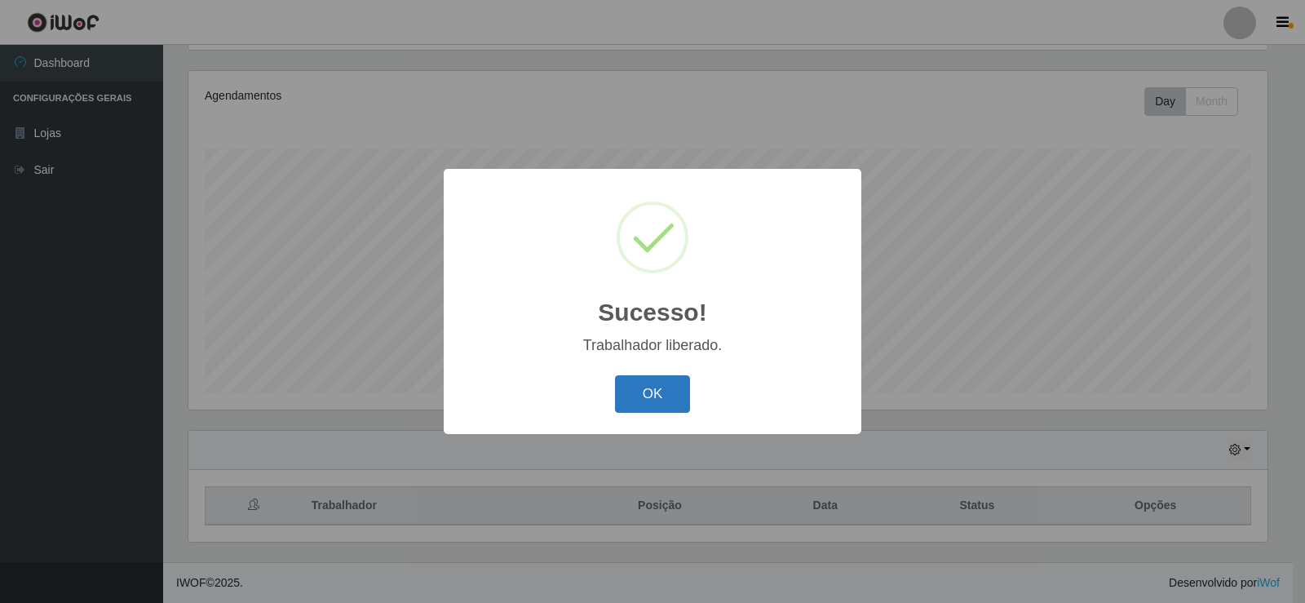
click at [648, 383] on button "OK" at bounding box center [653, 394] width 76 height 38
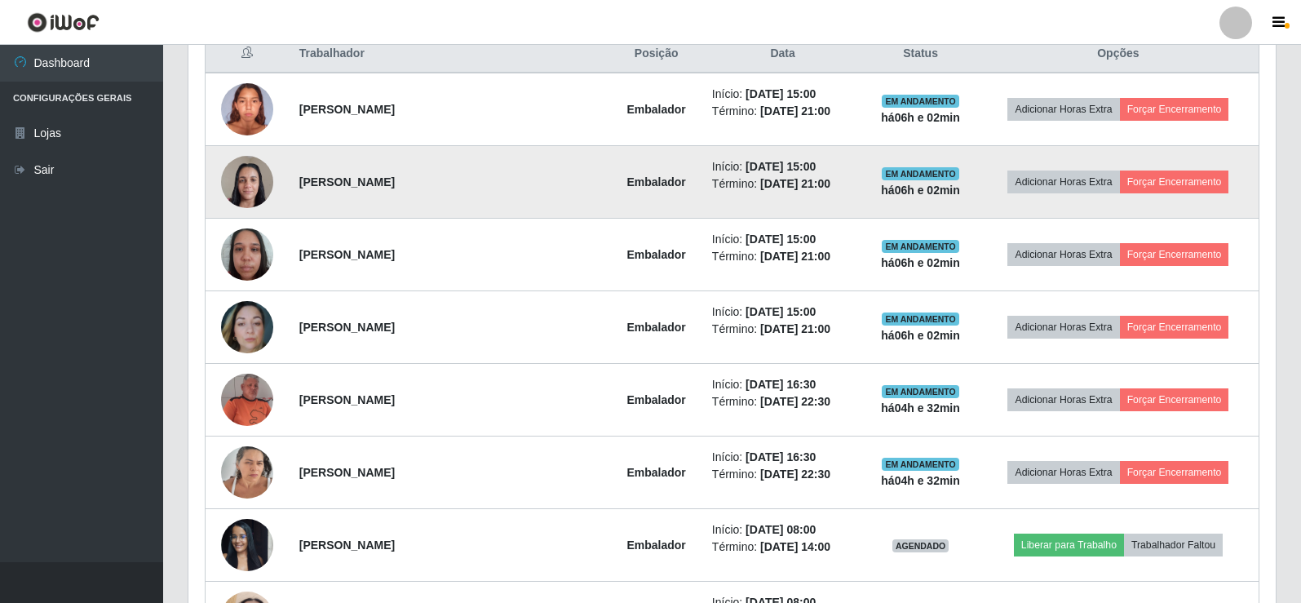
scroll to position [652, 0]
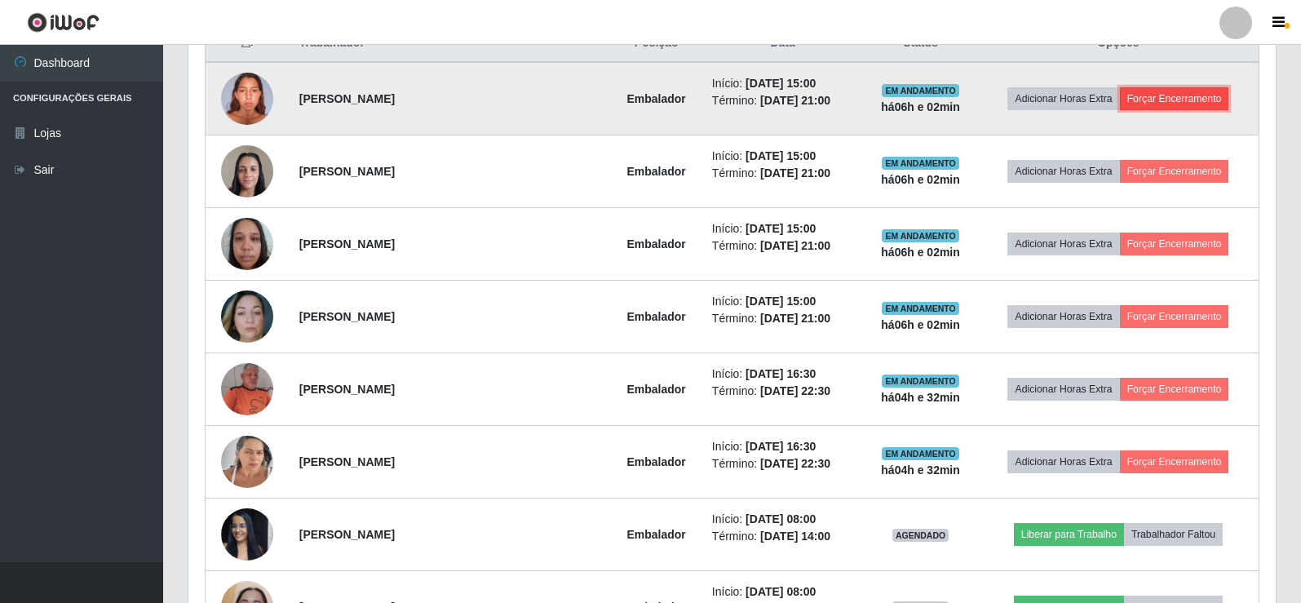
click at [1155, 100] on button "Forçar Encerramento" at bounding box center [1174, 98] width 109 height 23
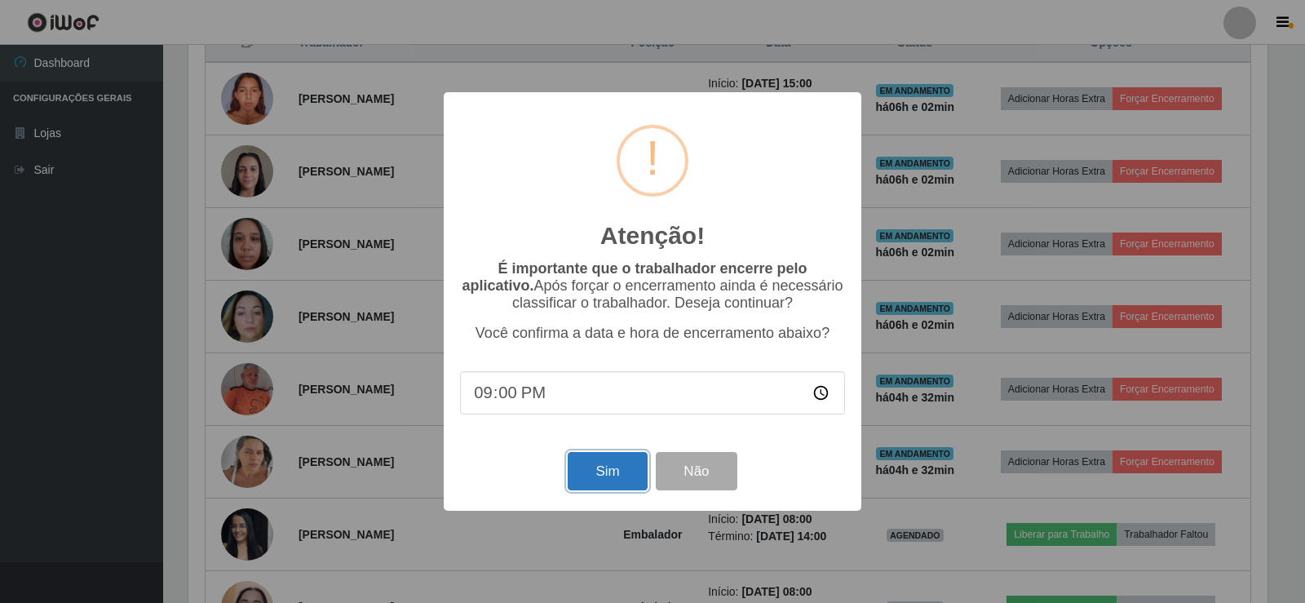
click at [601, 469] on button "Sim" at bounding box center [607, 471] width 79 height 38
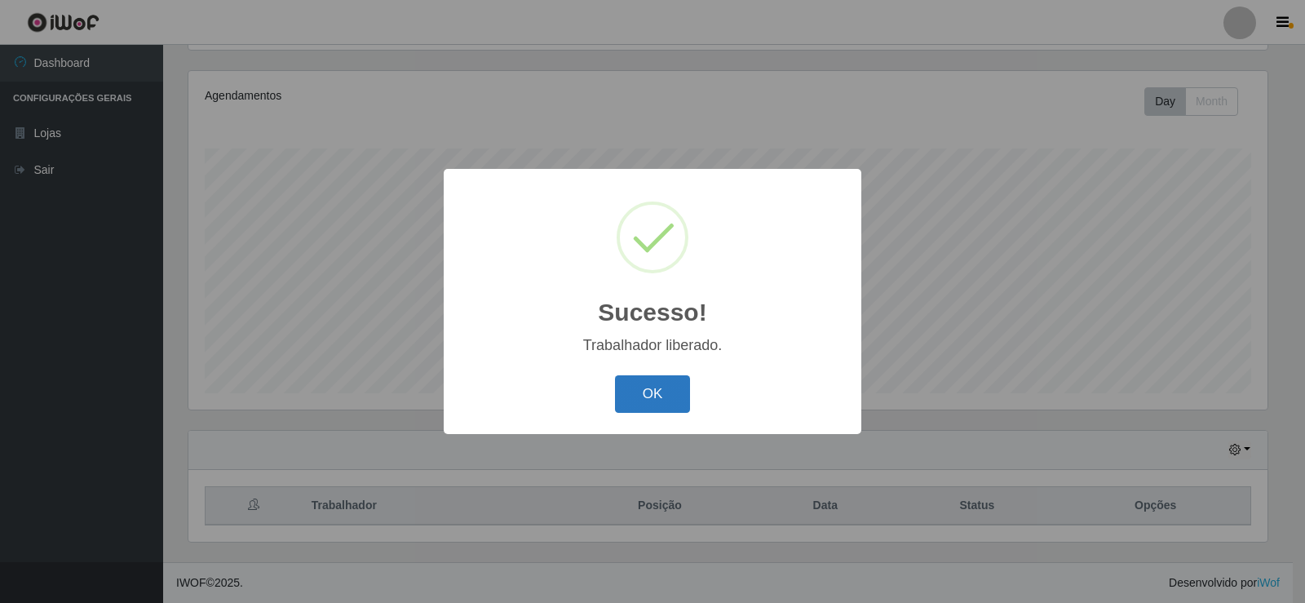
click at [634, 404] on button "OK" at bounding box center [653, 394] width 76 height 38
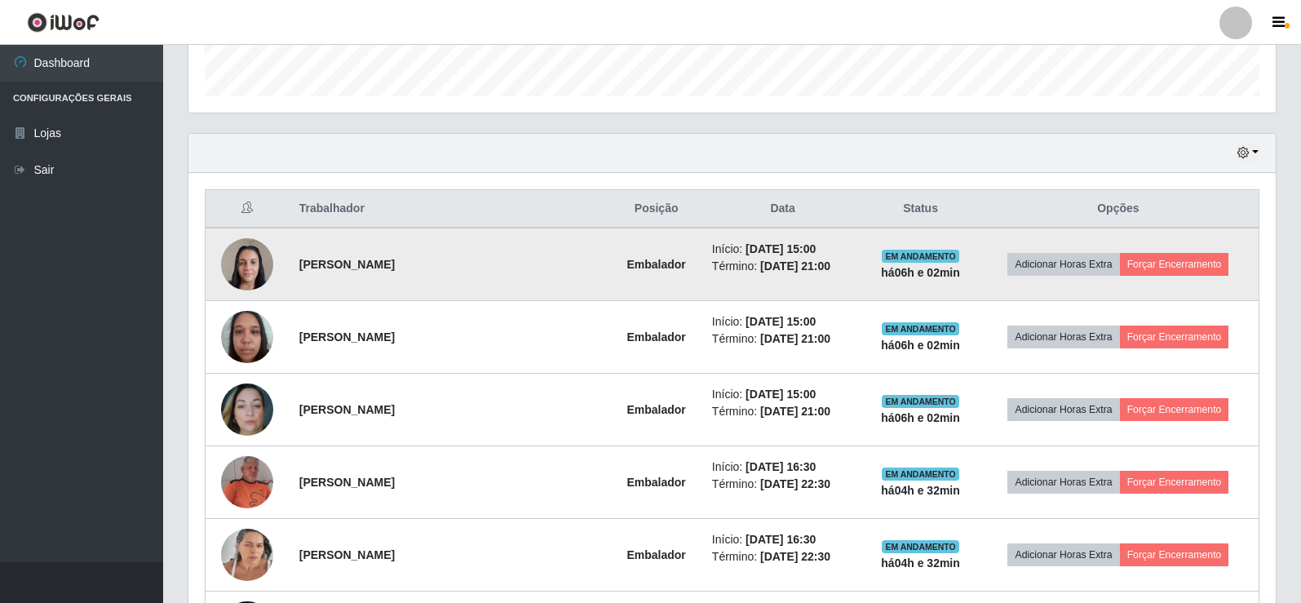
scroll to position [516, 0]
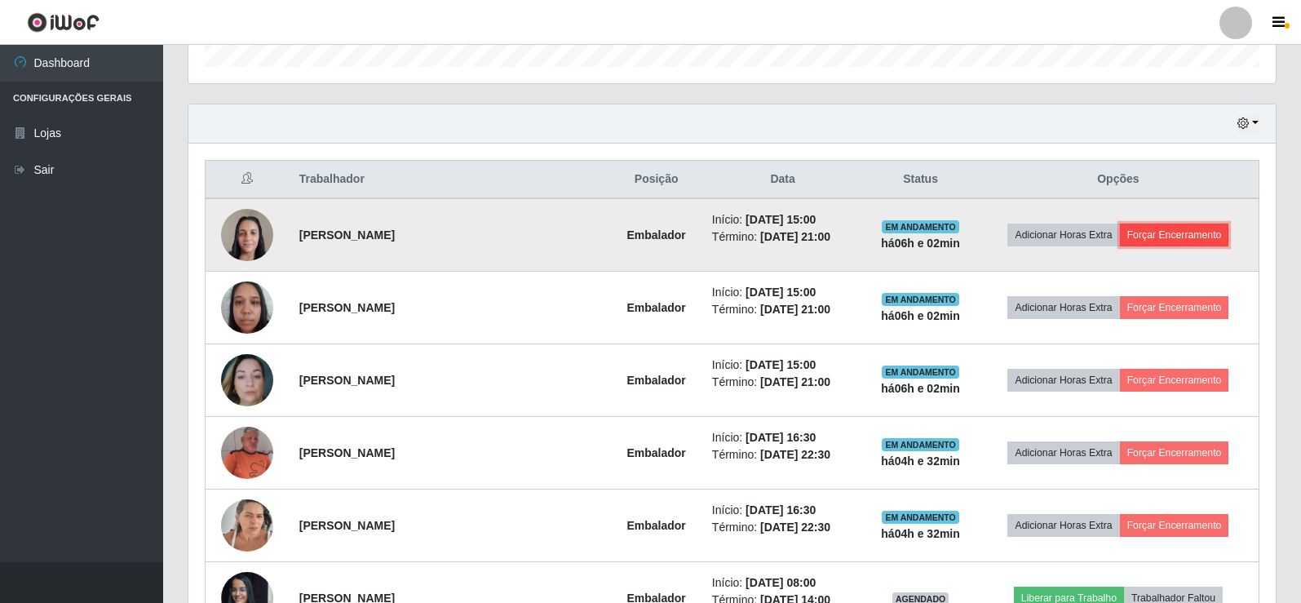
click at [1167, 241] on button "Forçar Encerramento" at bounding box center [1174, 234] width 109 height 23
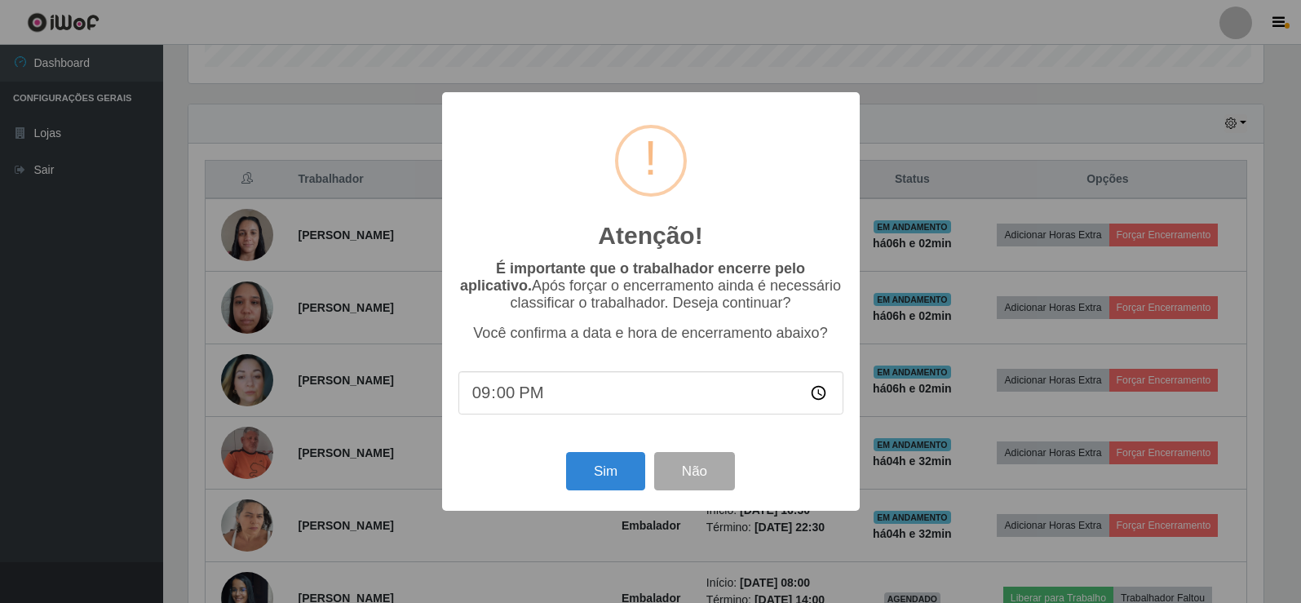
scroll to position [338, 1079]
click at [641, 459] on button "Sim" at bounding box center [607, 471] width 79 height 38
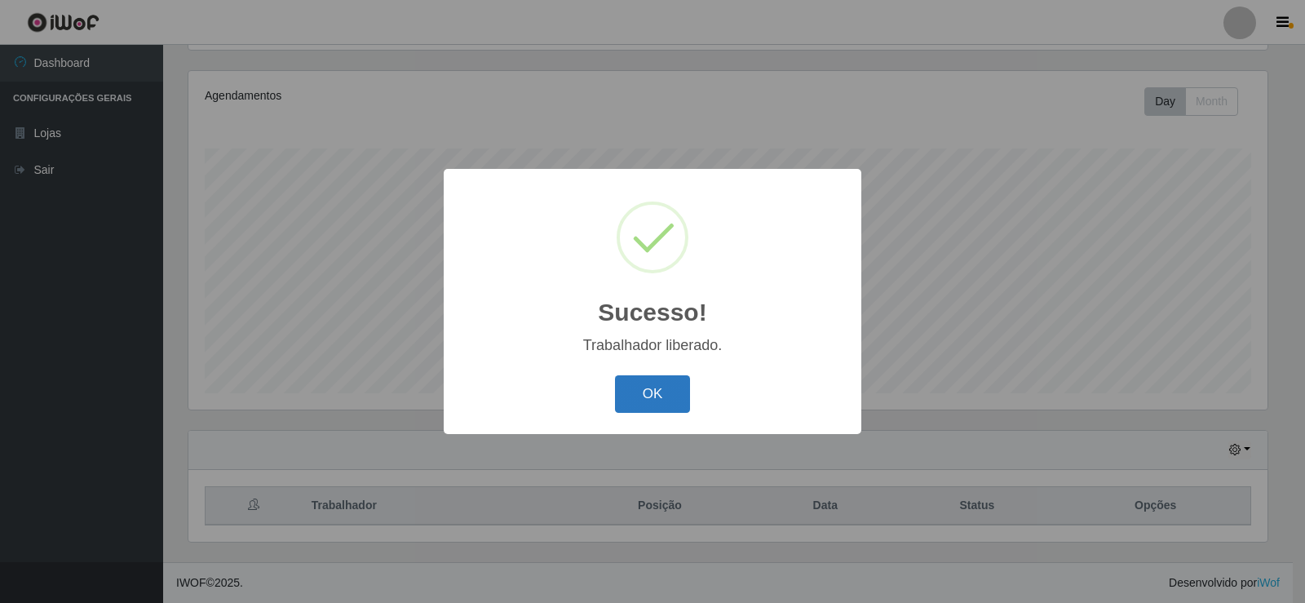
click at [657, 399] on button "OK" at bounding box center [653, 394] width 76 height 38
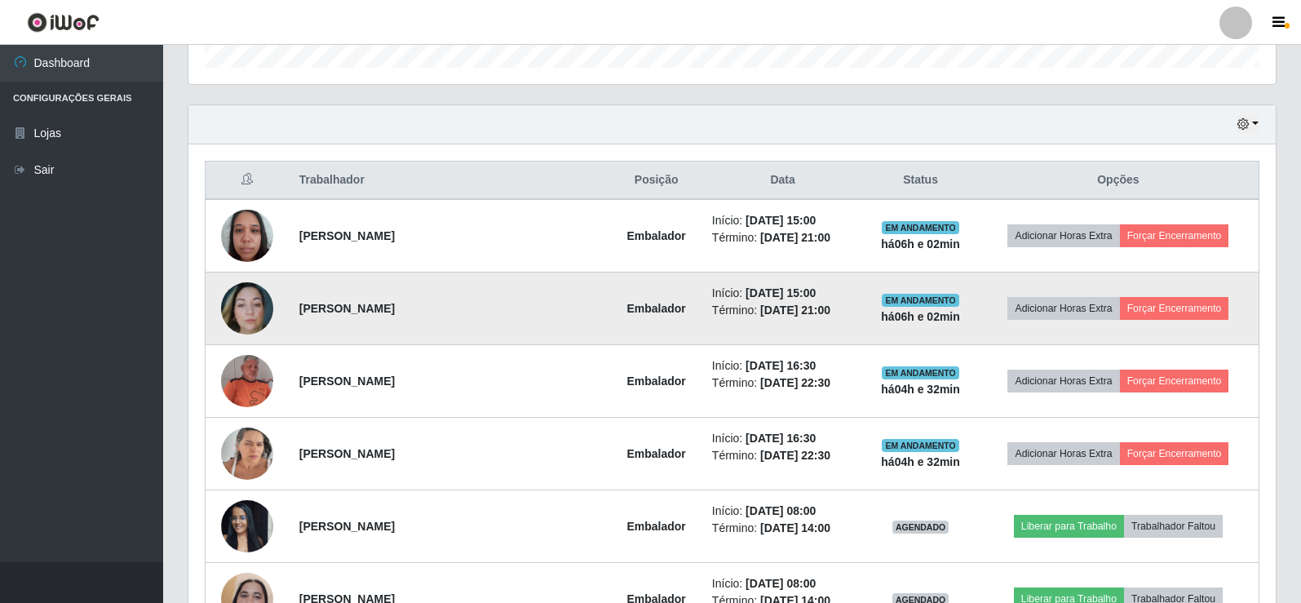
scroll to position [516, 0]
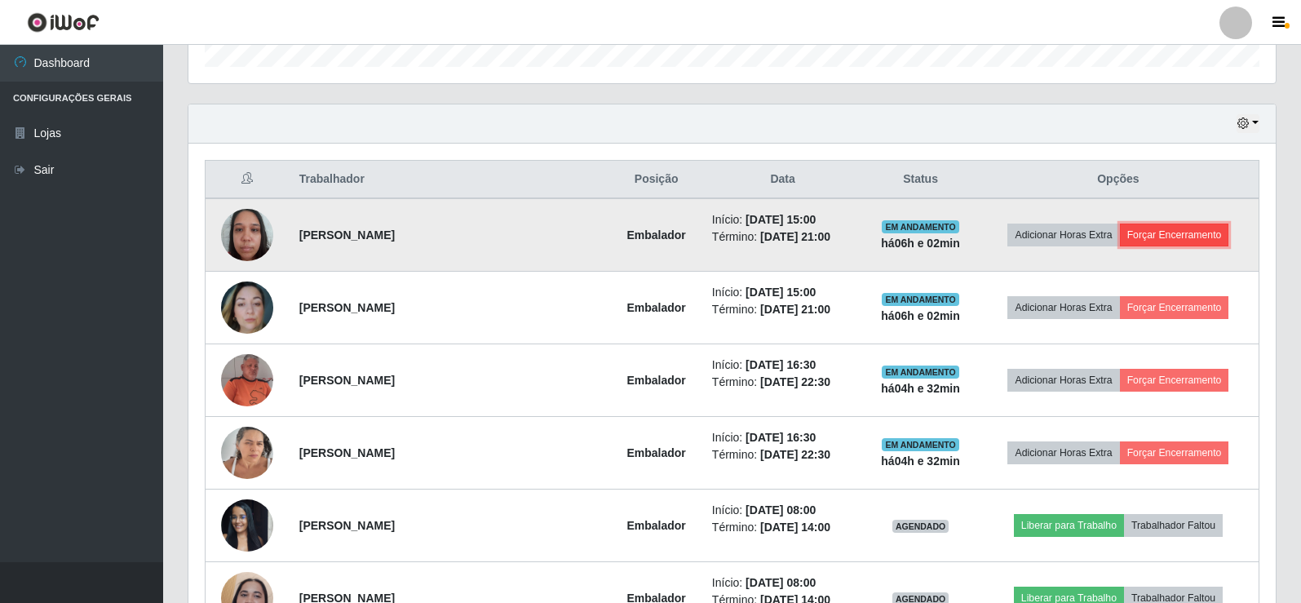
click at [1180, 240] on button "Forçar Encerramento" at bounding box center [1174, 234] width 109 height 23
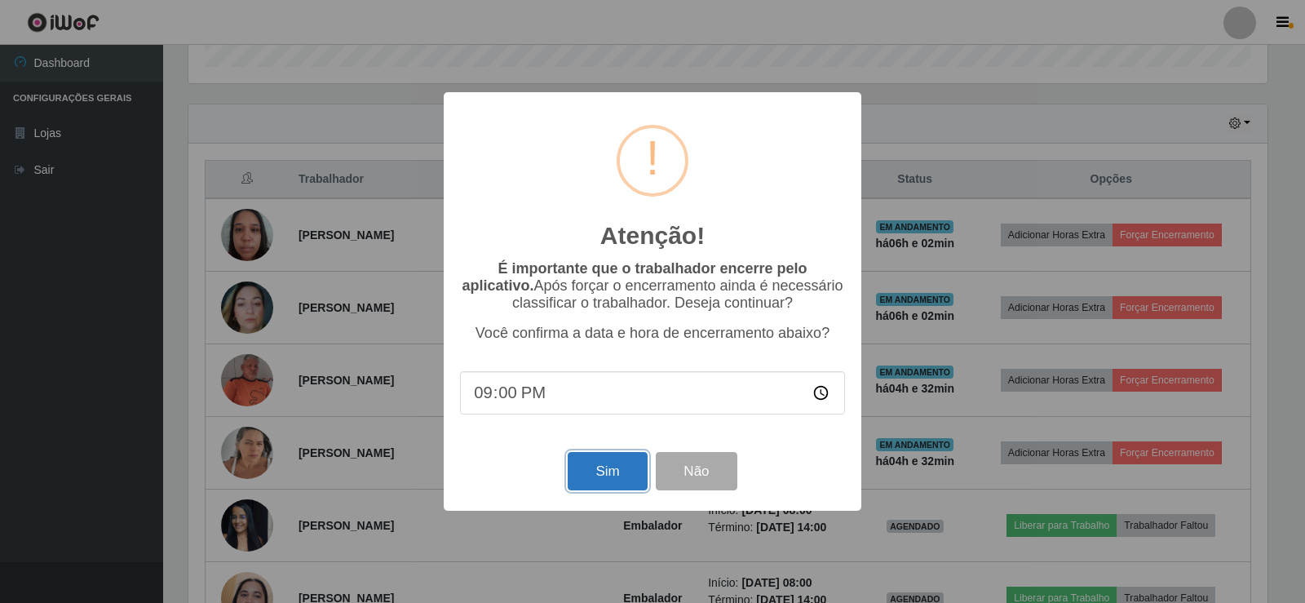
click at [581, 480] on button "Sim" at bounding box center [607, 471] width 79 height 38
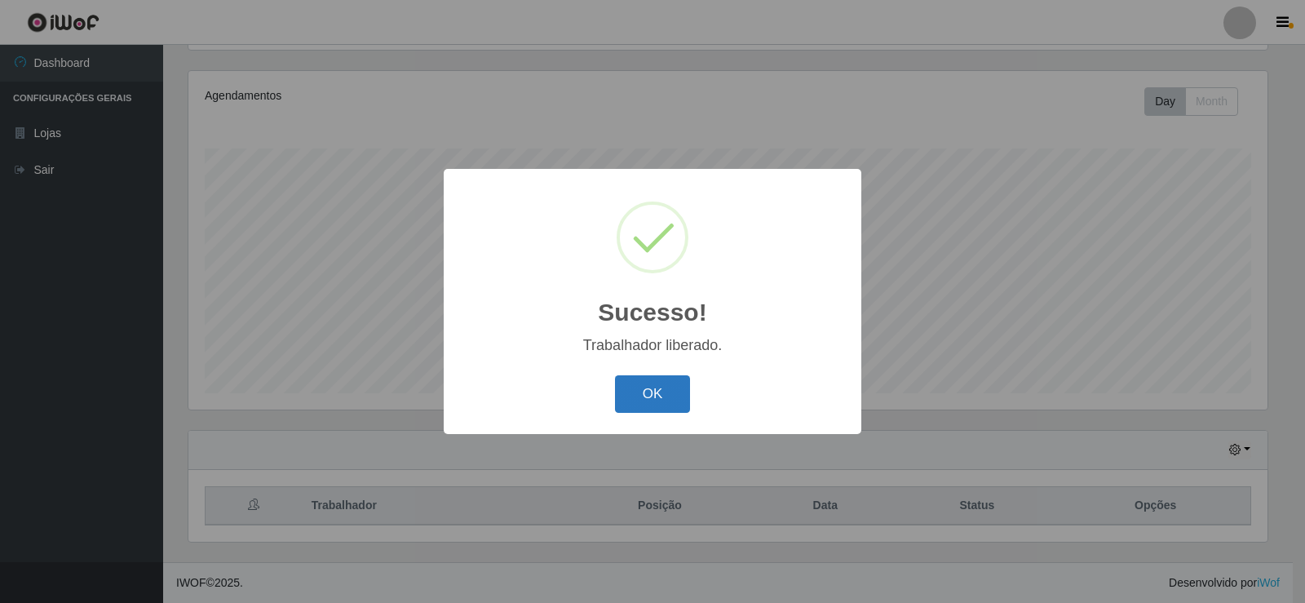
click at [660, 405] on button "OK" at bounding box center [653, 394] width 76 height 38
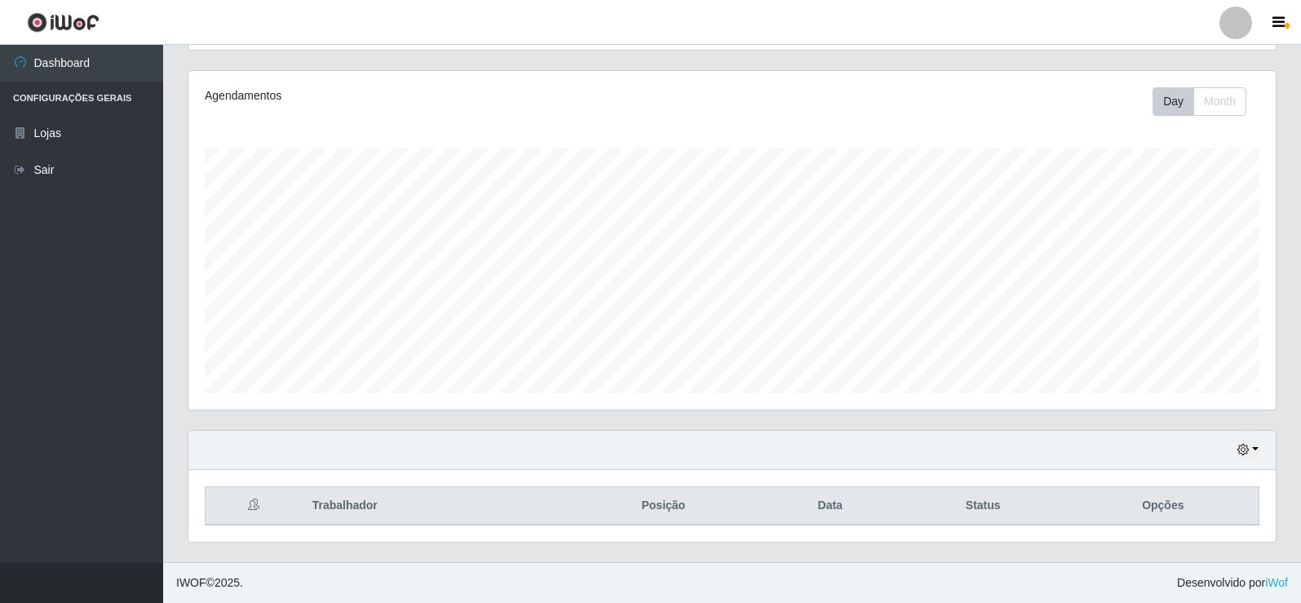
click at [1069, 412] on div "Agendamentos Day Month 28/08 Agendamentos 48" at bounding box center [731, 250] width 1113 height 360
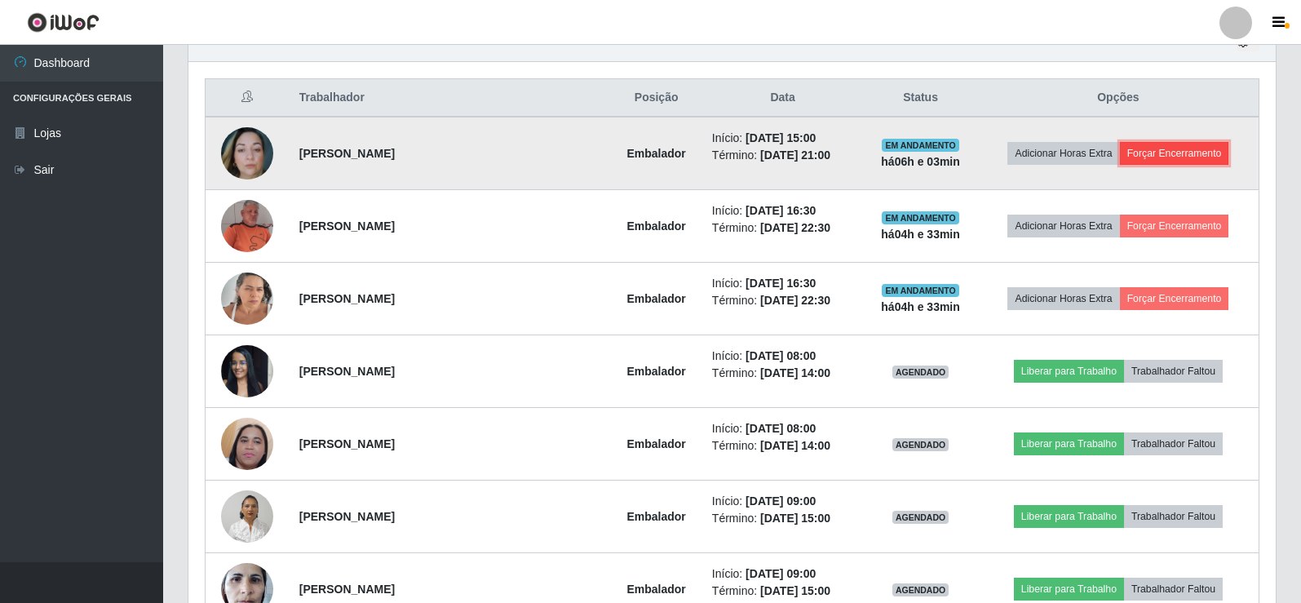
click at [1166, 145] on button "Forçar Encerramento" at bounding box center [1174, 153] width 109 height 23
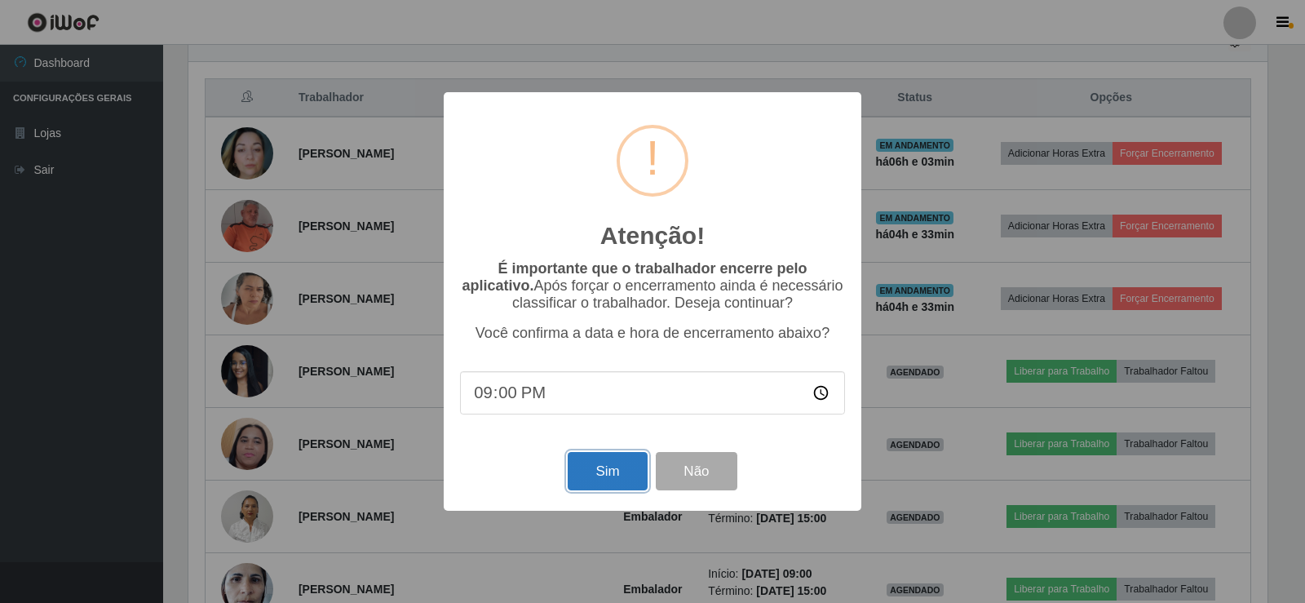
click at [613, 467] on button "Sim" at bounding box center [607, 471] width 79 height 38
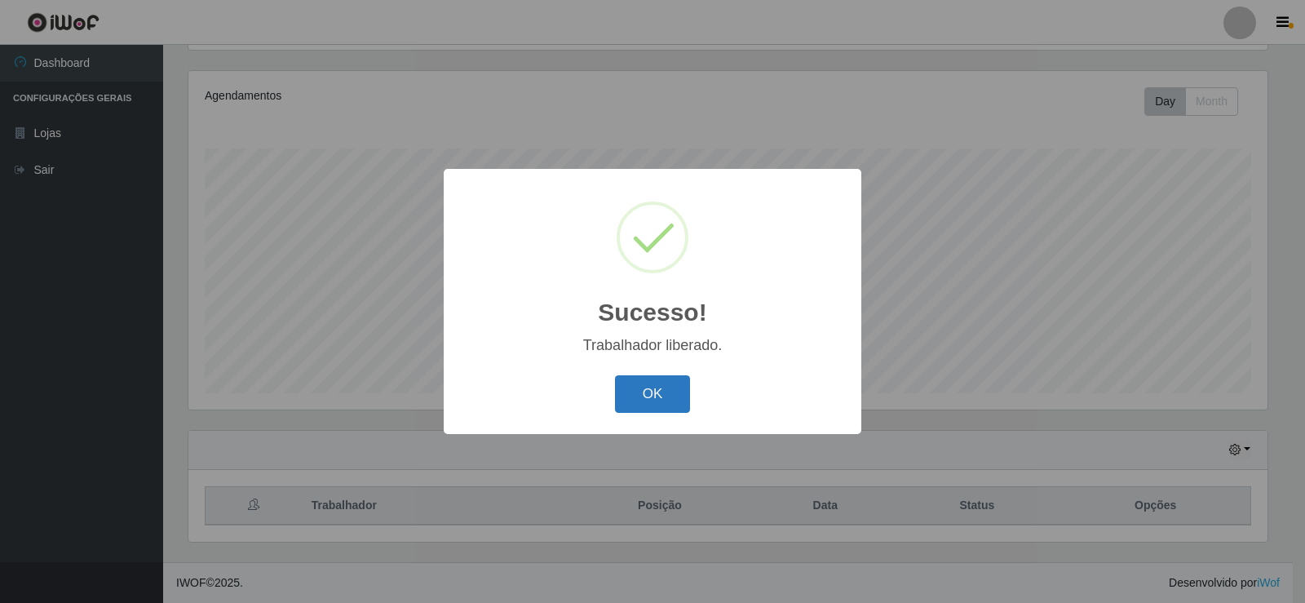
click at [652, 390] on button "OK" at bounding box center [653, 394] width 76 height 38
